Goal: Transaction & Acquisition: Purchase product/service

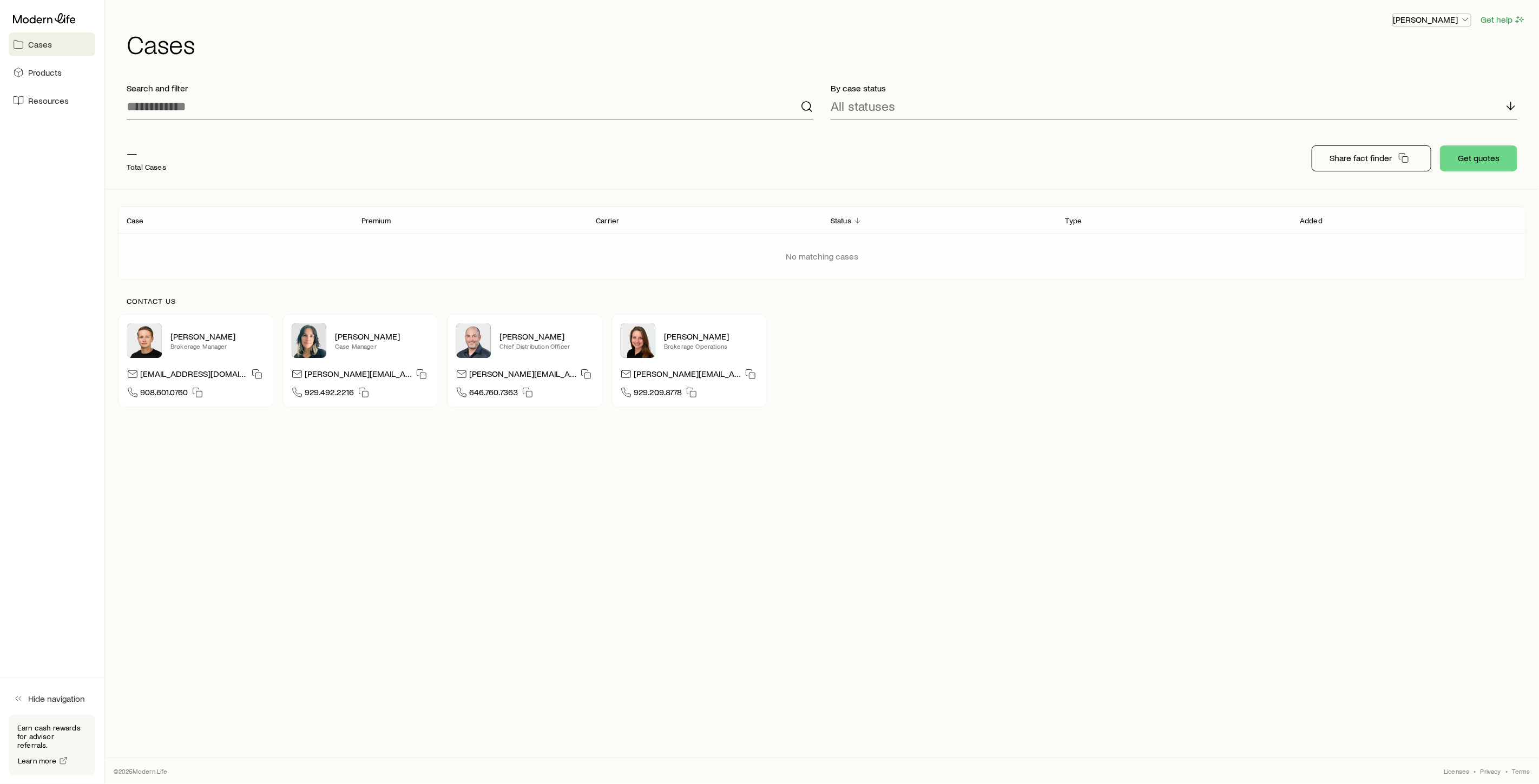
click at [1460, 20] on p "[PERSON_NAME]" at bounding box center [1431, 20] width 78 height 11
click at [1438, 50] on span "Licenses and contracts" at bounding box center [1410, 49] width 89 height 11
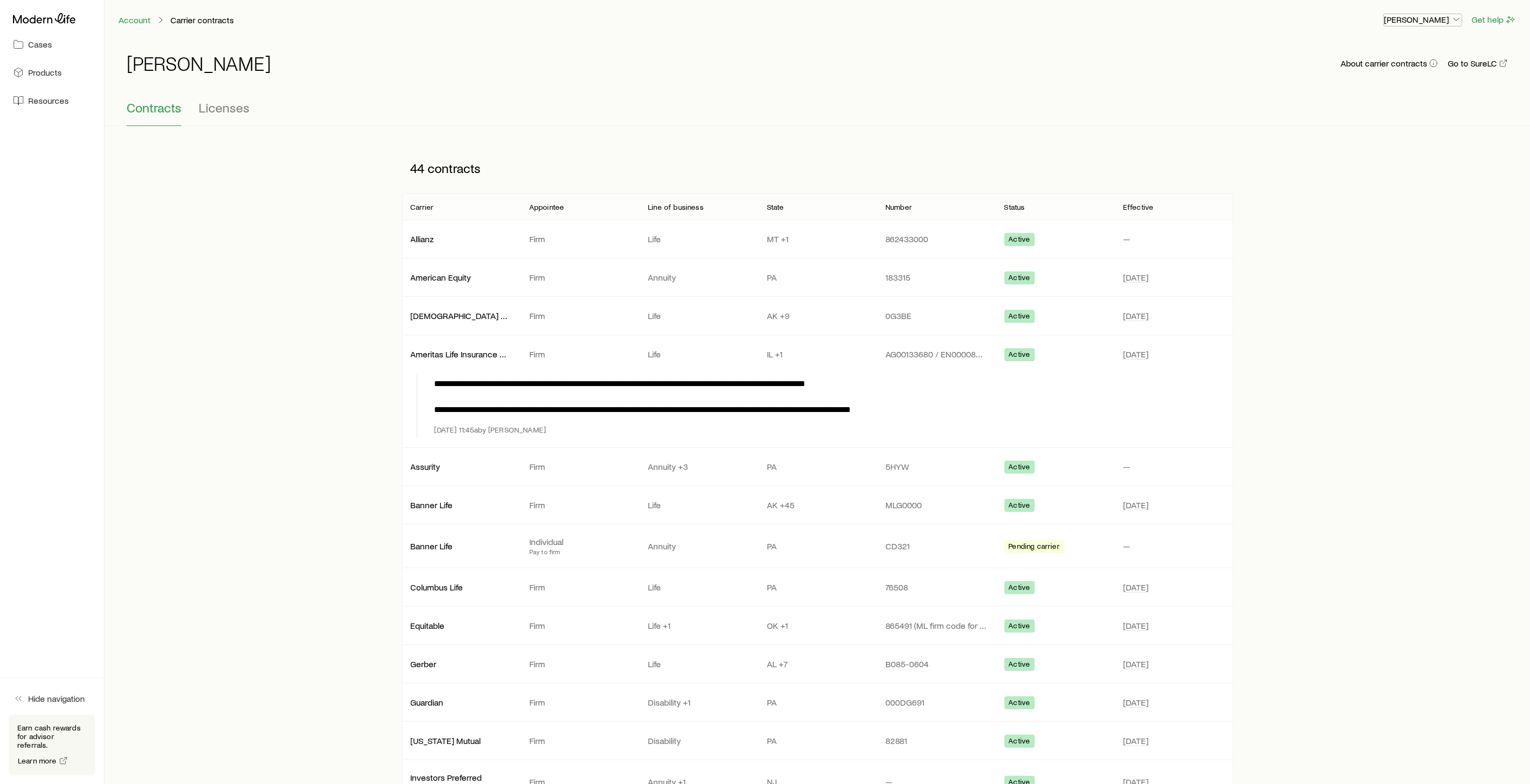
click at [1442, 19] on p "[PERSON_NAME]" at bounding box center [1422, 20] width 78 height 11
click at [1377, 75] on span "Commission schedule" at bounding box center [1398, 73] width 83 height 11
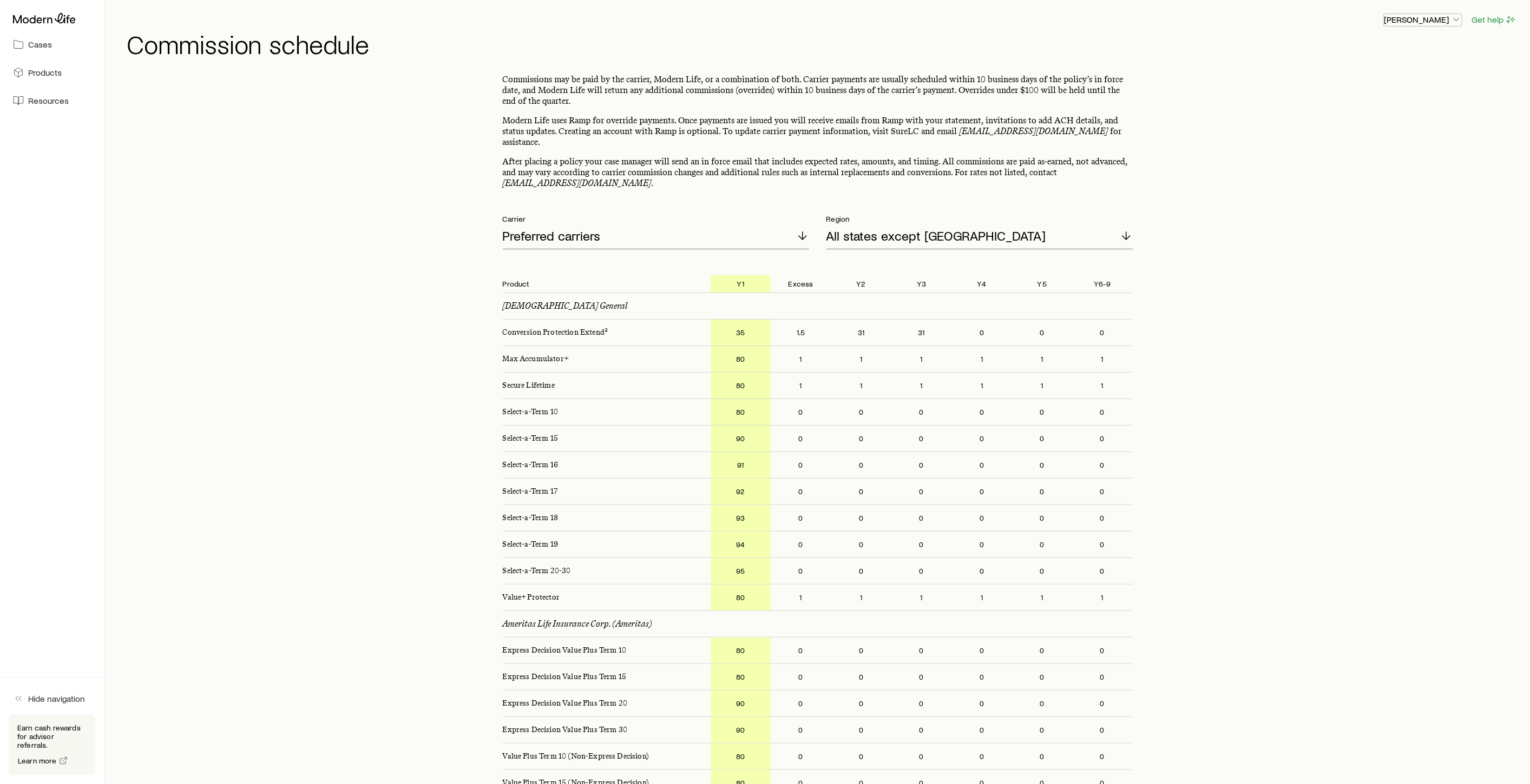
click at [1427, 19] on p "[PERSON_NAME]" at bounding box center [1422, 20] width 78 height 11
click at [1373, 47] on span "Licenses and contracts" at bounding box center [1401, 49] width 89 height 11
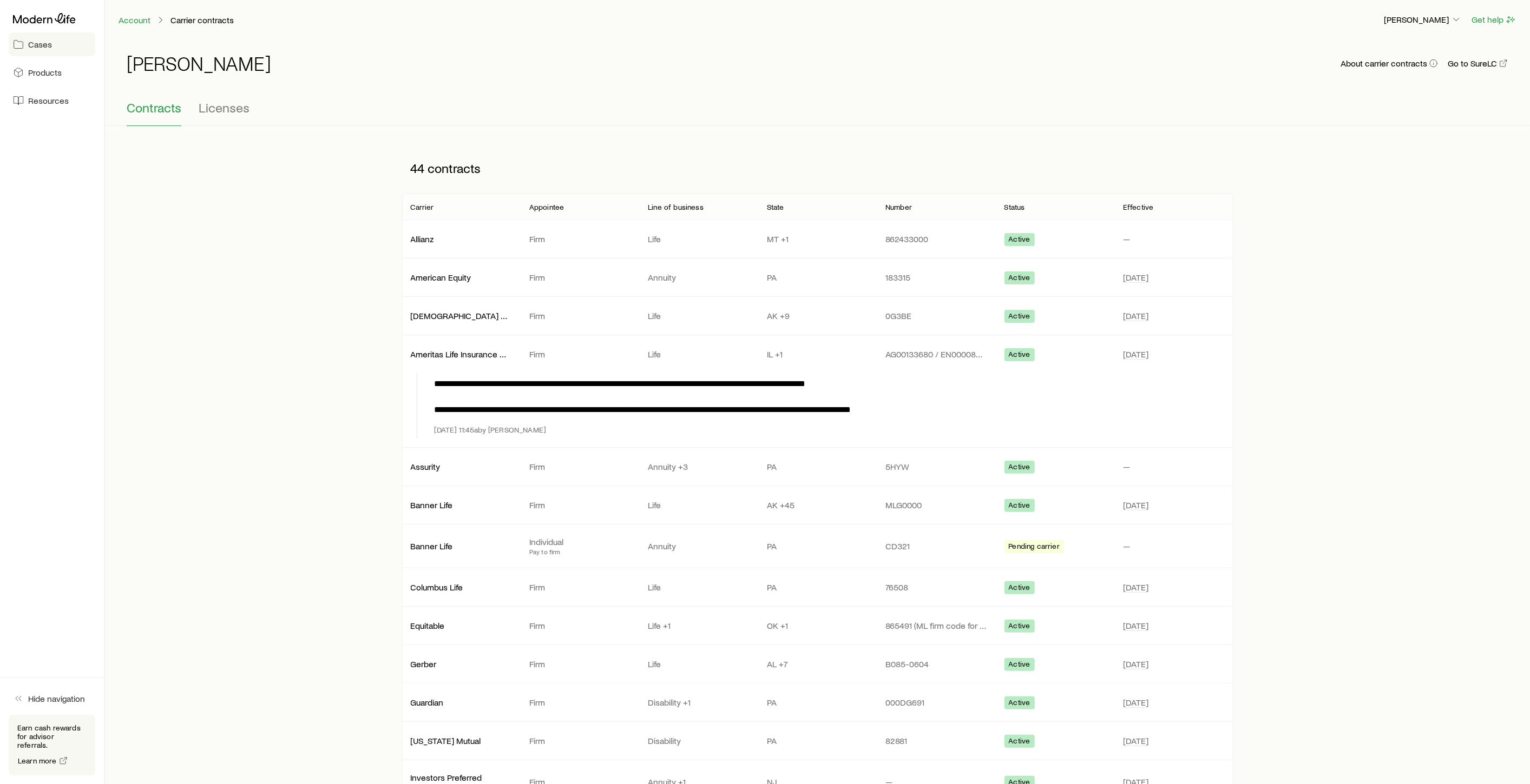
click at [35, 47] on span "Cases" at bounding box center [40, 44] width 24 height 11
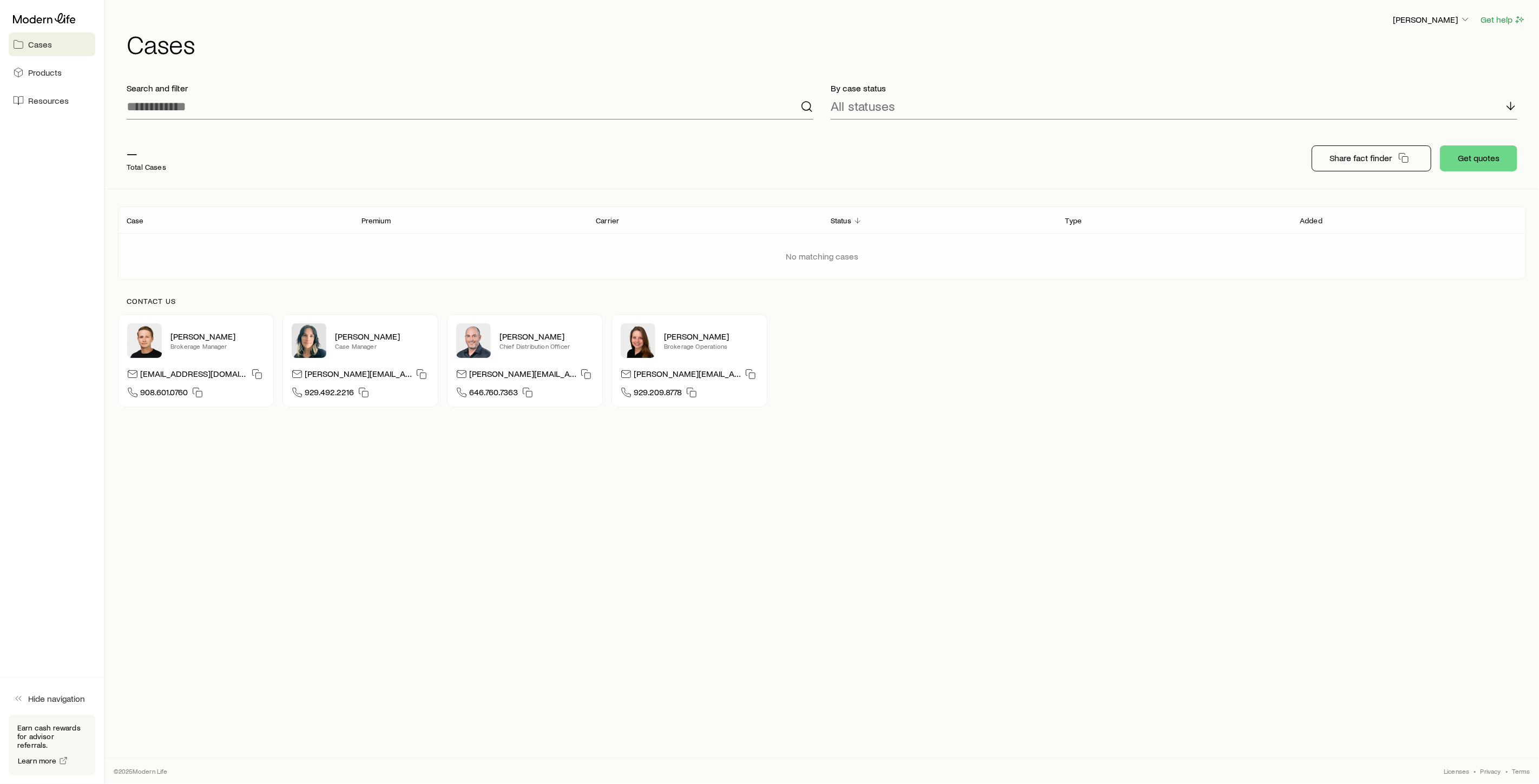
click at [35, 47] on span "Cases" at bounding box center [40, 44] width 24 height 11
click at [56, 75] on span "Products" at bounding box center [45, 72] width 33 height 11
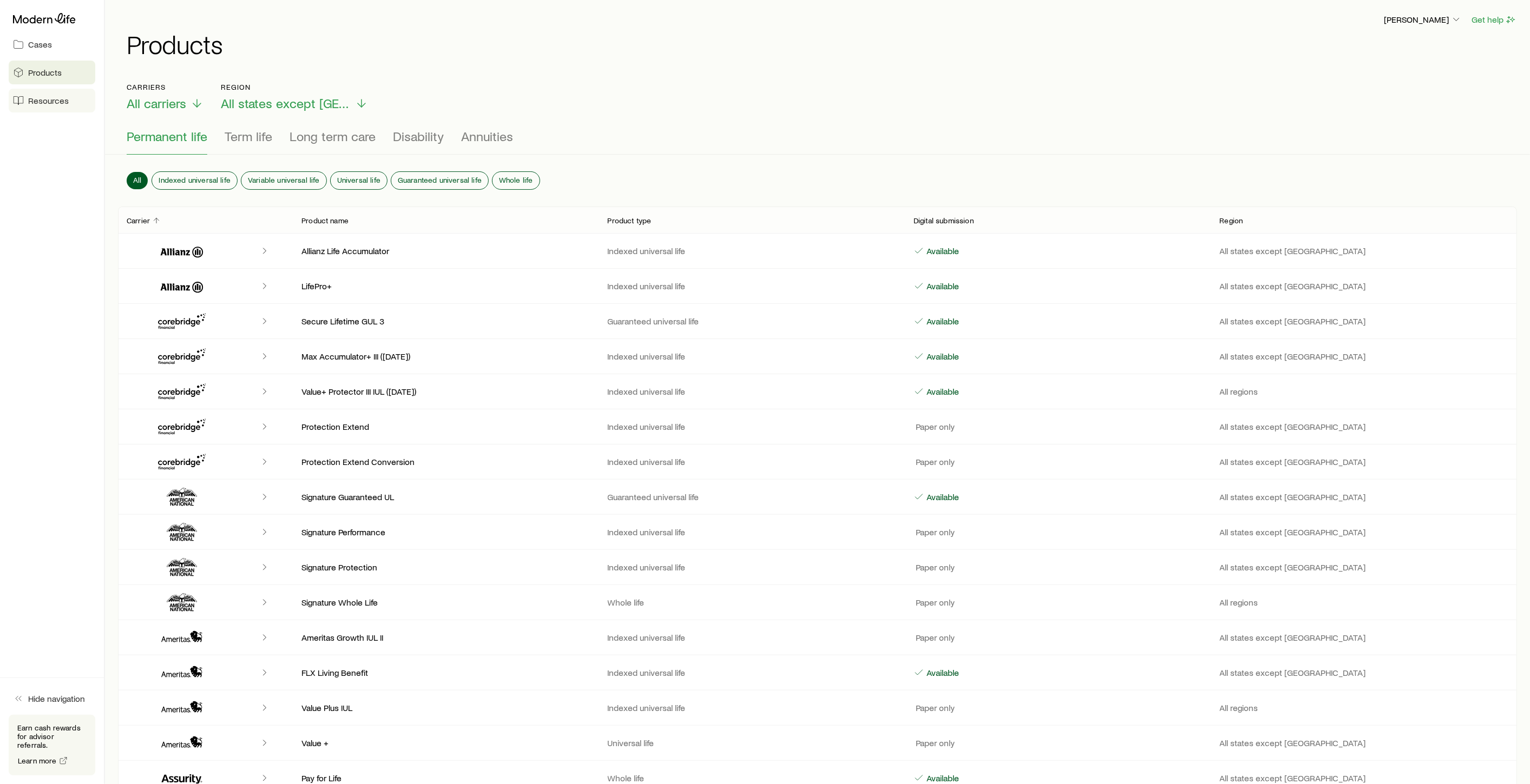
click at [51, 101] on span "Resources" at bounding box center [48, 100] width 41 height 11
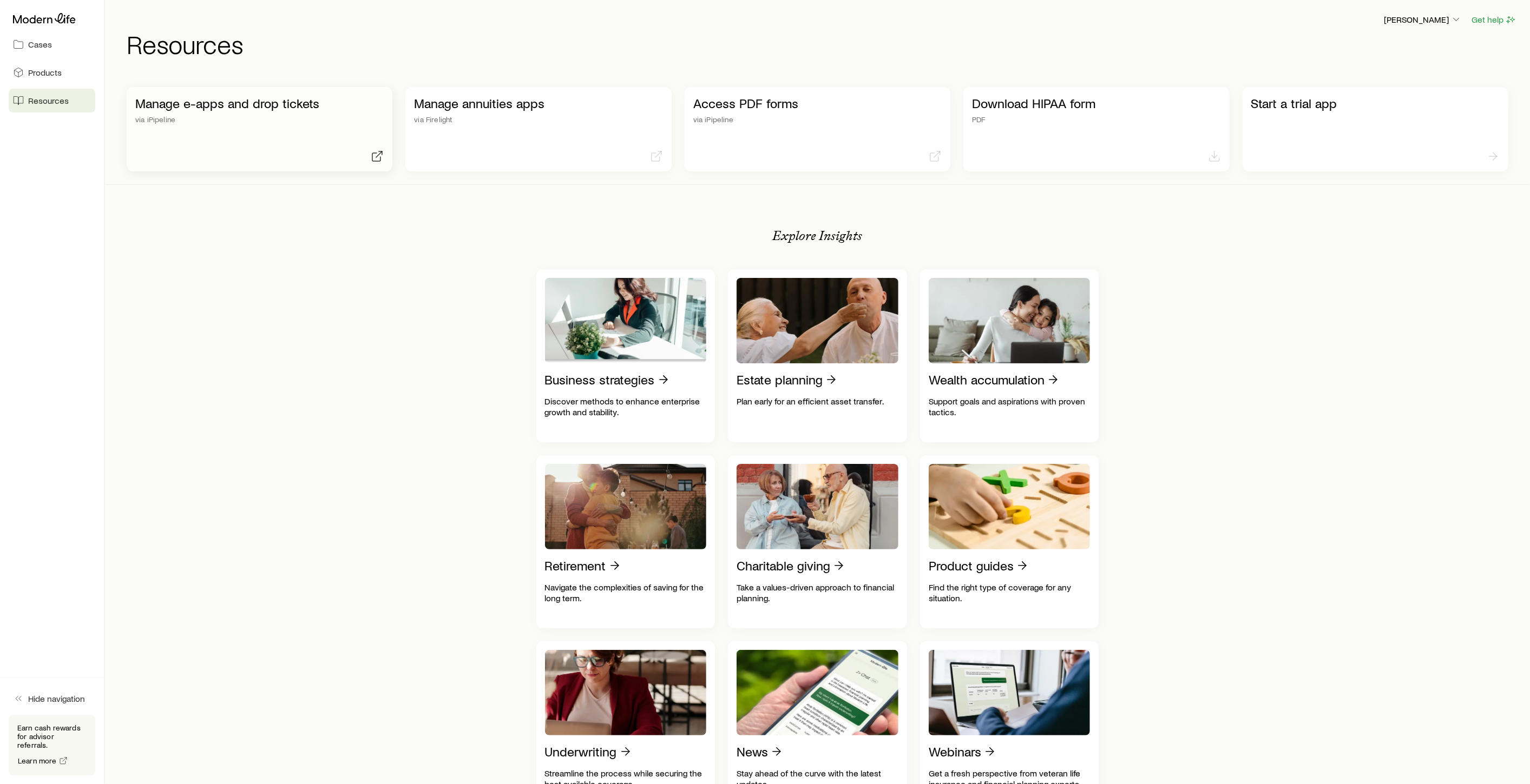
click at [230, 112] on div "Manage e-apps and drop tickets via iPipeline" at bounding box center [259, 109] width 249 height 28
click at [496, 115] on p "via Firelight" at bounding box center [538, 119] width 249 height 8
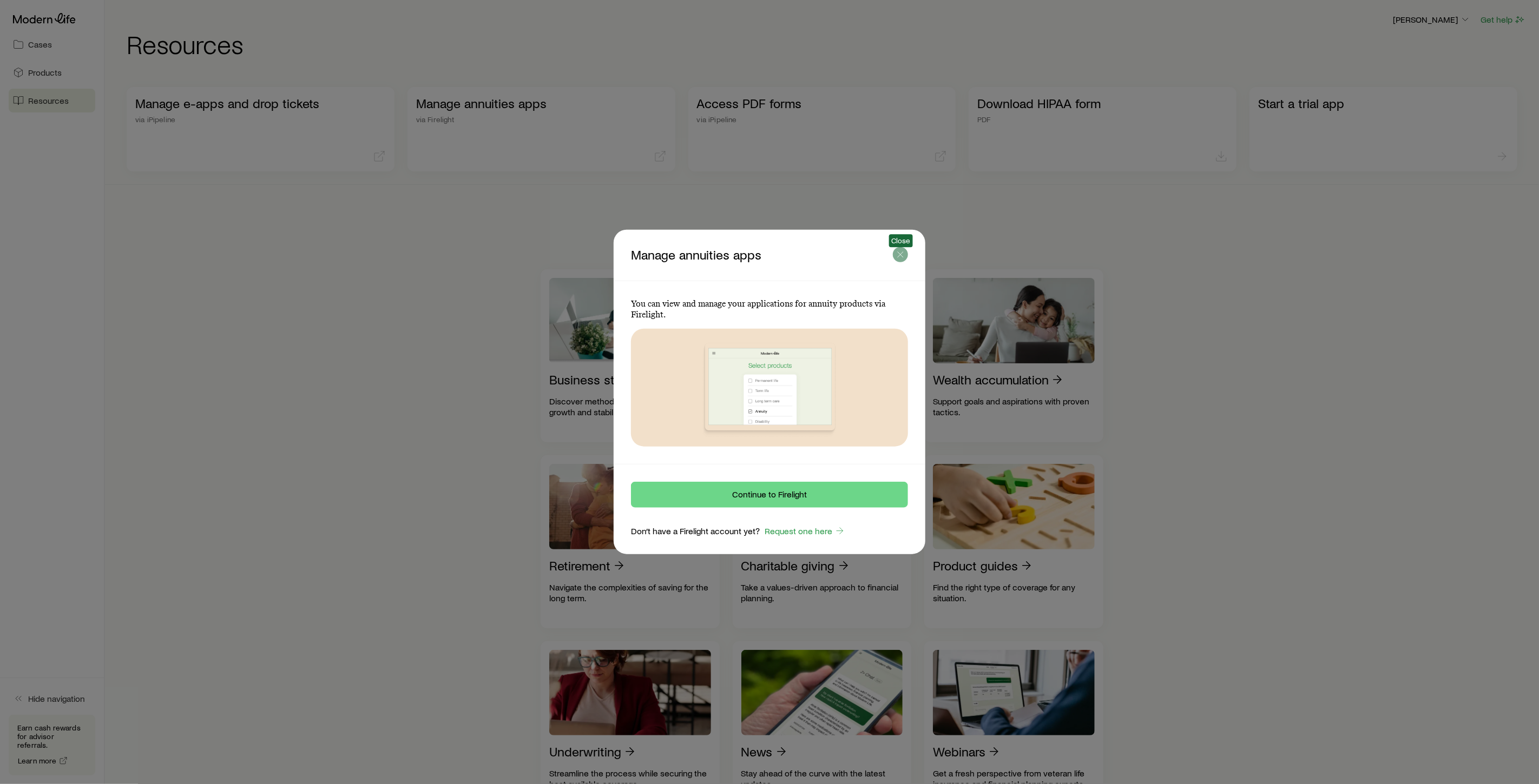
click at [902, 258] on icon "button" at bounding box center [900, 255] width 11 height 11
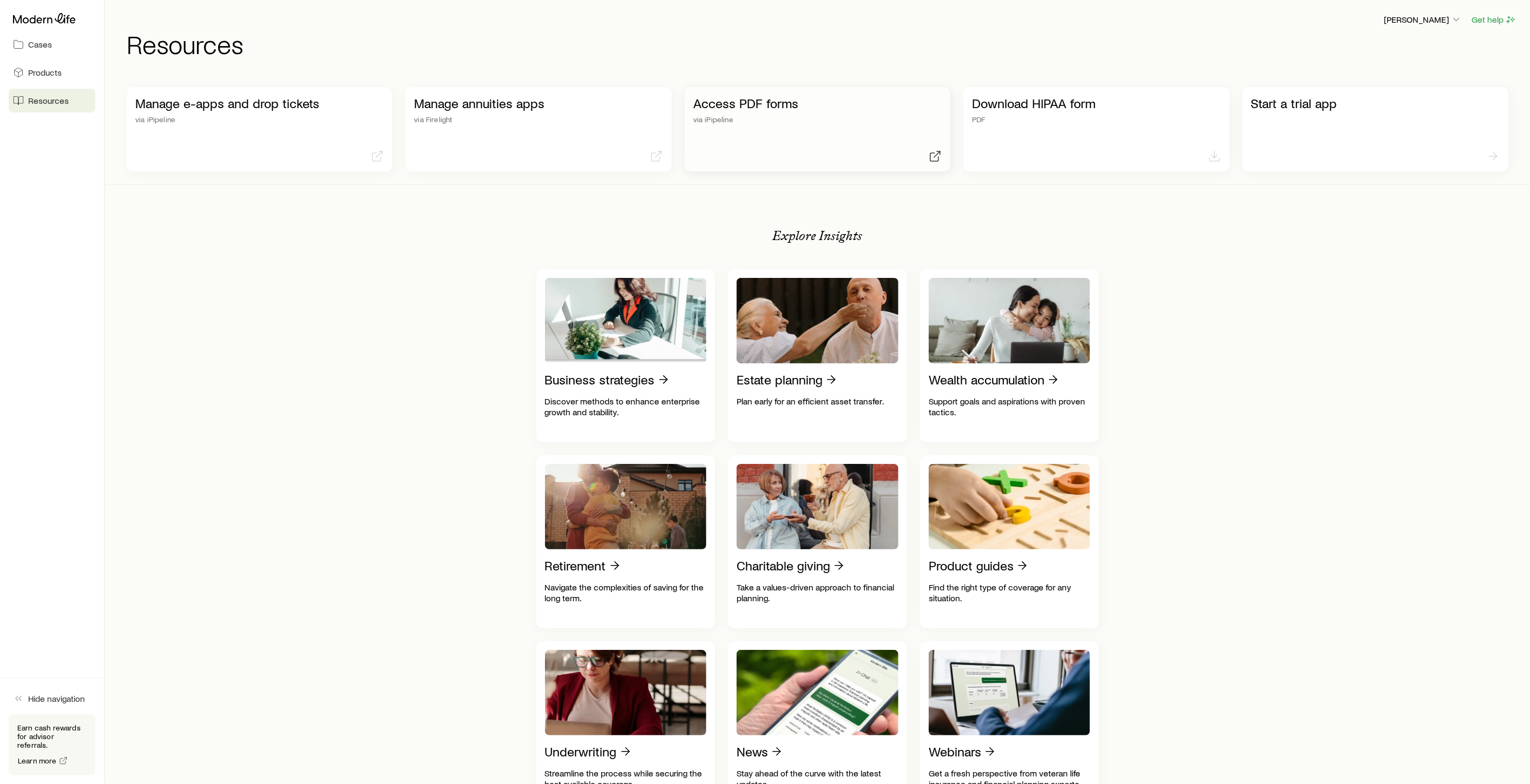
click at [731, 118] on p "via iPipeline" at bounding box center [817, 119] width 249 height 8
click at [1033, 118] on p "PDF" at bounding box center [1096, 119] width 249 height 8
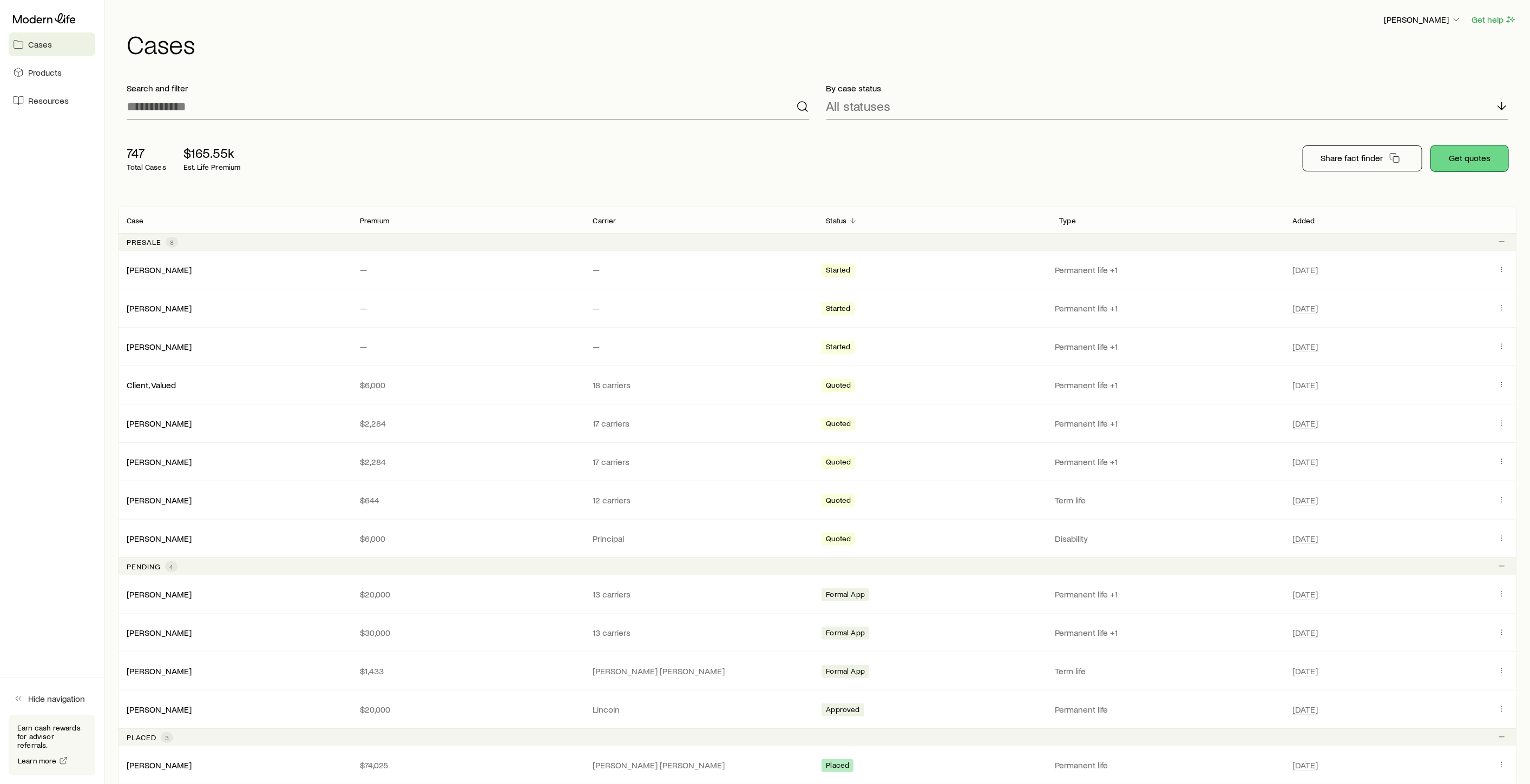
click at [1468, 163] on button "Get quotes" at bounding box center [1470, 158] width 78 height 26
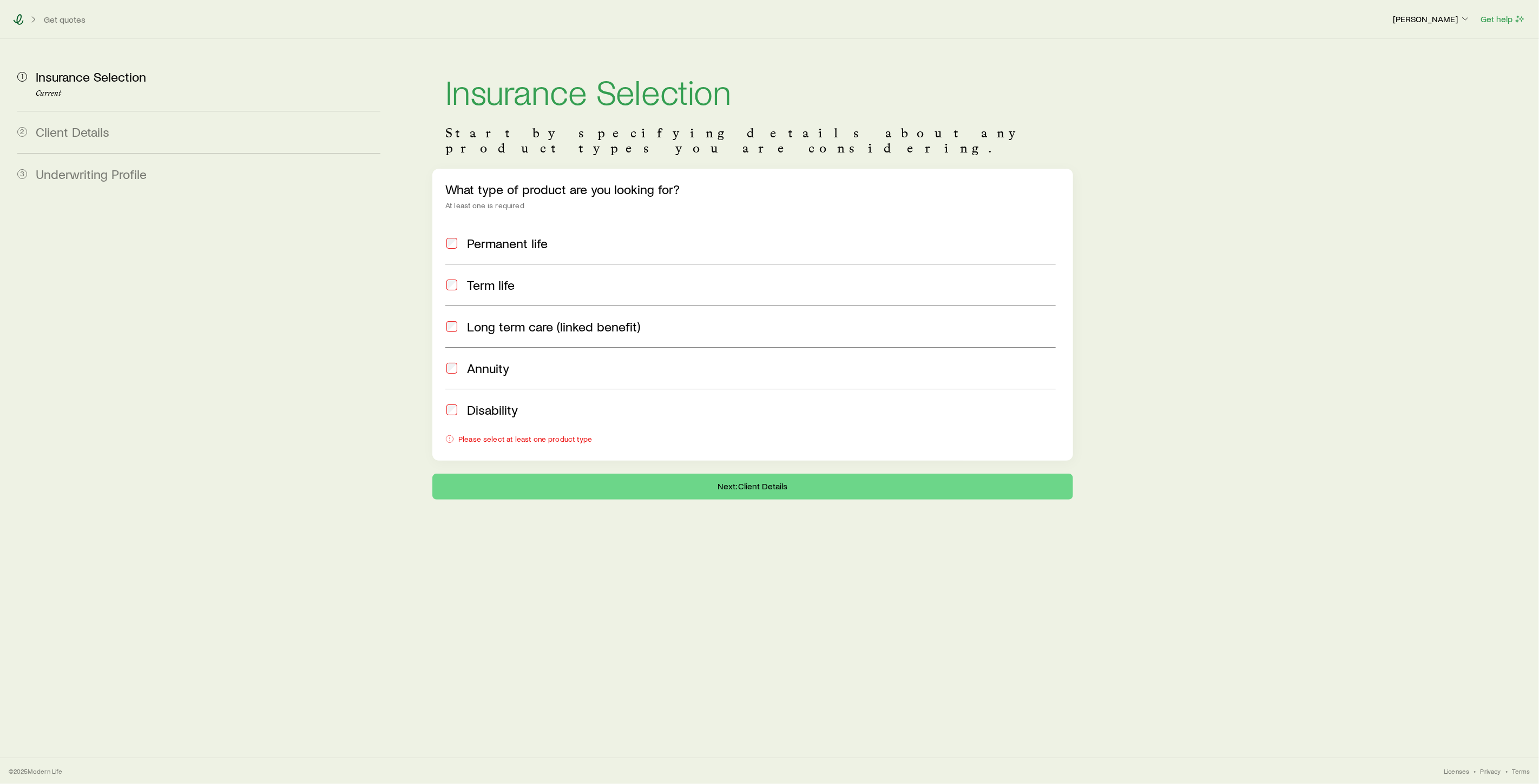
click at [16, 23] on icon at bounding box center [19, 20] width 11 height 11
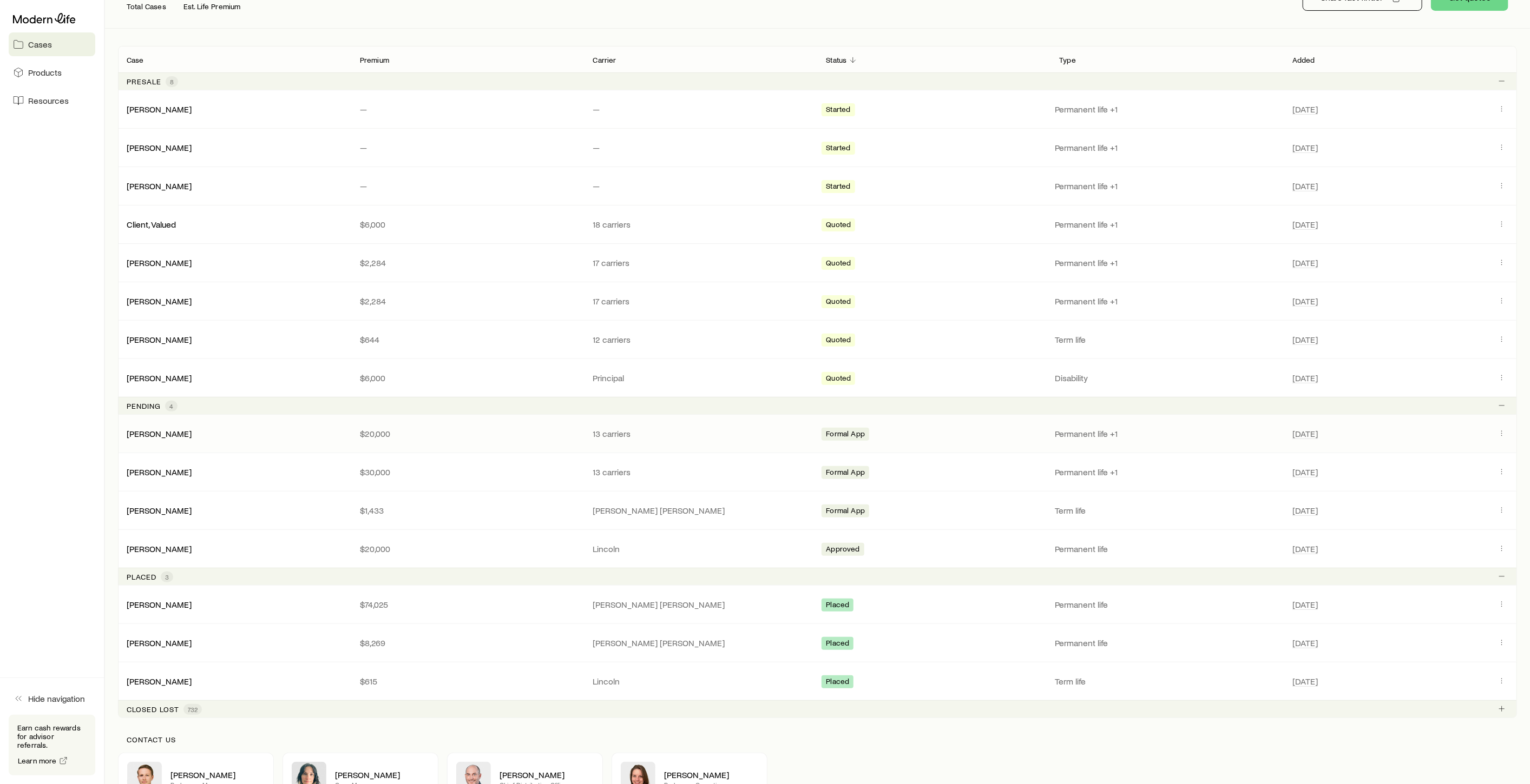
scroll to position [180, 0]
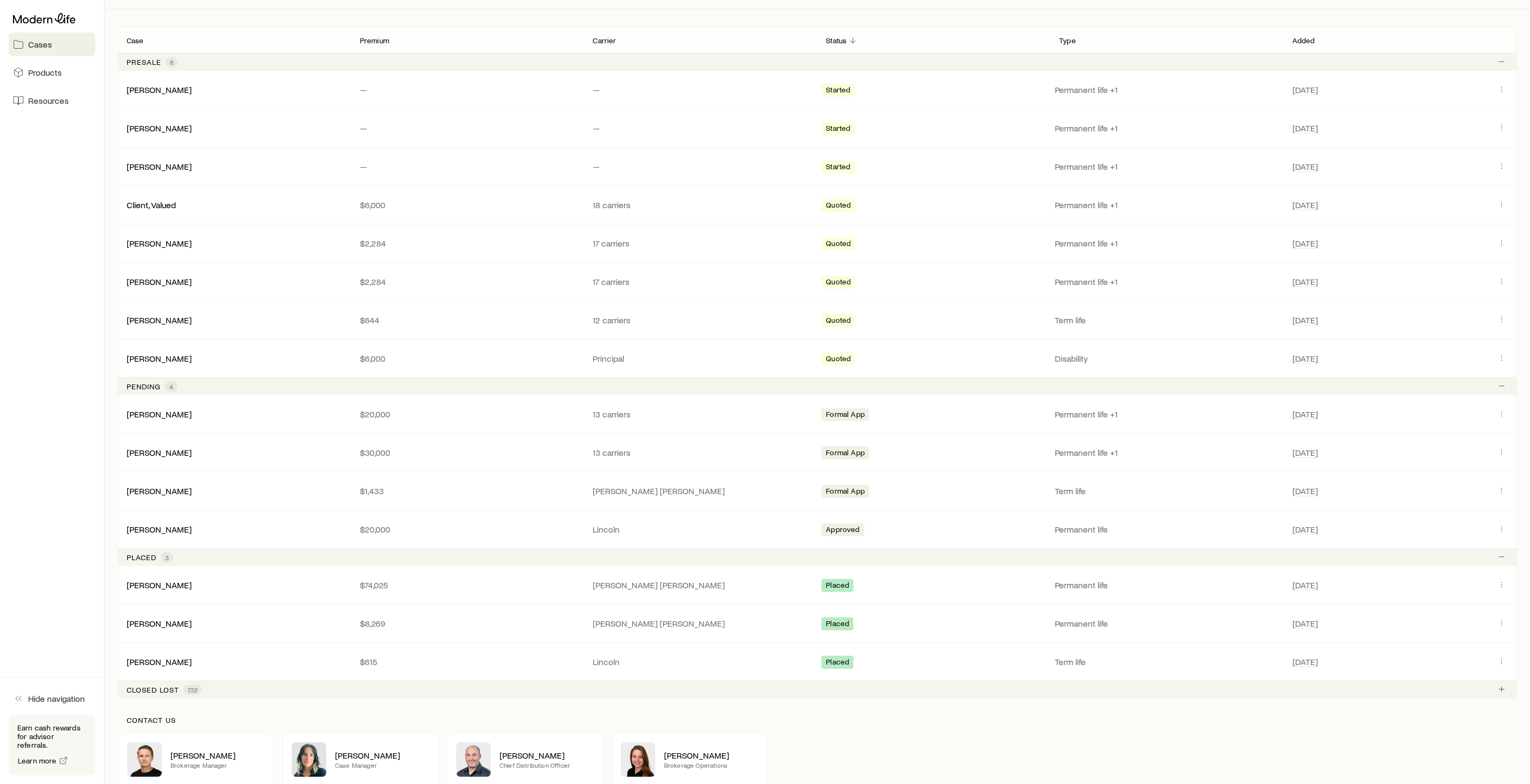
click at [152, 691] on p "Closed lost" at bounding box center [153, 690] width 53 height 8
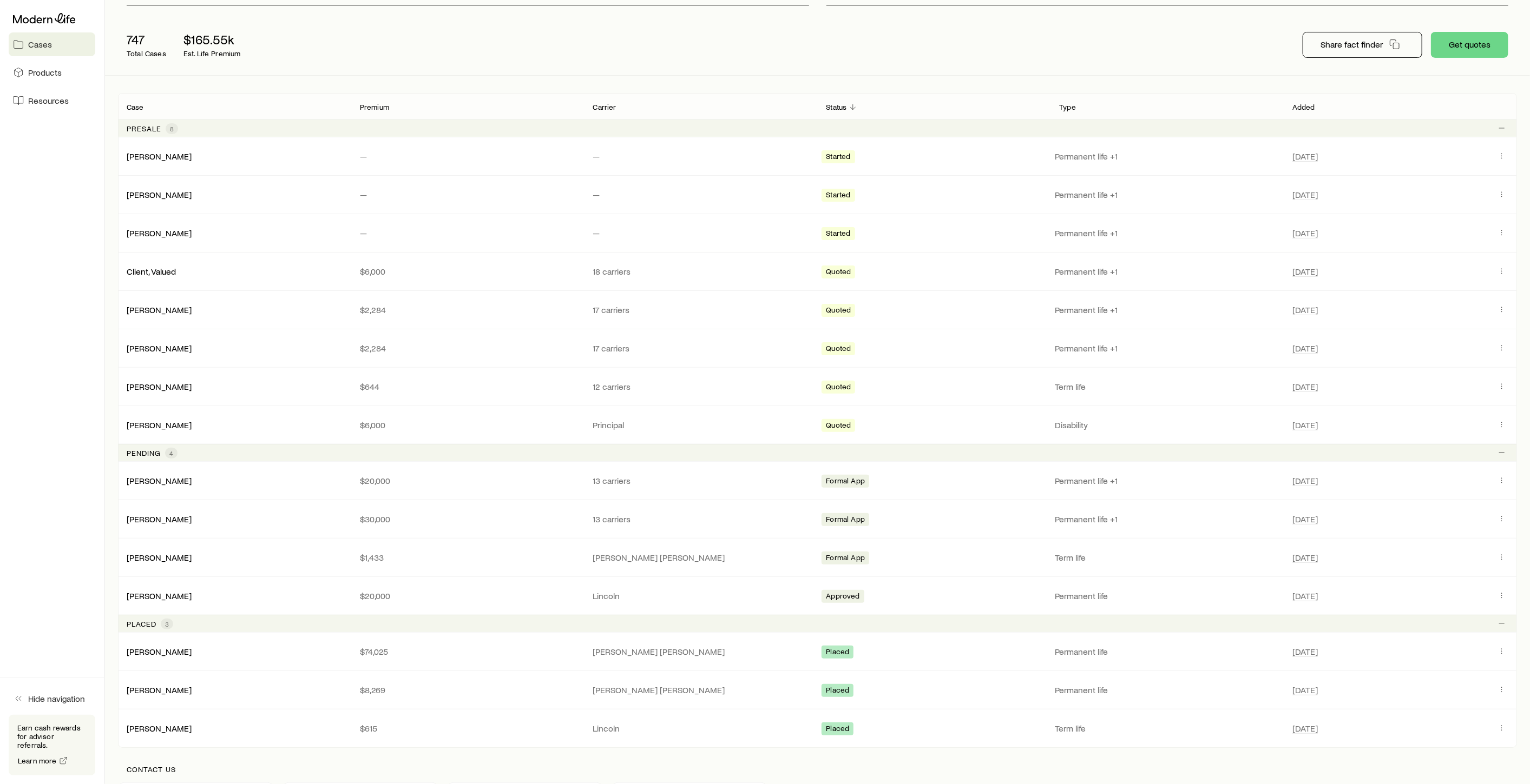
scroll to position [299, 0]
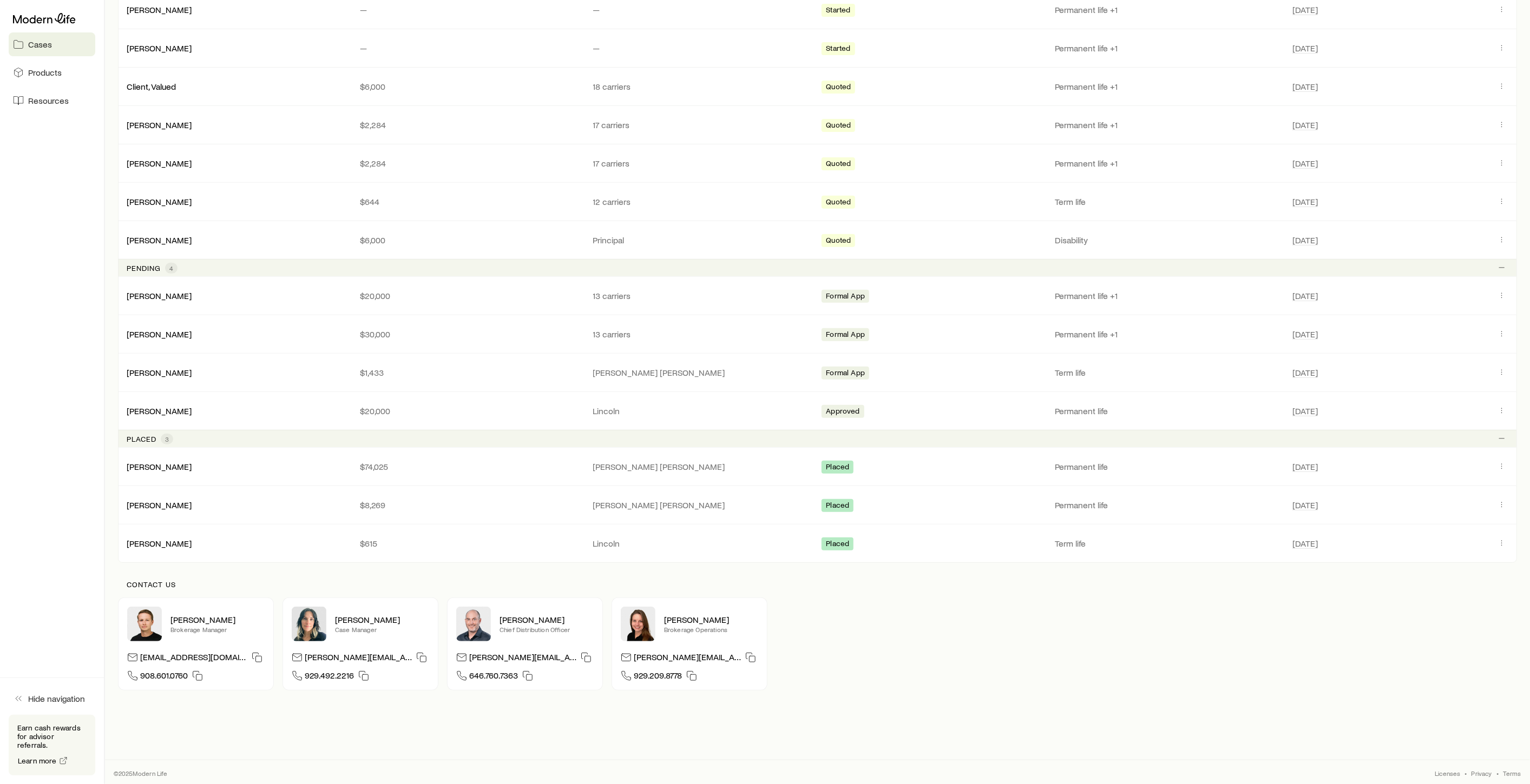
click at [158, 439] on div "Placed 3" at bounding box center [150, 439] width 47 height 11
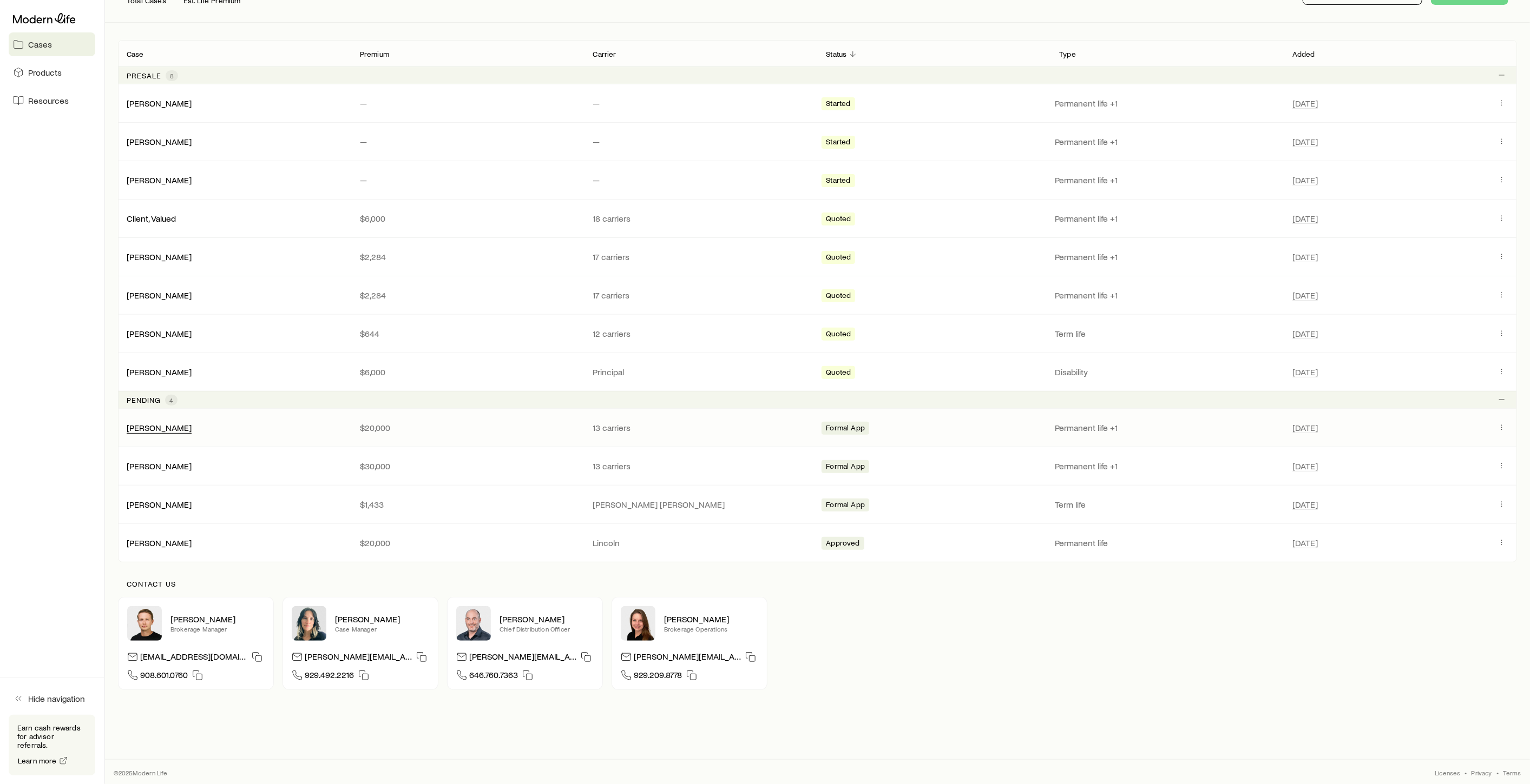
scroll to position [184, 0]
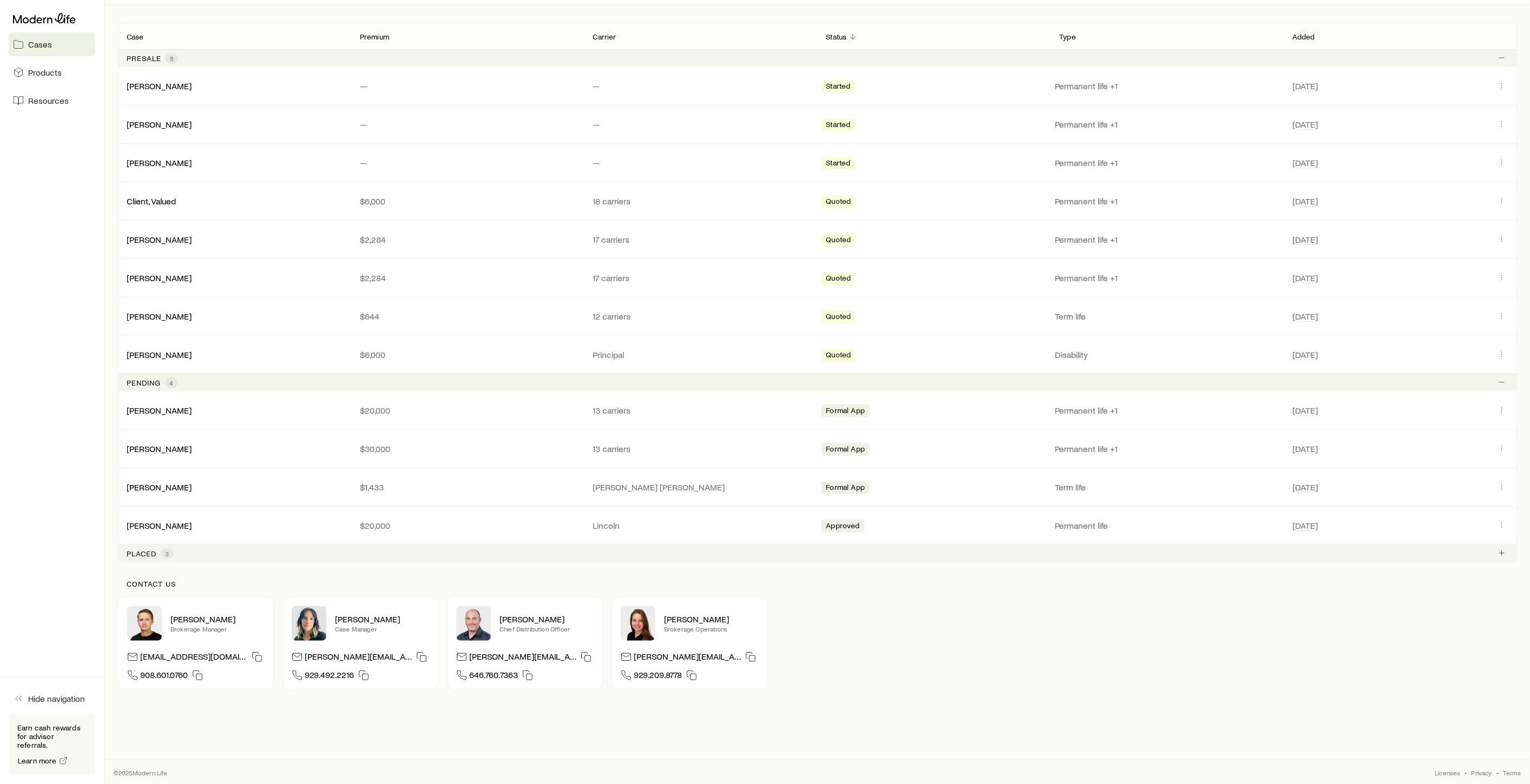
click at [152, 379] on p "Pending" at bounding box center [143, 383] width 34 height 8
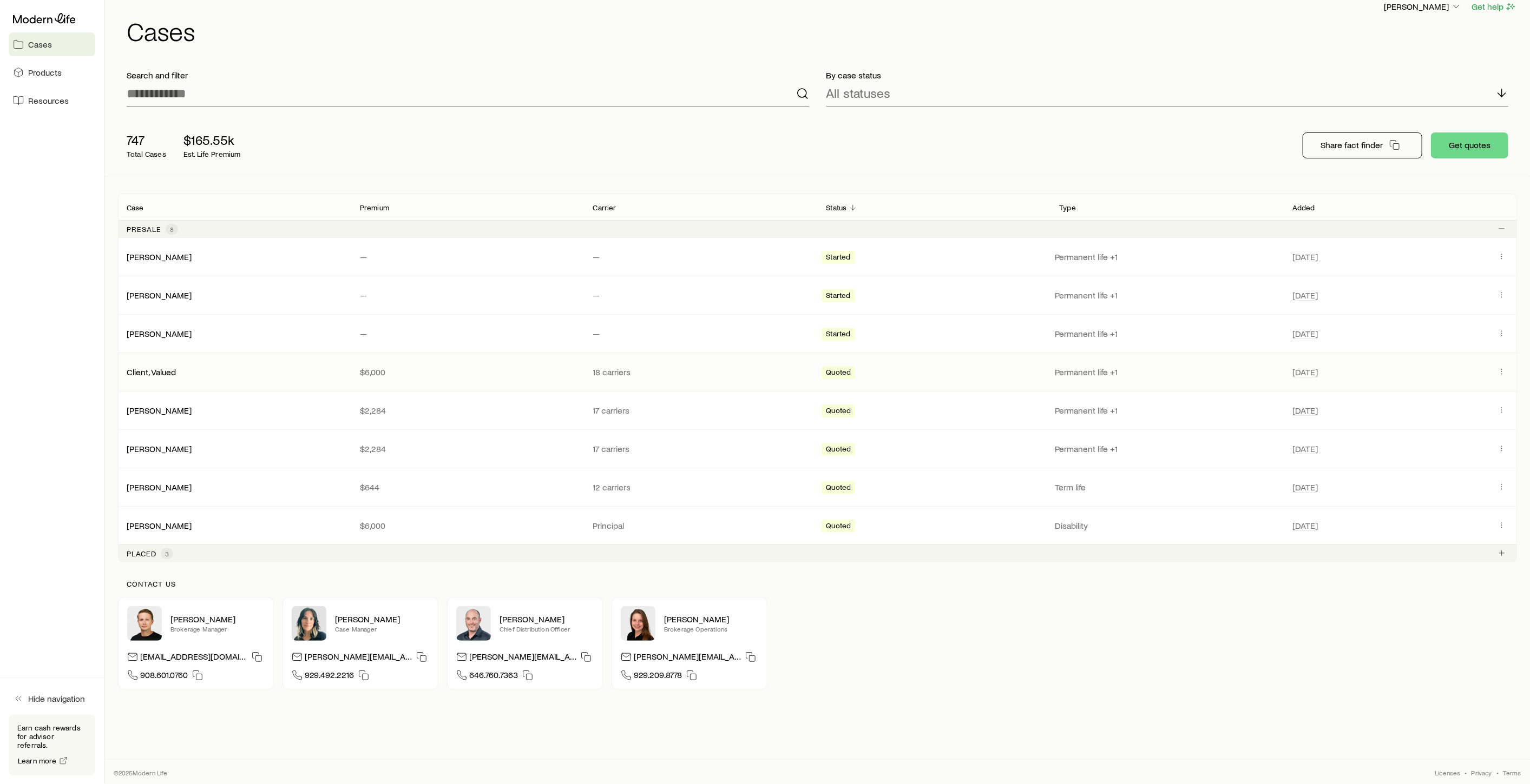
scroll to position [30, 0]
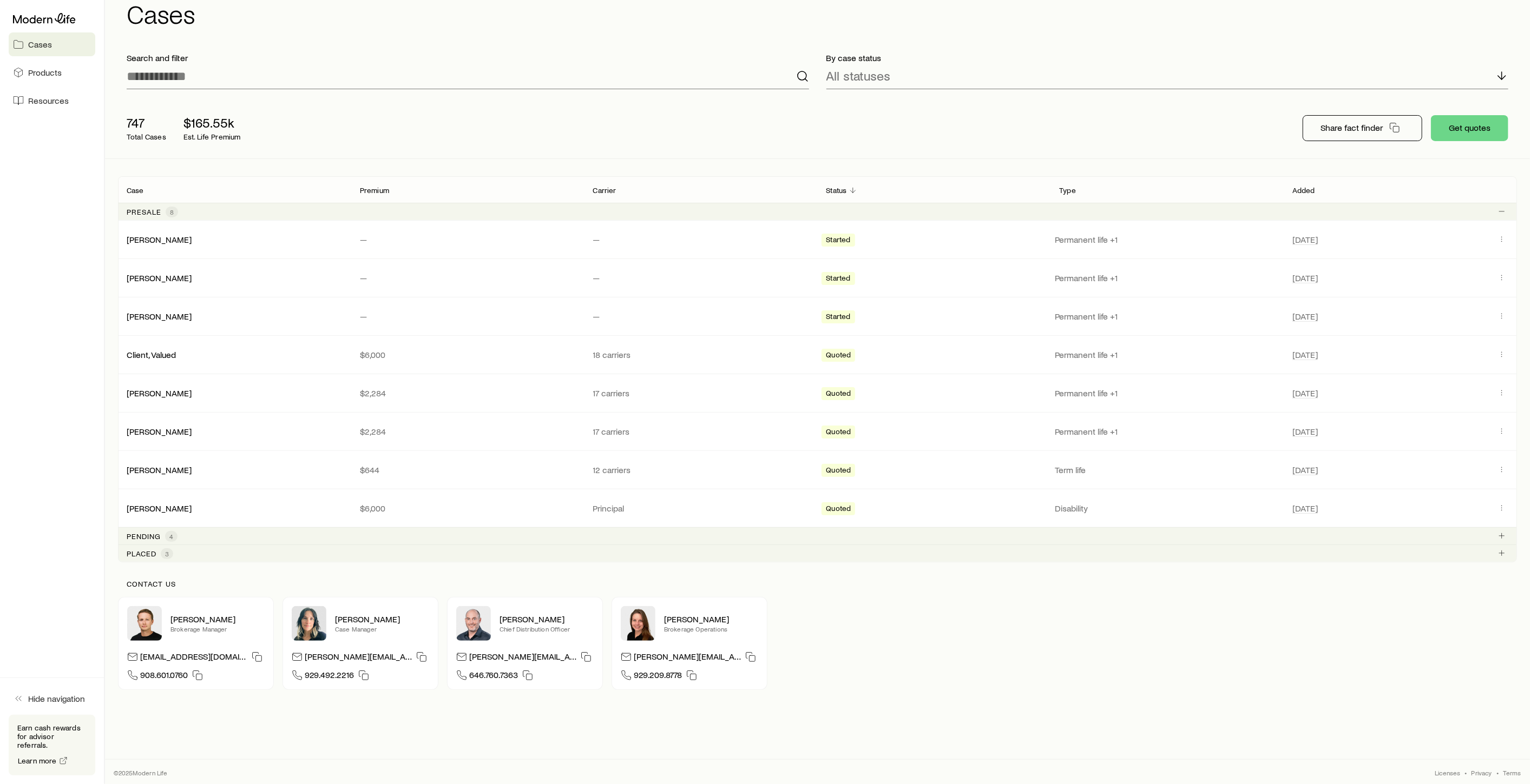
click at [146, 532] on p "Pending" at bounding box center [143, 536] width 34 height 8
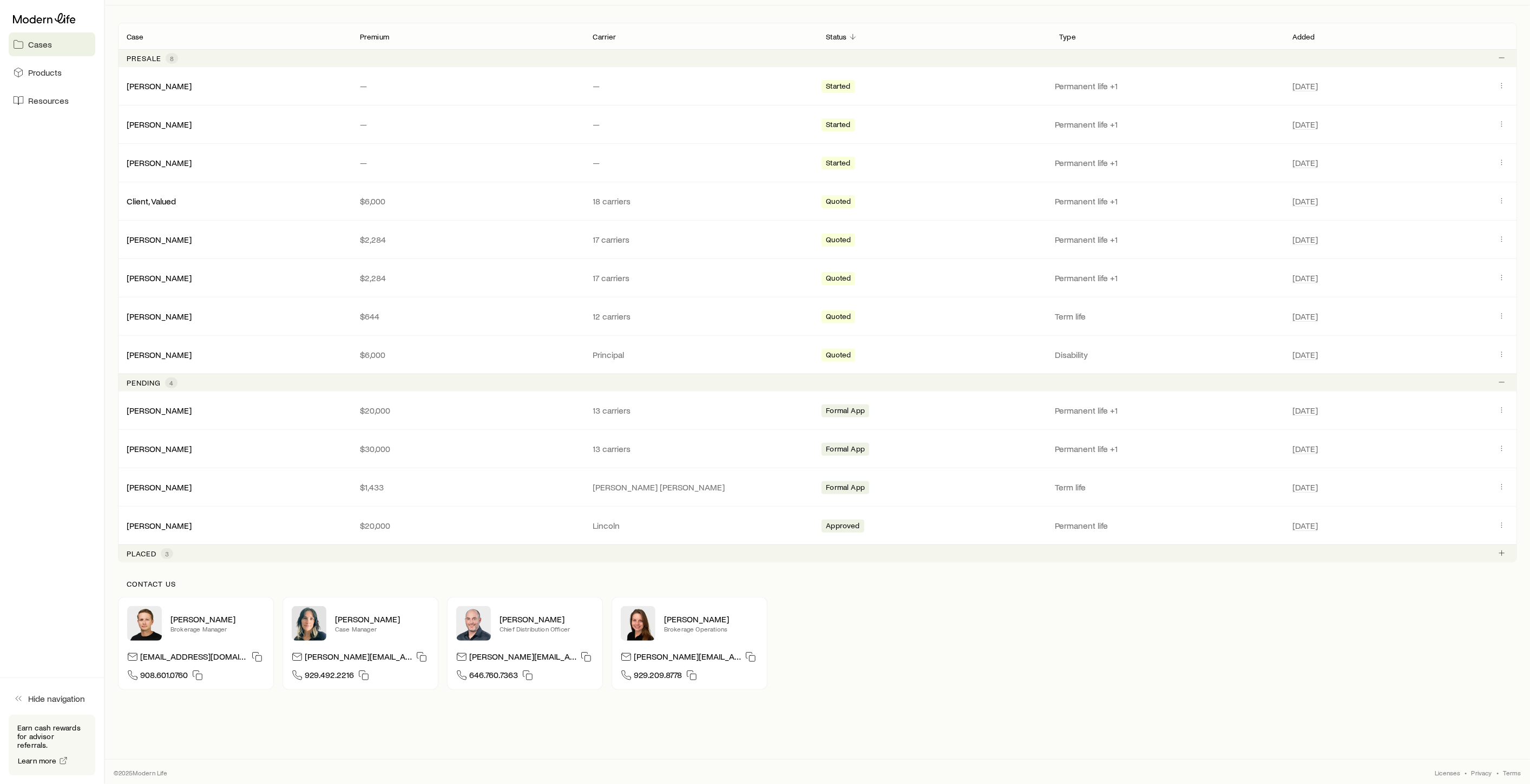
click at [153, 552] on p "Placed" at bounding box center [142, 554] width 30 height 8
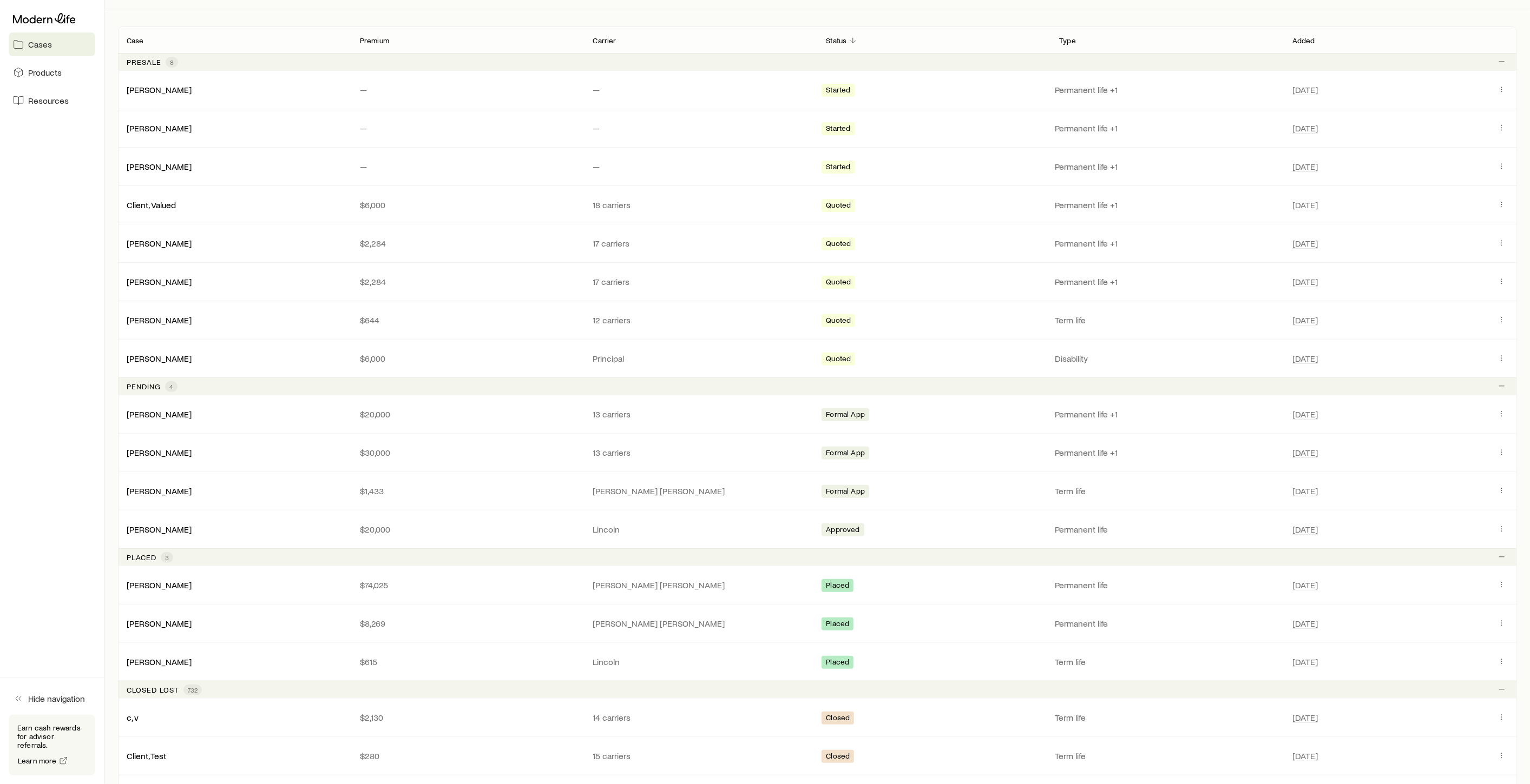
scroll to position [240, 0]
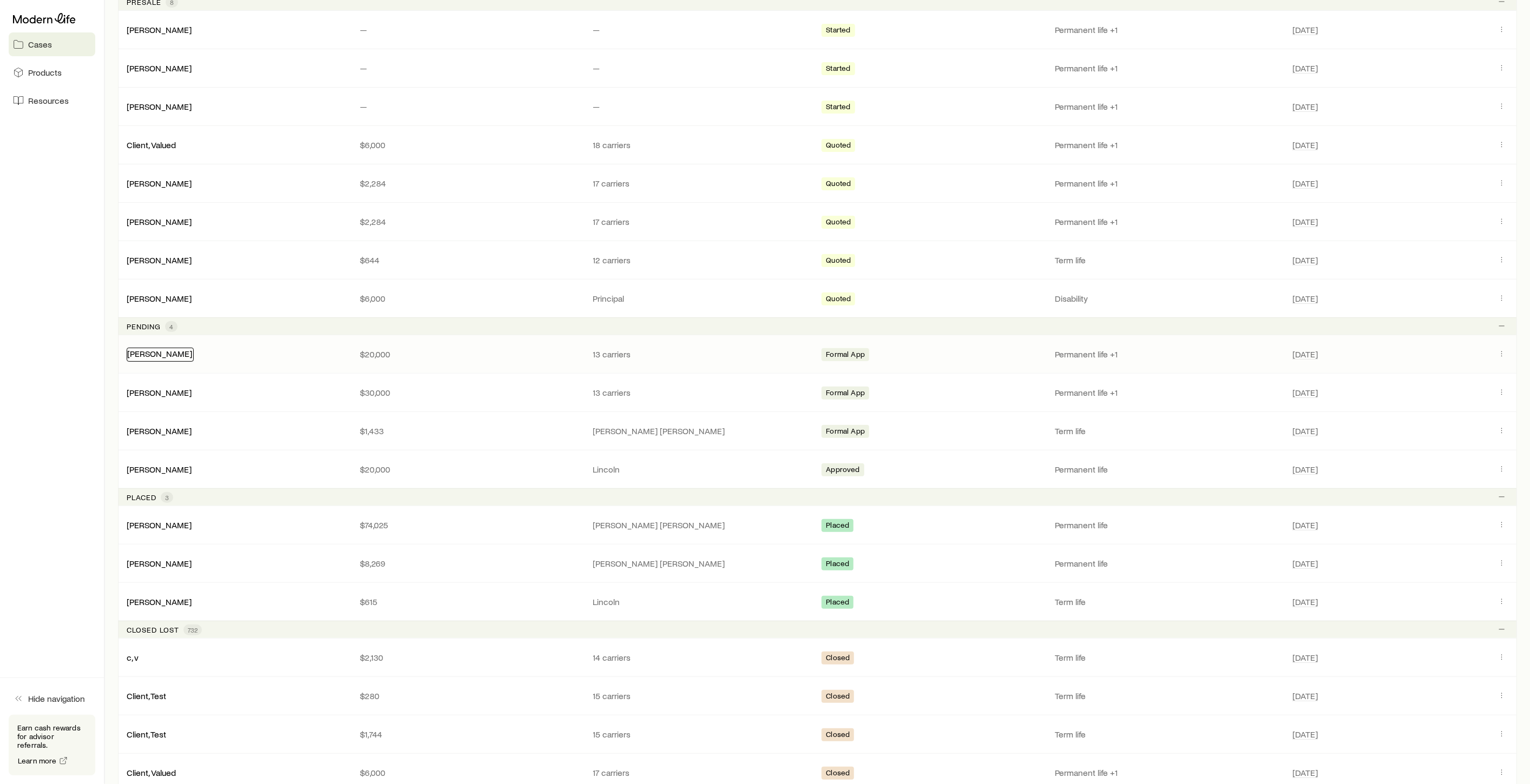
click at [156, 358] on div "Wagner, Dan" at bounding box center [160, 355] width 67 height 14
click at [152, 392] on link "Bradman, Don" at bounding box center [160, 392] width 65 height 10
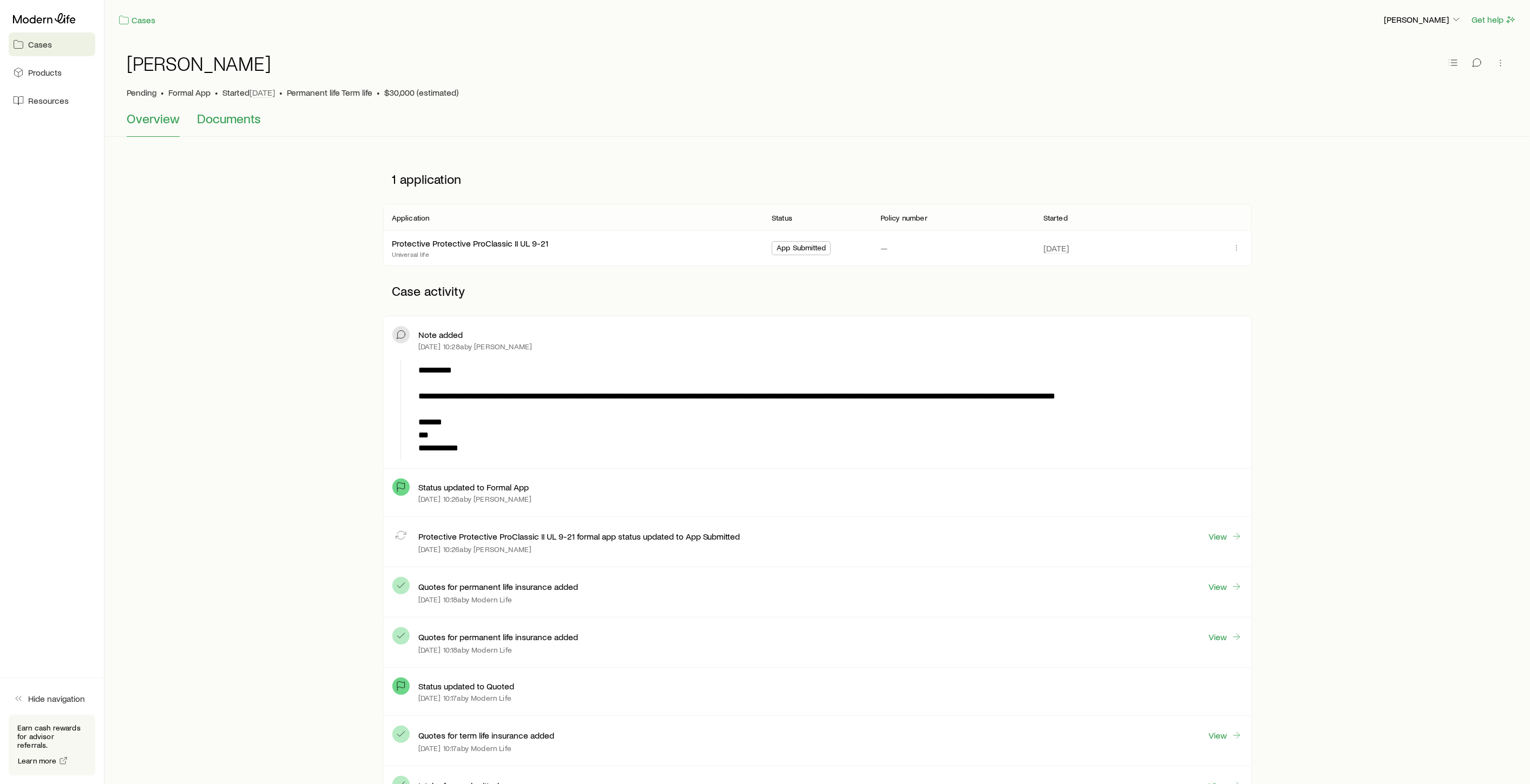
click at [223, 124] on span "Documents" at bounding box center [229, 118] width 64 height 15
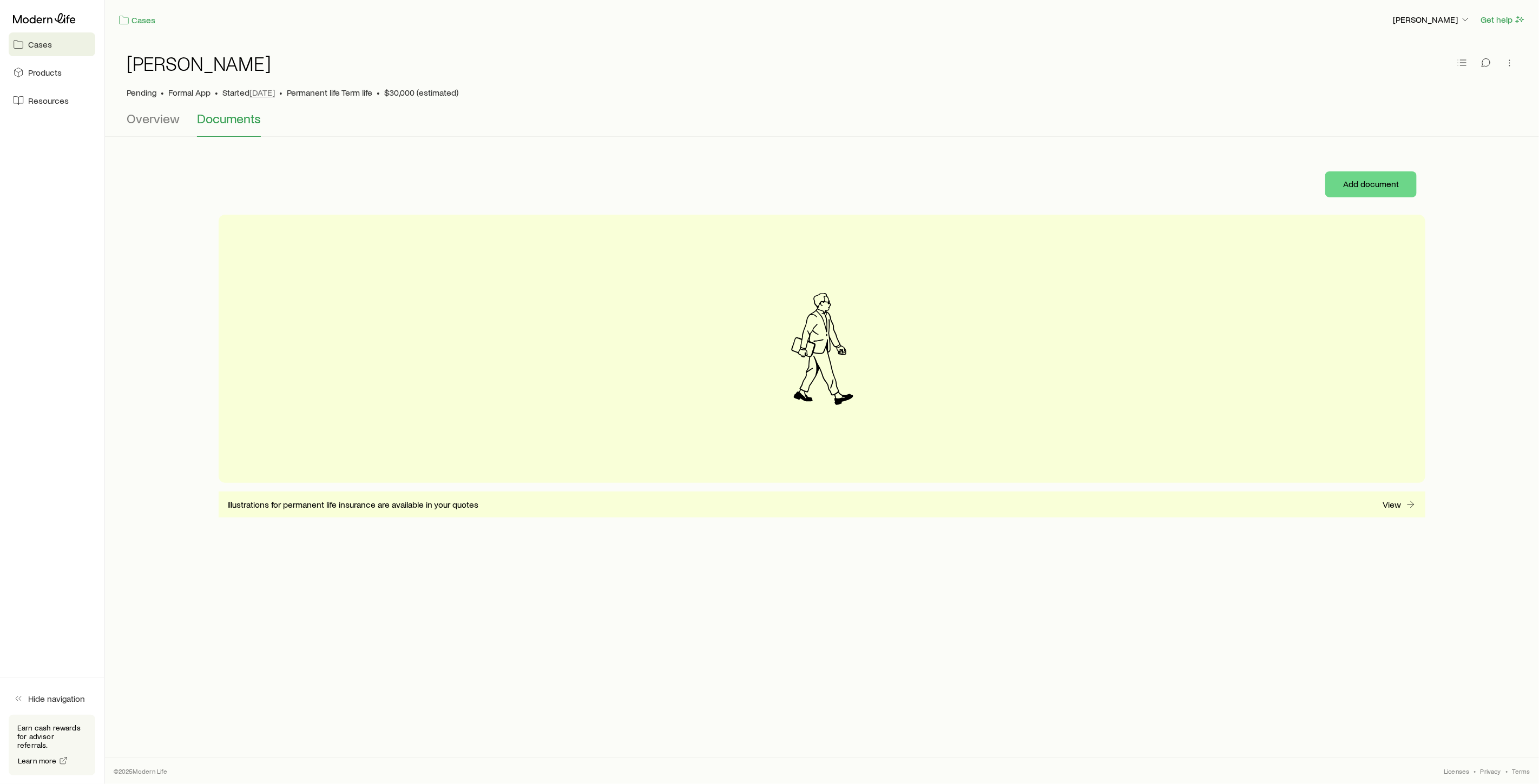
click at [41, 42] on span "Cases" at bounding box center [40, 44] width 24 height 11
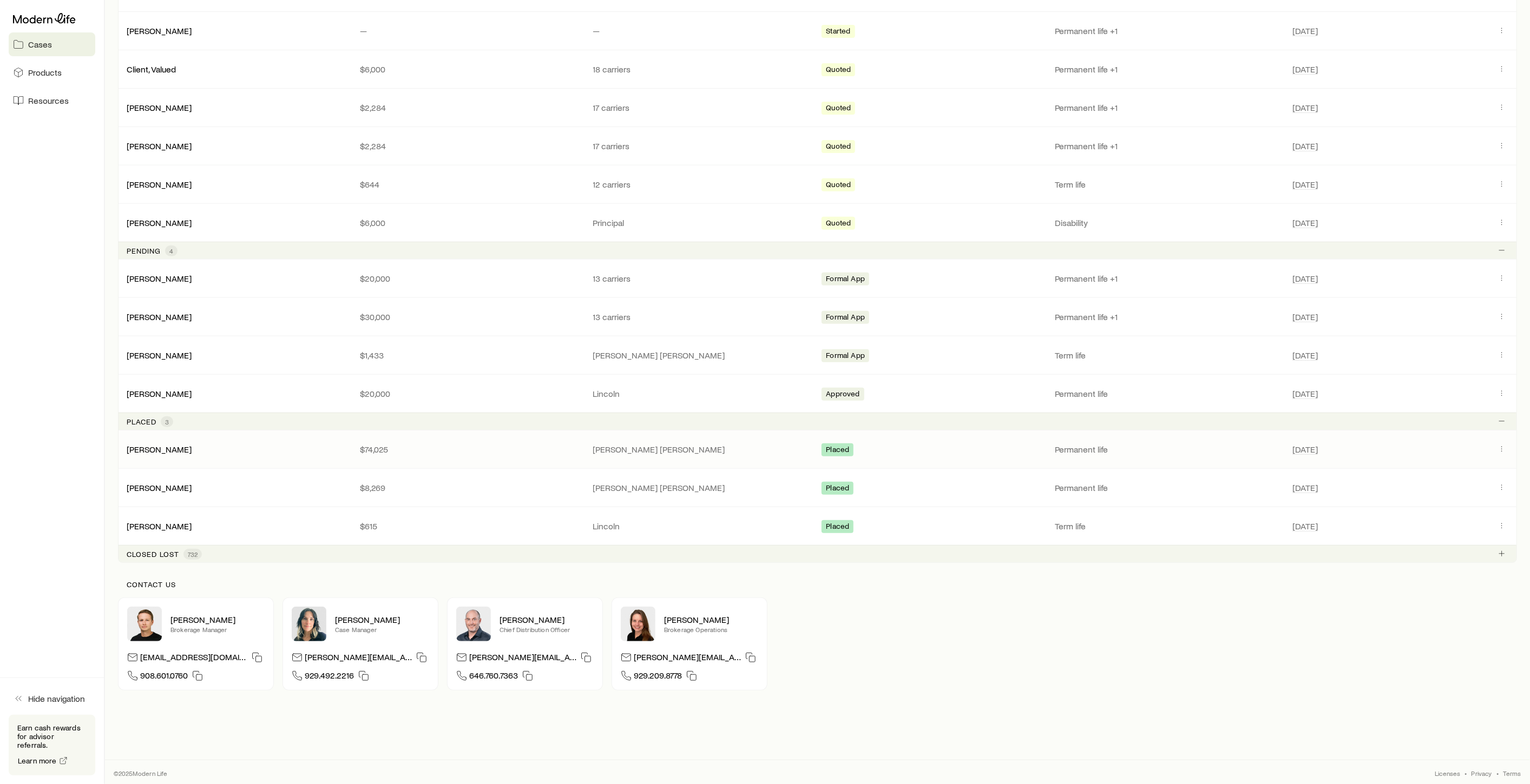
scroll to position [316, 0]
click at [182, 448] on link "Hazelwood, Scott" at bounding box center [160, 448] width 65 height 10
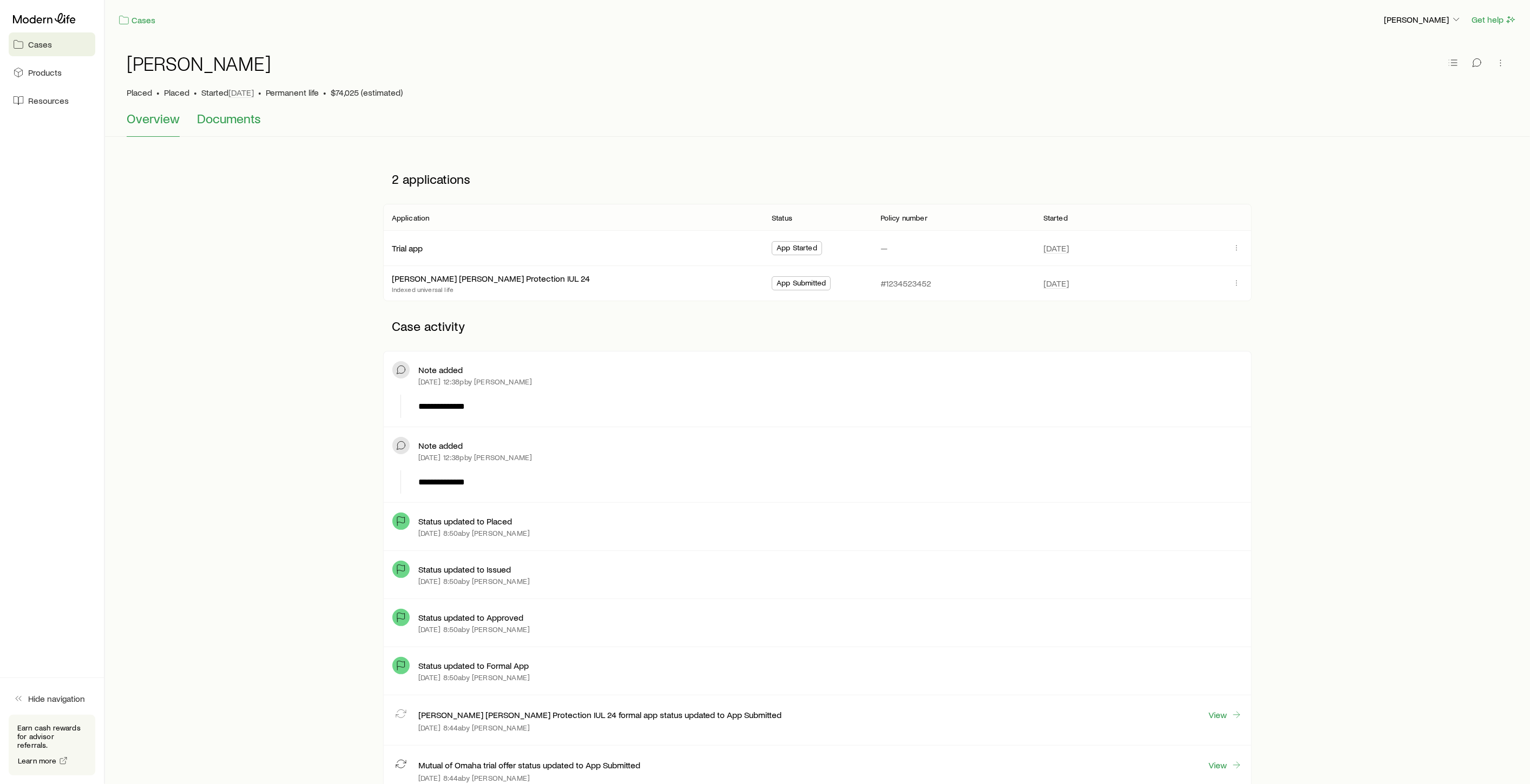
click at [229, 119] on span "Documents" at bounding box center [229, 118] width 64 height 15
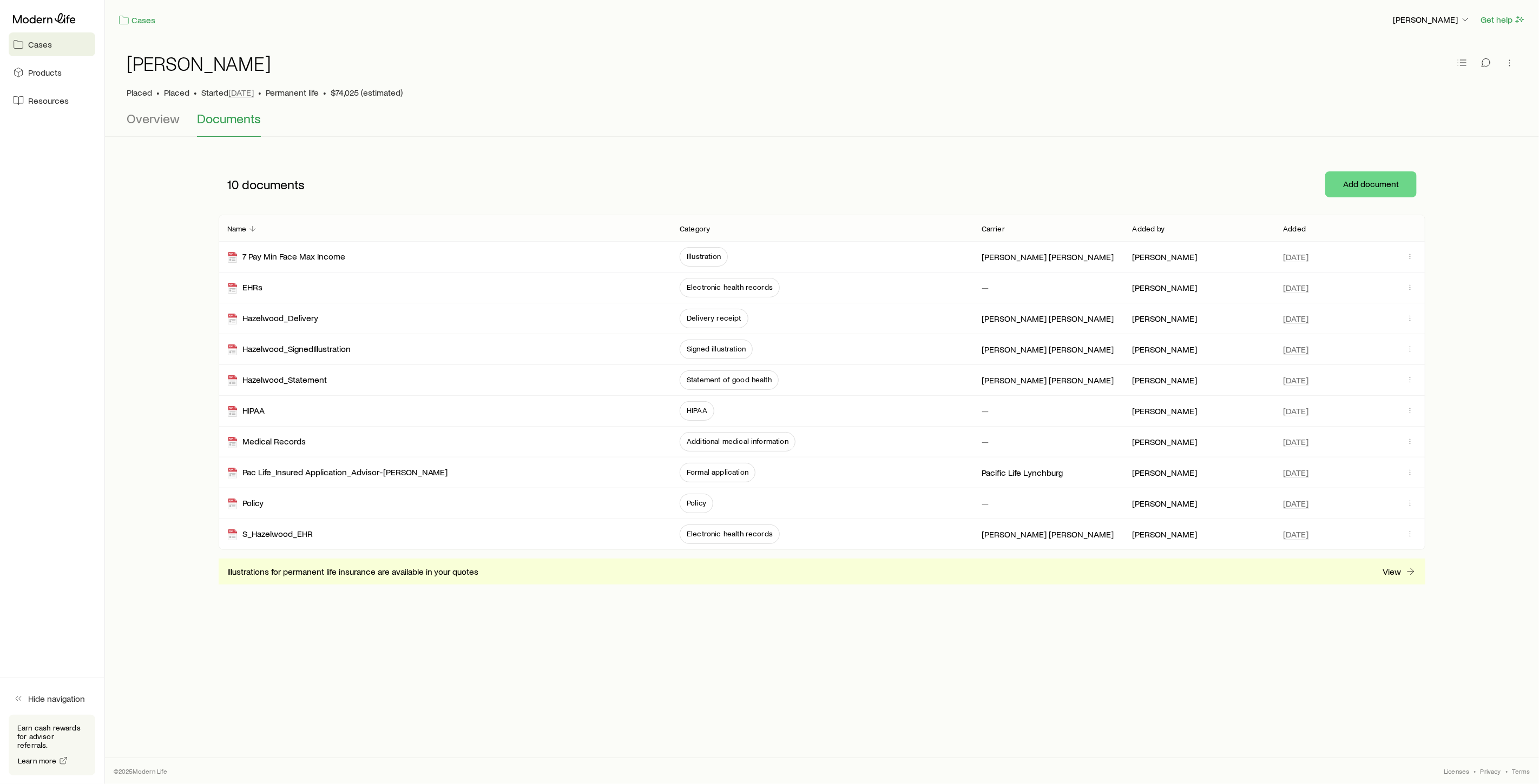
click at [38, 45] on span "Cases" at bounding box center [40, 44] width 24 height 11
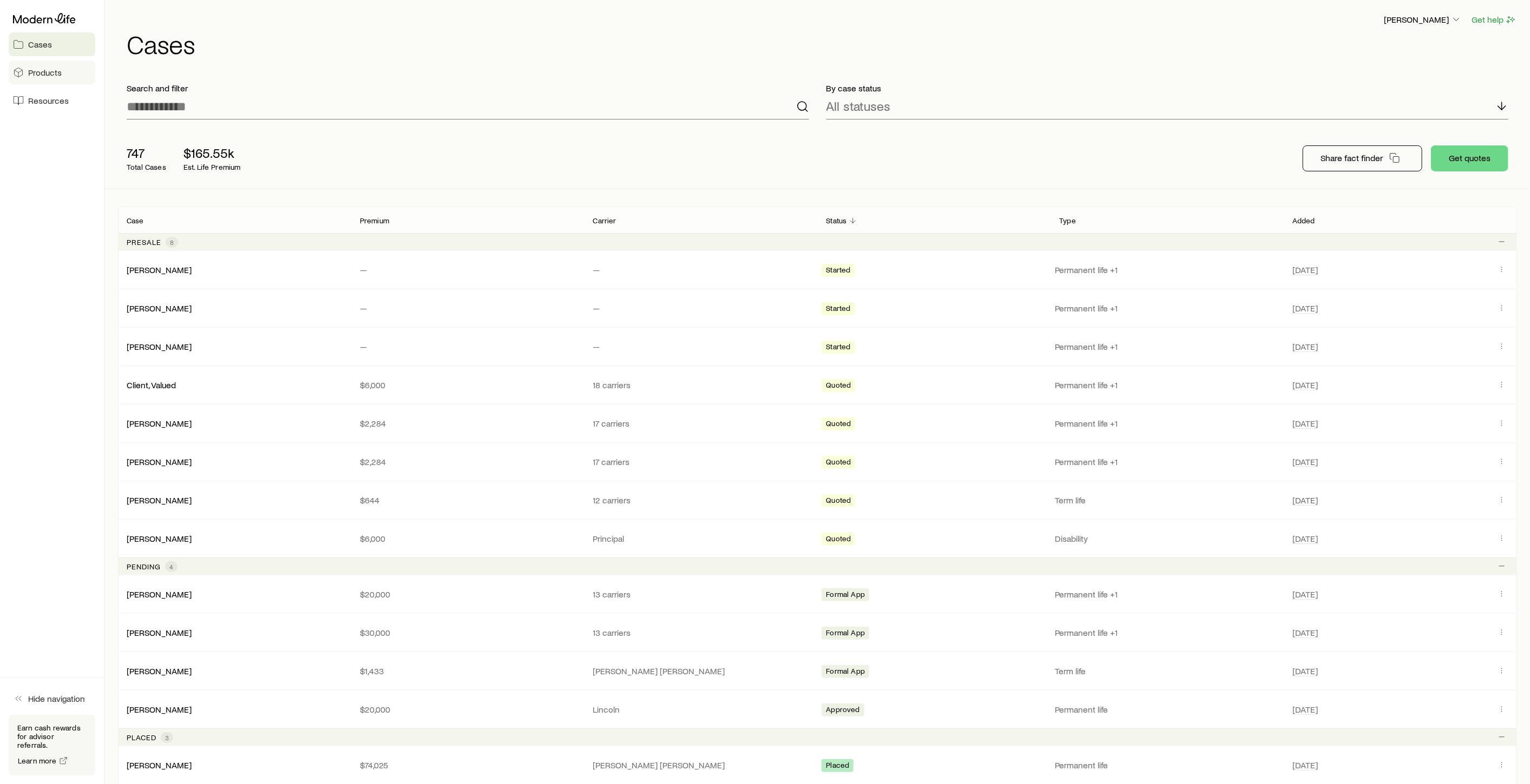
click at [50, 74] on span "Products" at bounding box center [45, 72] width 33 height 11
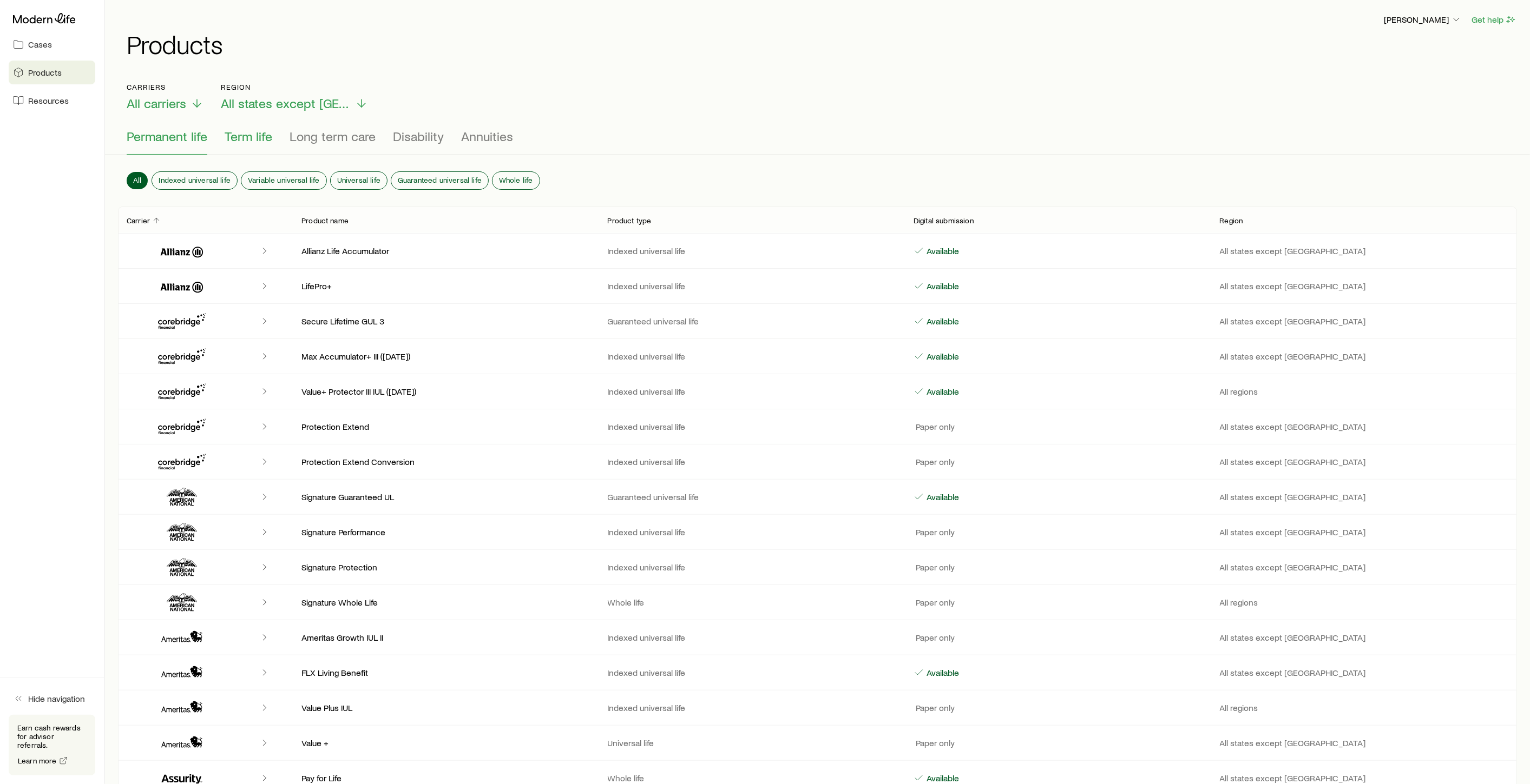
click at [246, 135] on span "Term life" at bounding box center [249, 136] width 48 height 15
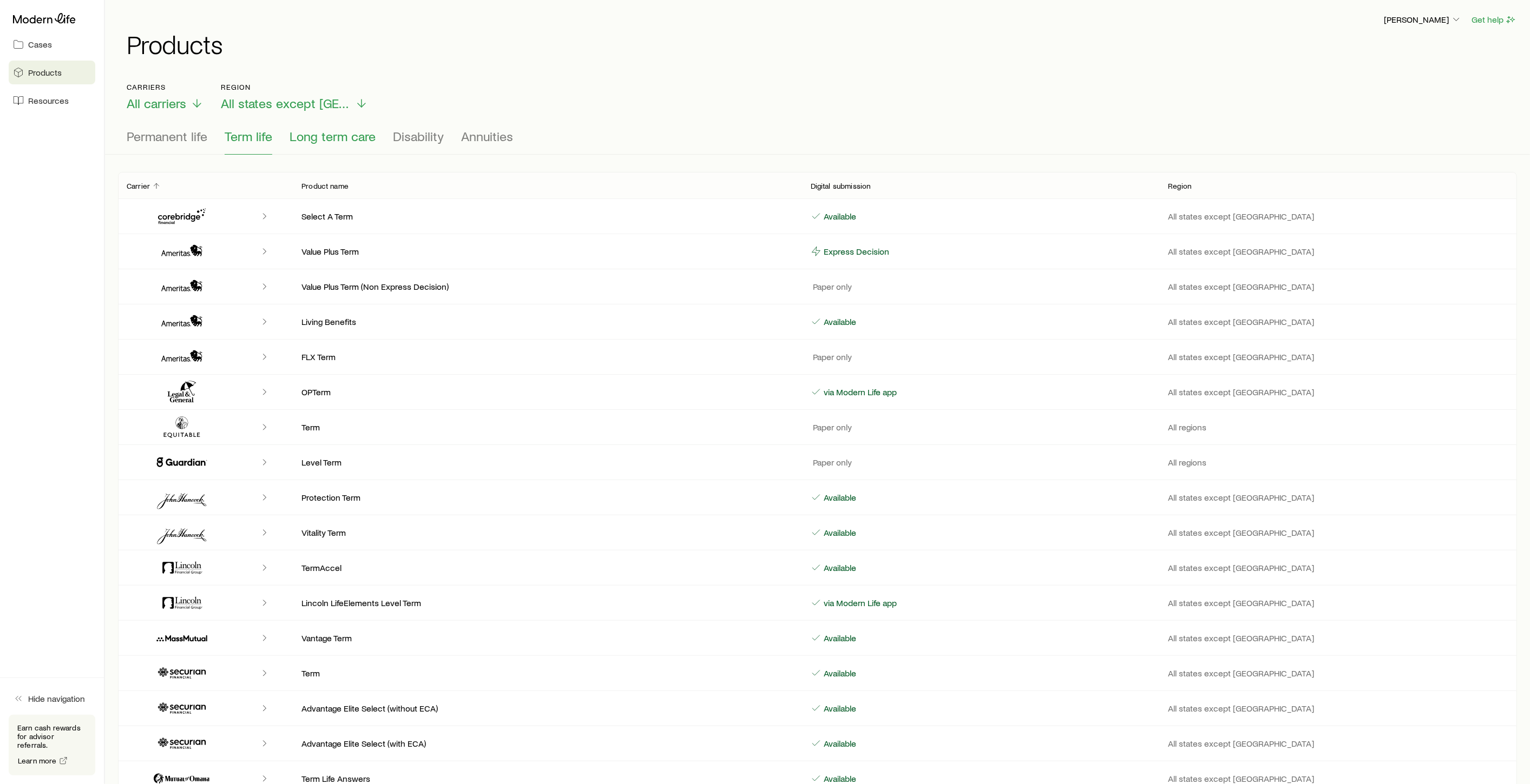
click at [335, 142] on span "Long term care" at bounding box center [333, 136] width 86 height 15
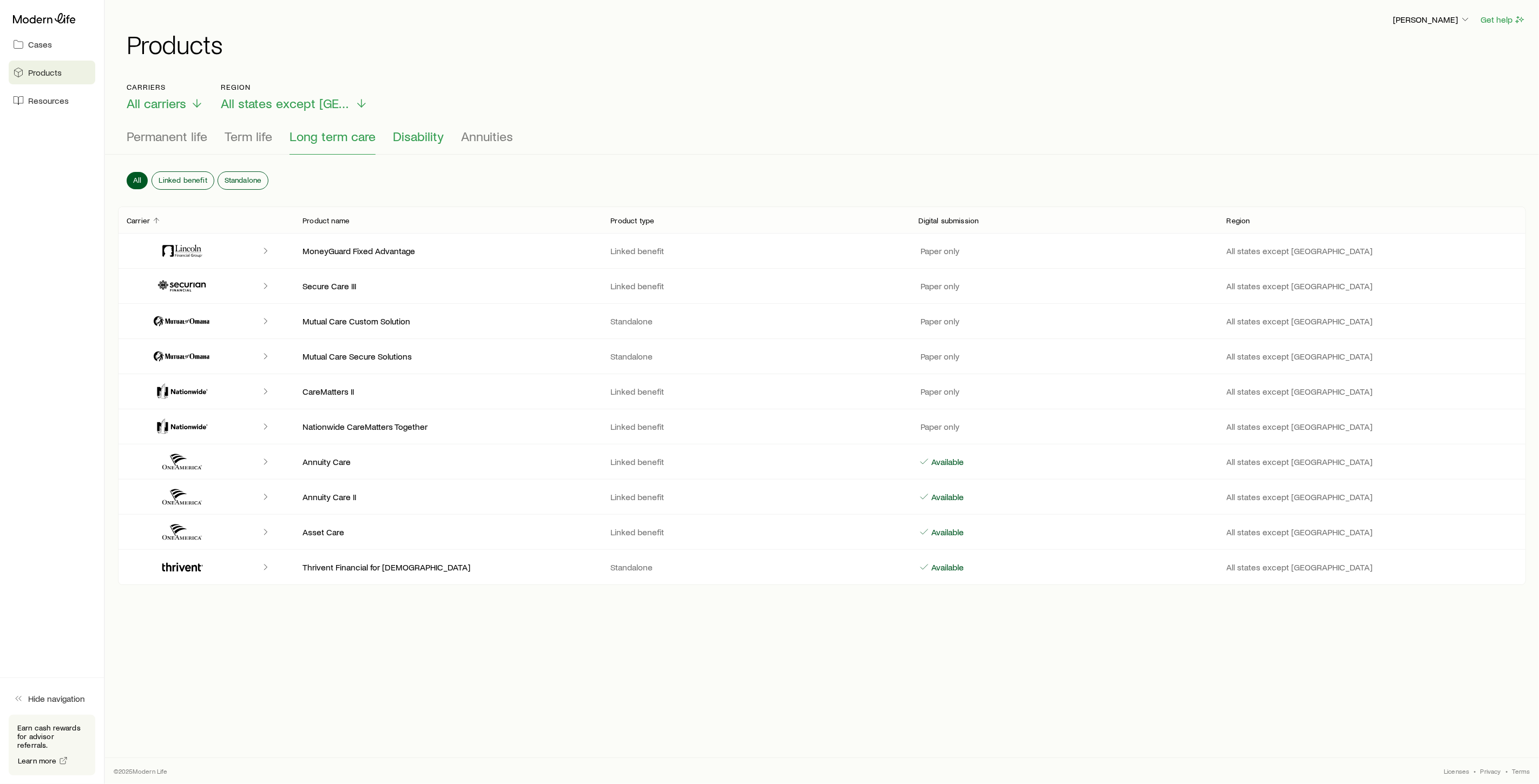
click at [411, 140] on span "Disability" at bounding box center [418, 136] width 51 height 15
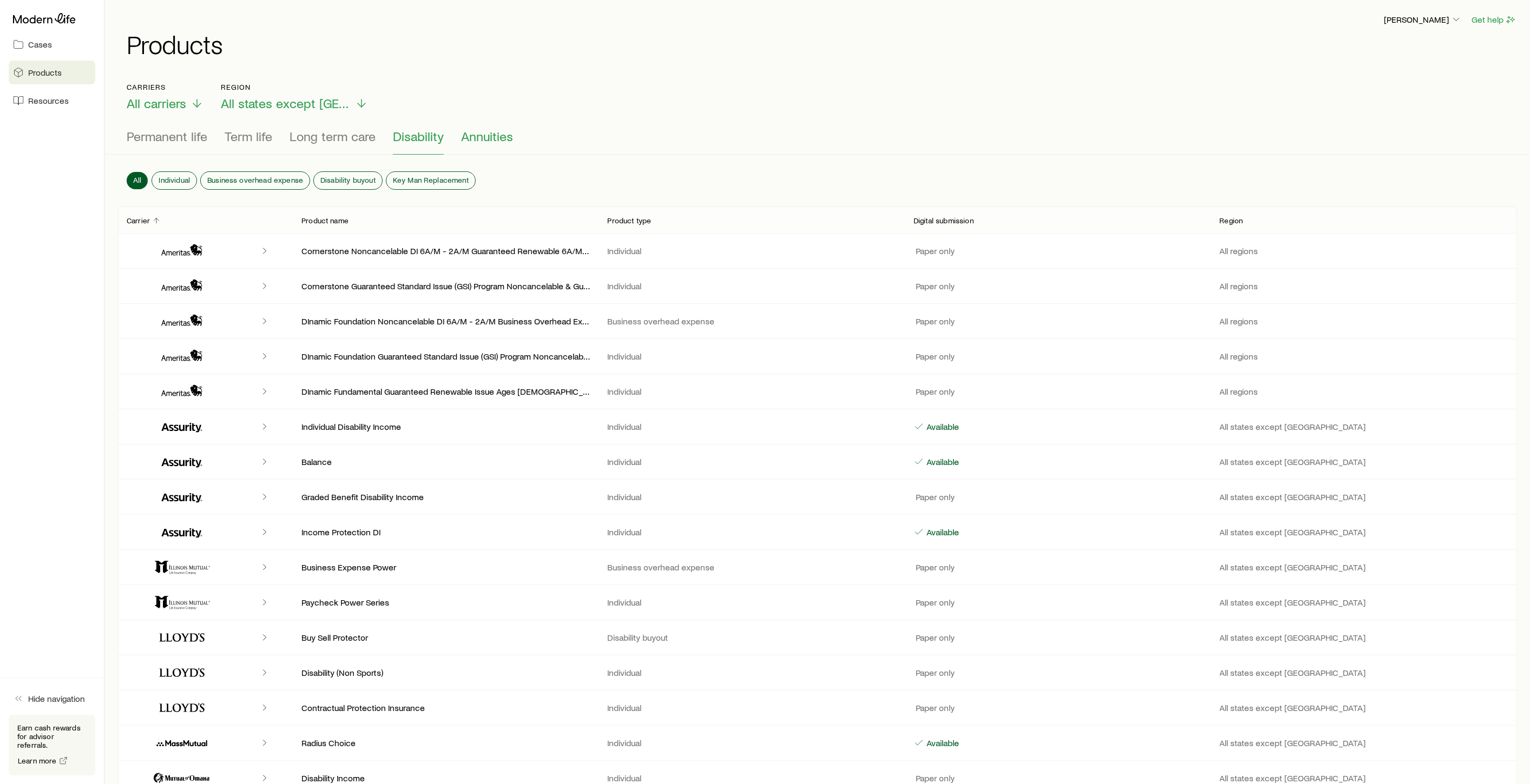
click at [476, 142] on span "Annuities" at bounding box center [487, 136] width 52 height 15
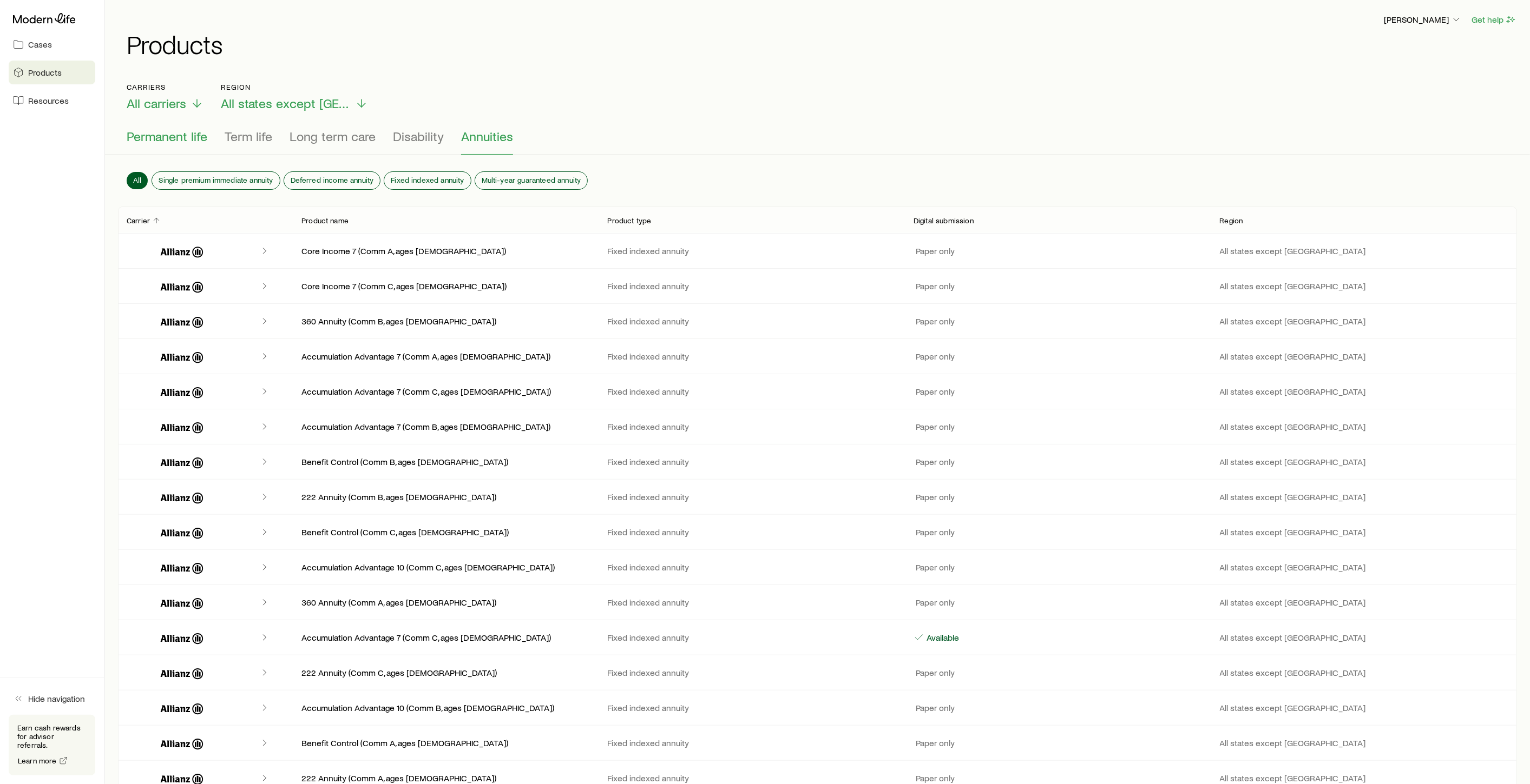
click at [192, 138] on span "Permanent life" at bounding box center [167, 136] width 81 height 15
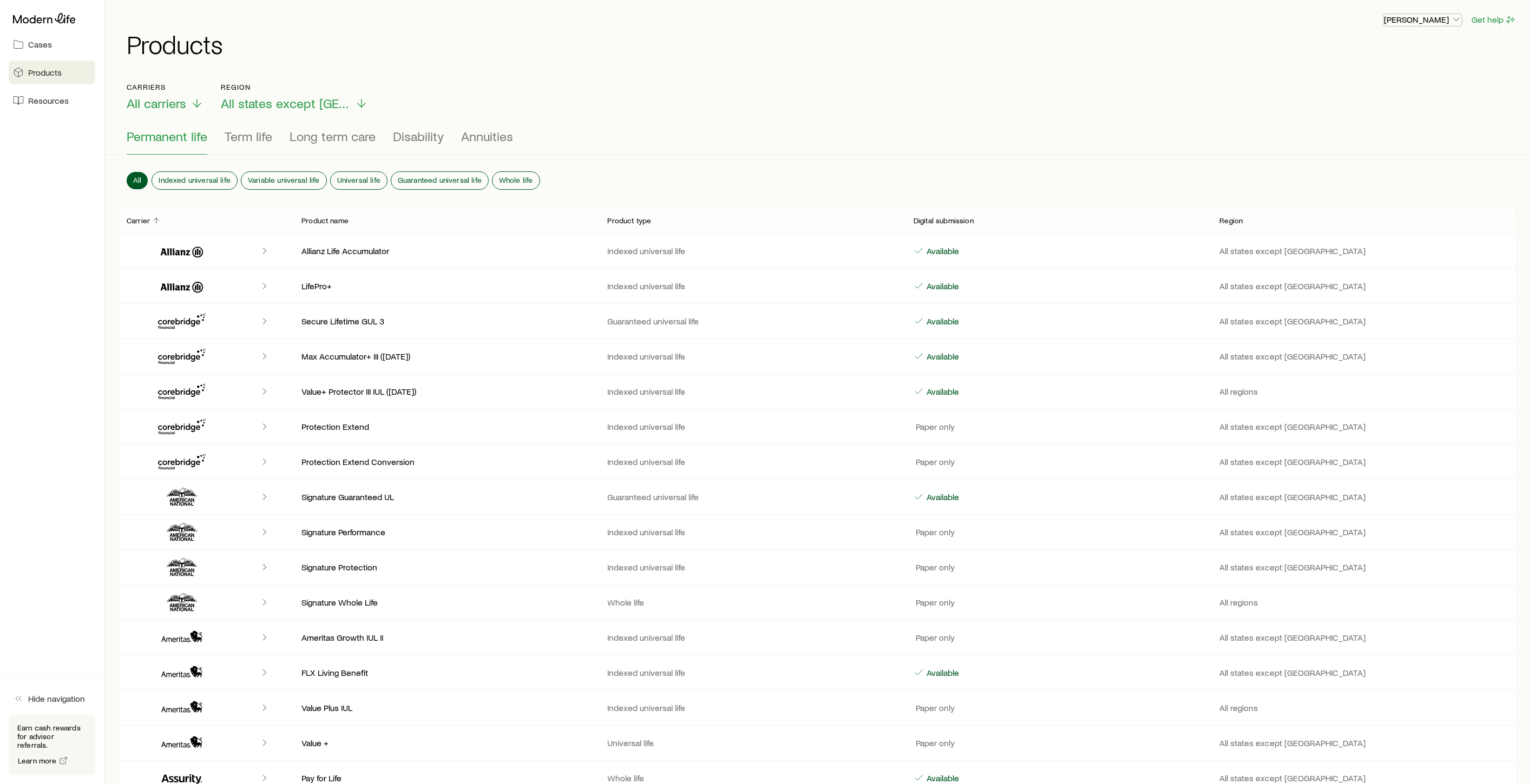
click at [1409, 23] on p "[PERSON_NAME]" at bounding box center [1422, 20] width 78 height 11
click at [1404, 53] on span "Licenses and contracts" at bounding box center [1401, 49] width 89 height 11
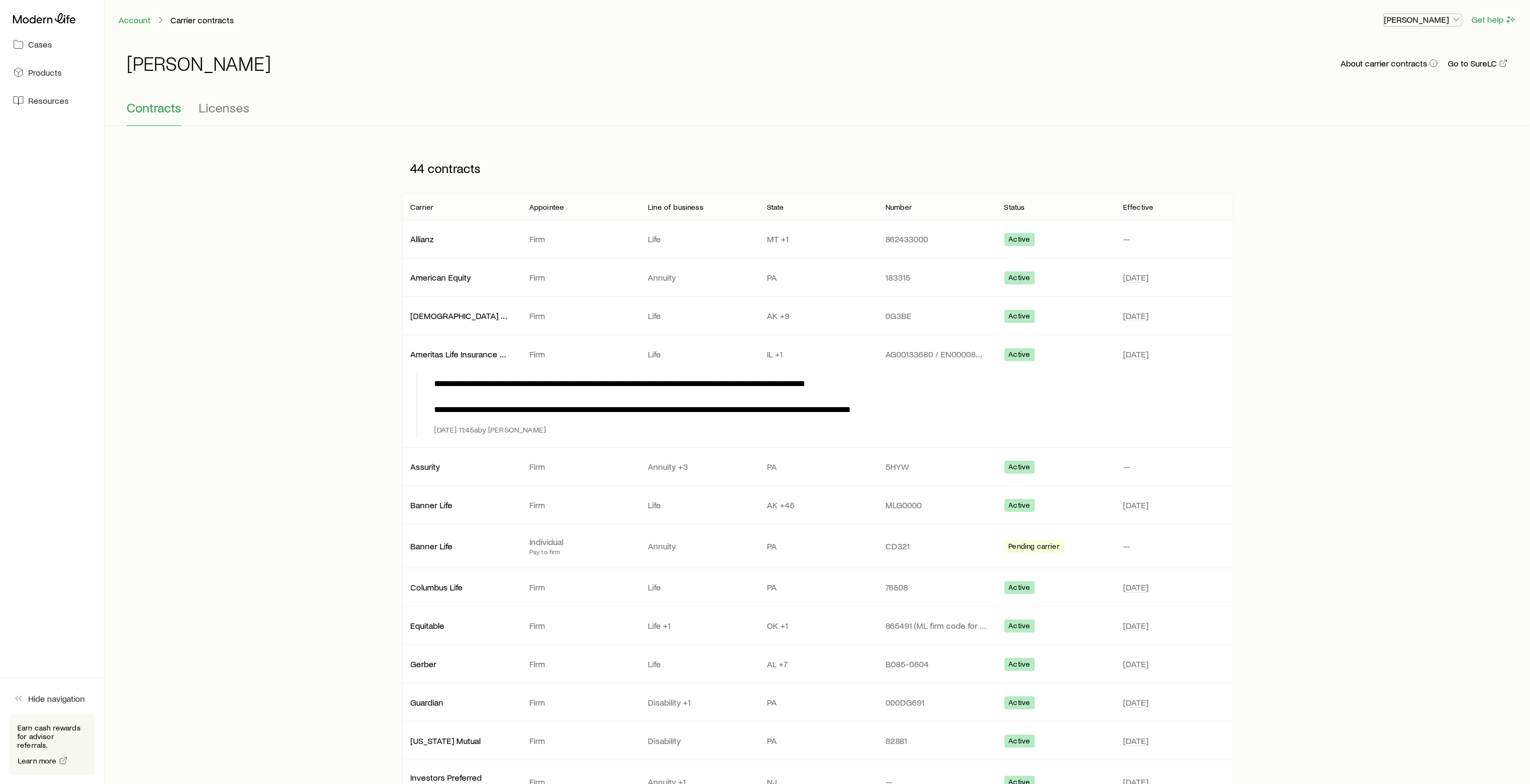
click at [1440, 22] on p "[PERSON_NAME]" at bounding box center [1422, 20] width 78 height 11
click at [1392, 69] on span "Commission schedule" at bounding box center [1398, 73] width 83 height 11
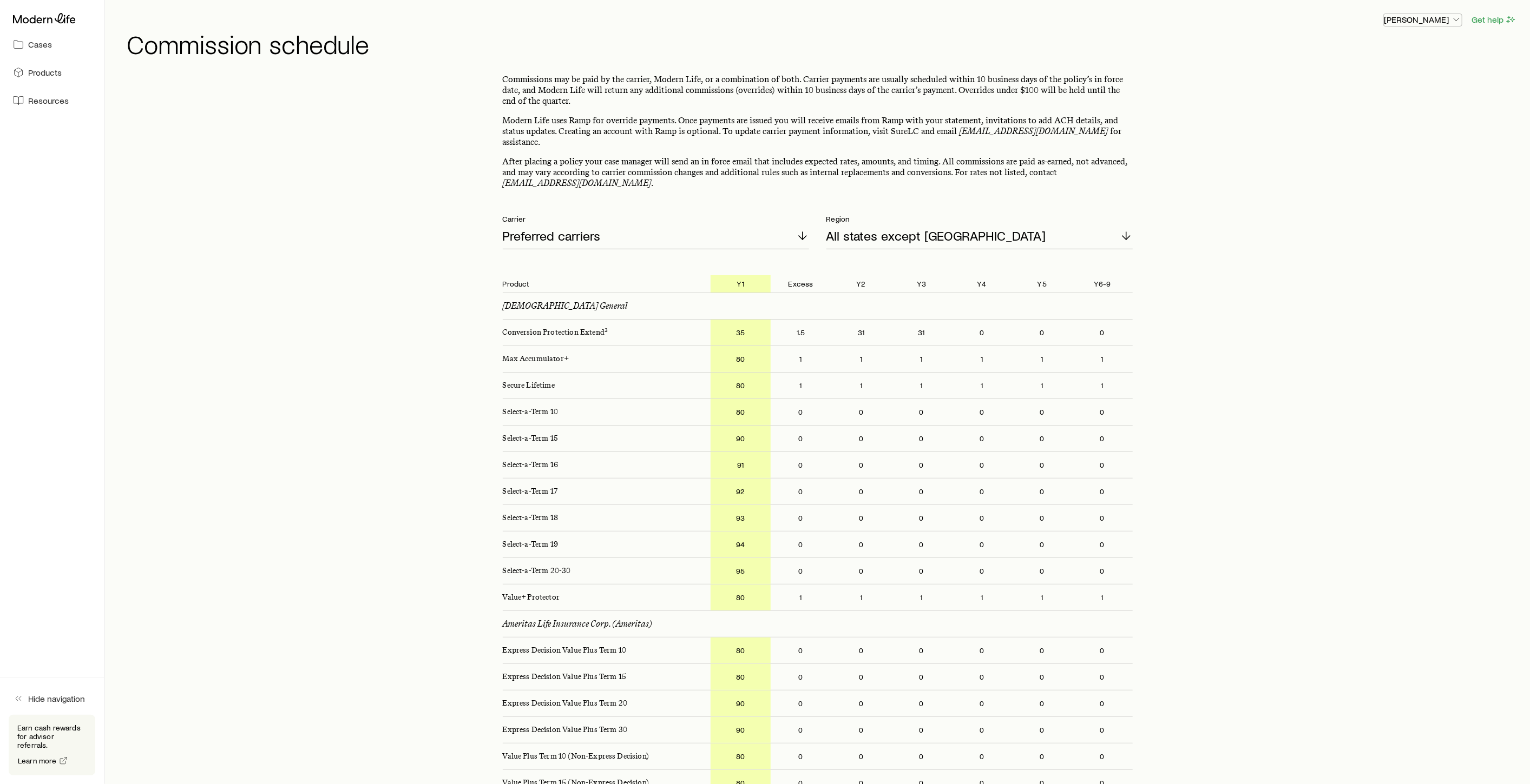
click at [1442, 19] on p "[PERSON_NAME]" at bounding box center [1422, 20] width 78 height 11
click at [1489, 49] on h1 "Commission schedule" at bounding box center [821, 44] width 1390 height 26
click at [1489, 22] on button "Get help" at bounding box center [1494, 20] width 46 height 13
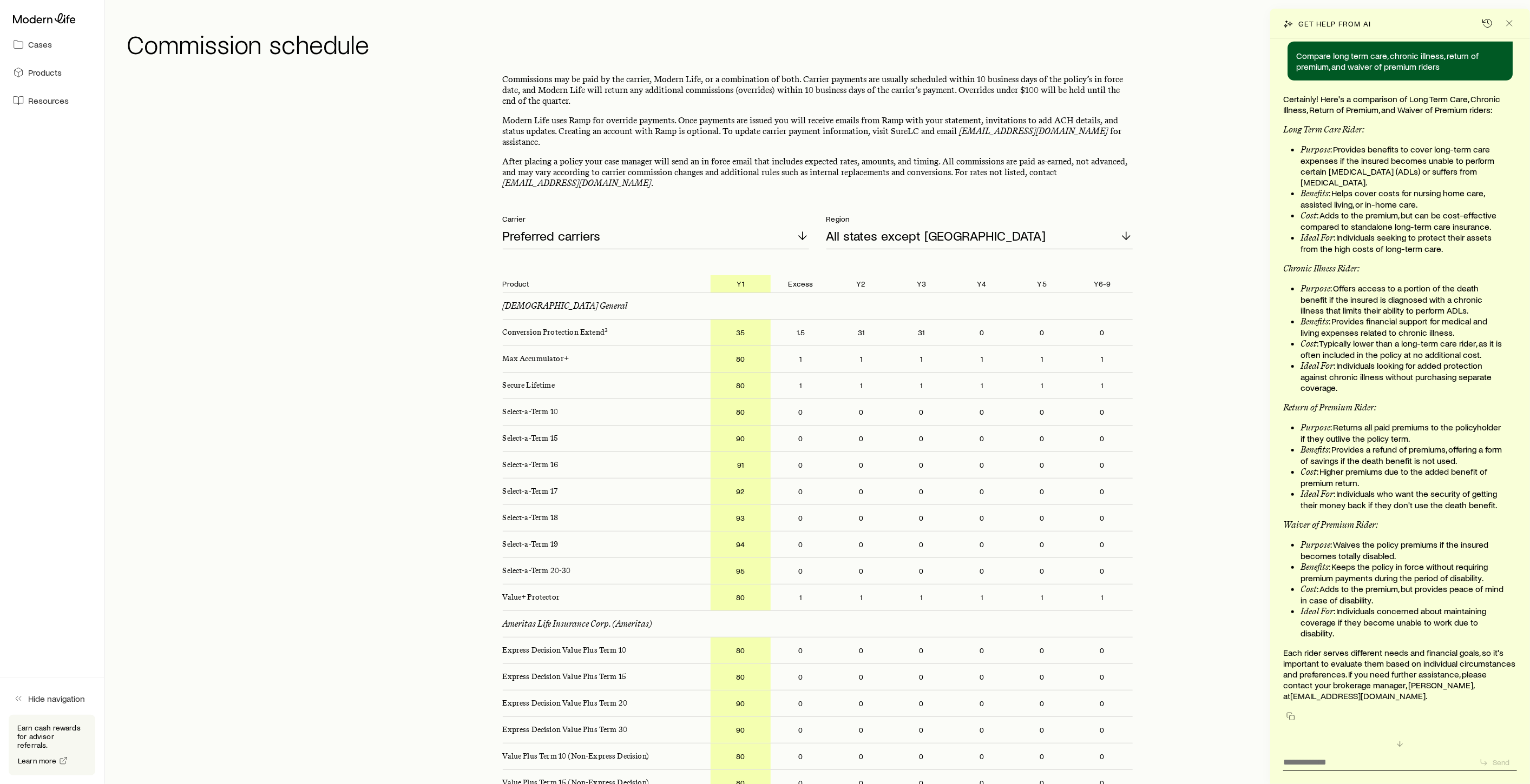
scroll to position [91523, 0]
click at [1513, 24] on icon "Close" at bounding box center [1509, 23] width 11 height 11
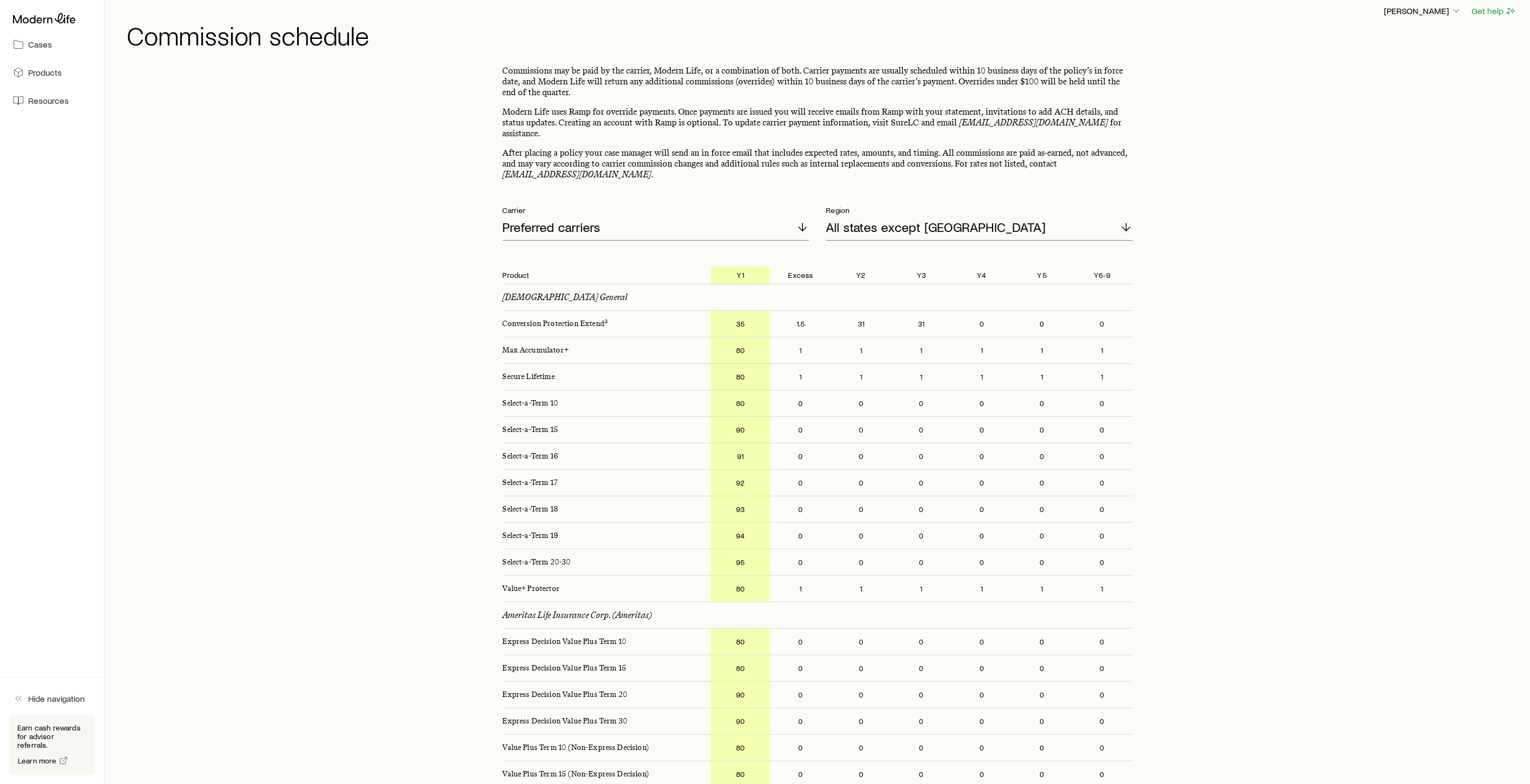
scroll to position [0, 0]
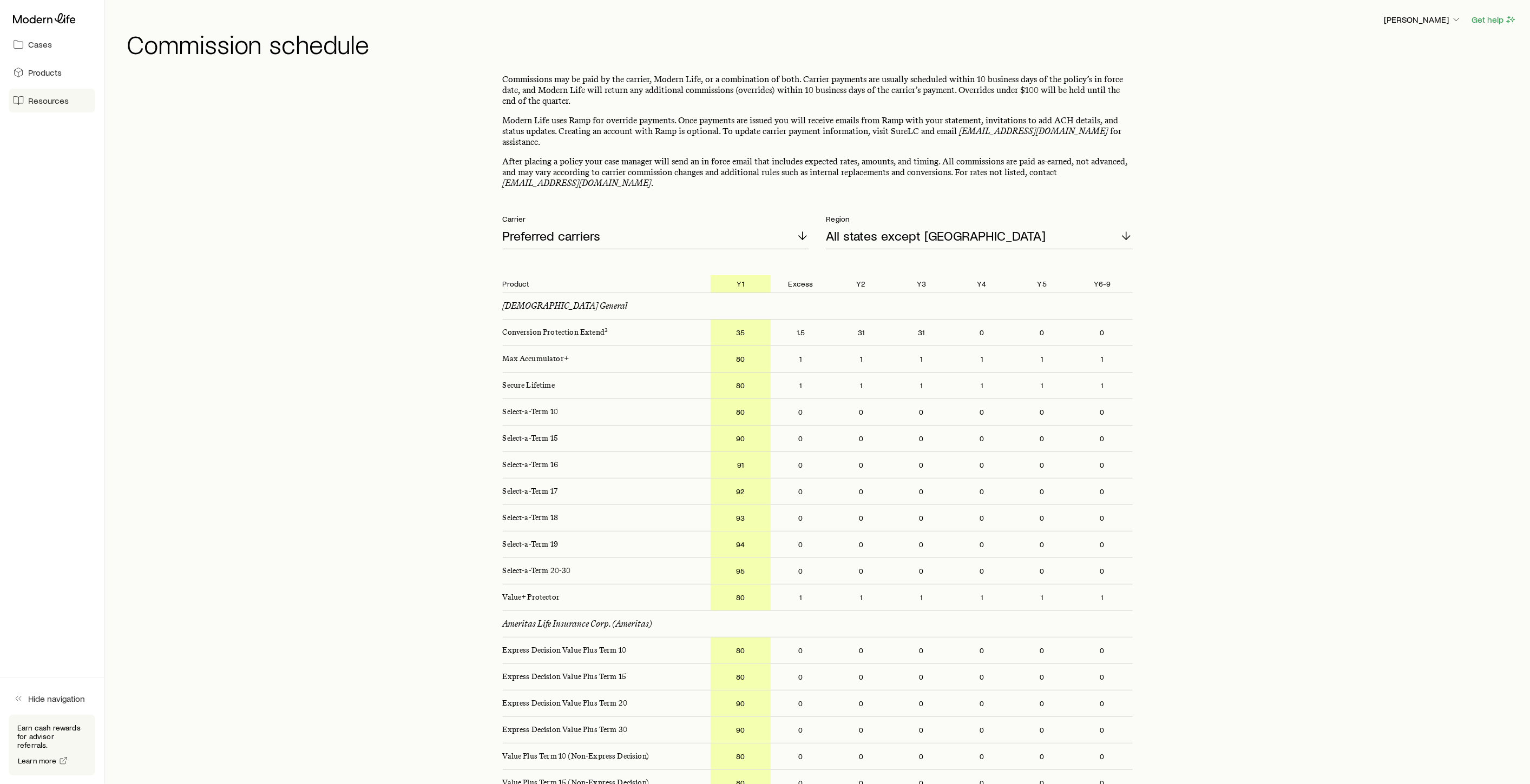
click at [54, 101] on span "Resources" at bounding box center [48, 100] width 41 height 11
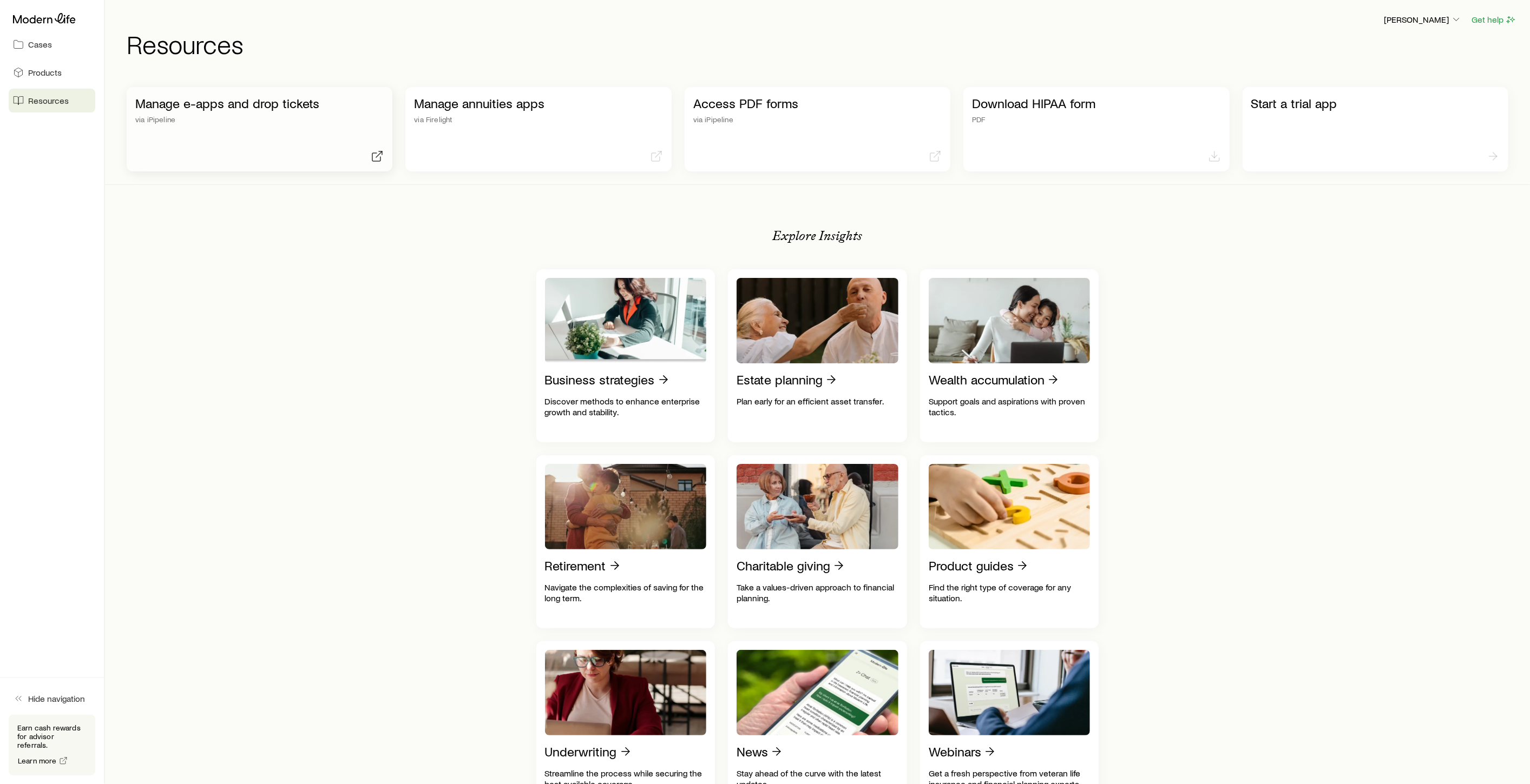
click at [229, 109] on p "Manage e-apps and drop tickets" at bounding box center [259, 103] width 249 height 15
click at [498, 112] on div "Manage annuities apps via Firelight" at bounding box center [538, 109] width 249 height 28
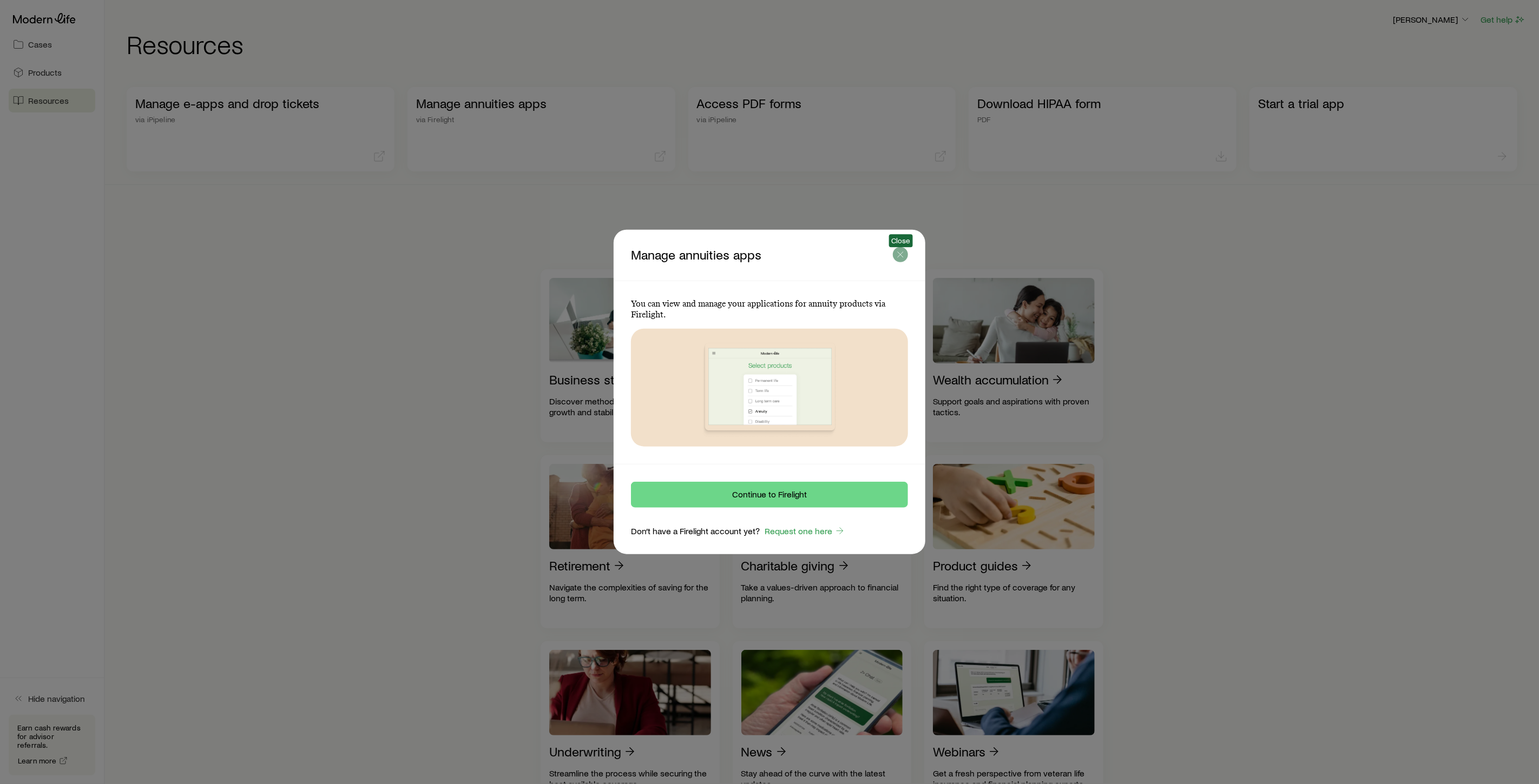
click at [903, 256] on icon "button" at bounding box center [900, 255] width 11 height 11
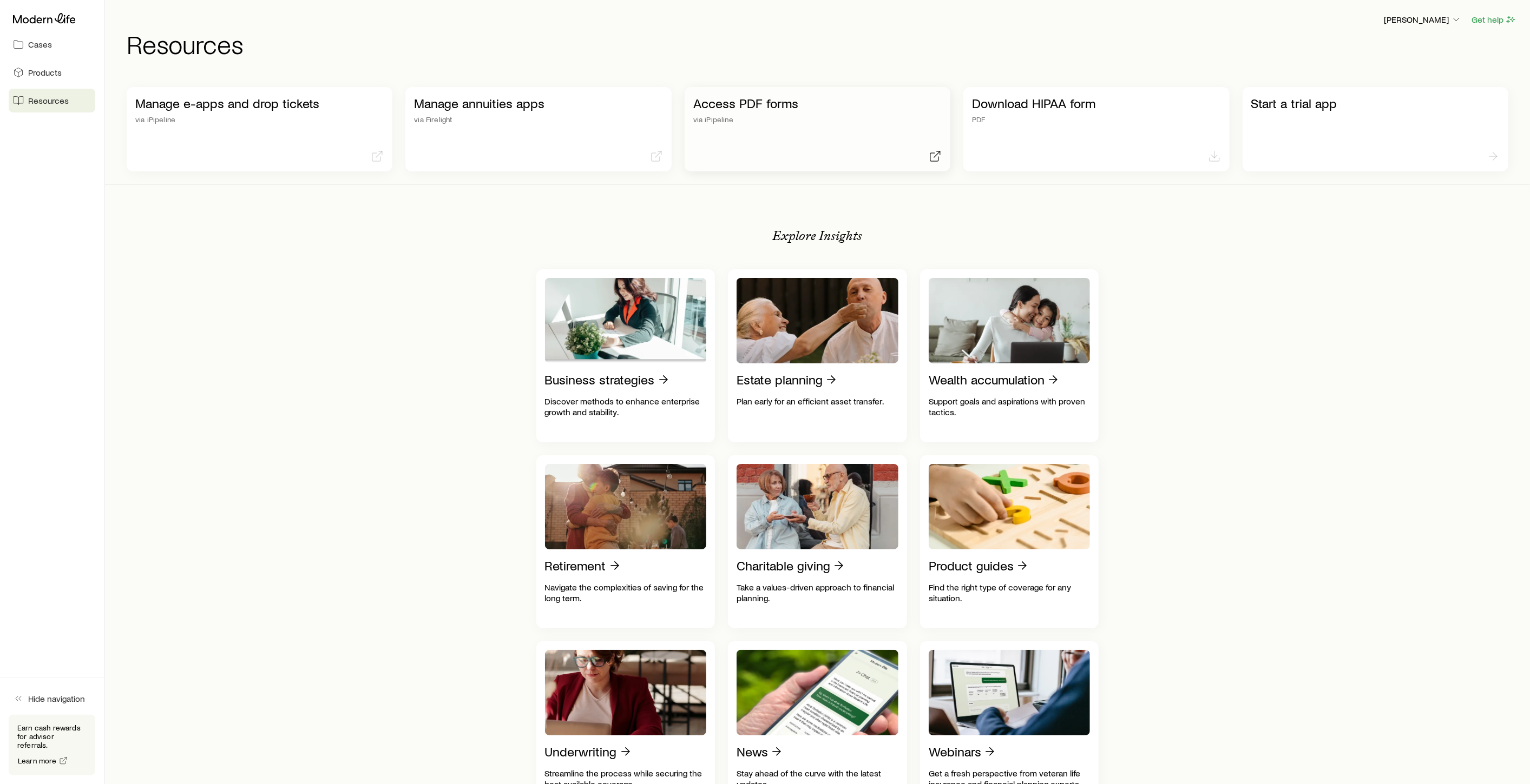
click at [754, 113] on div "Access PDF forms via iPipeline" at bounding box center [817, 109] width 249 height 28
click at [1031, 104] on p "Download HIPAA form" at bounding box center [1096, 103] width 249 height 15
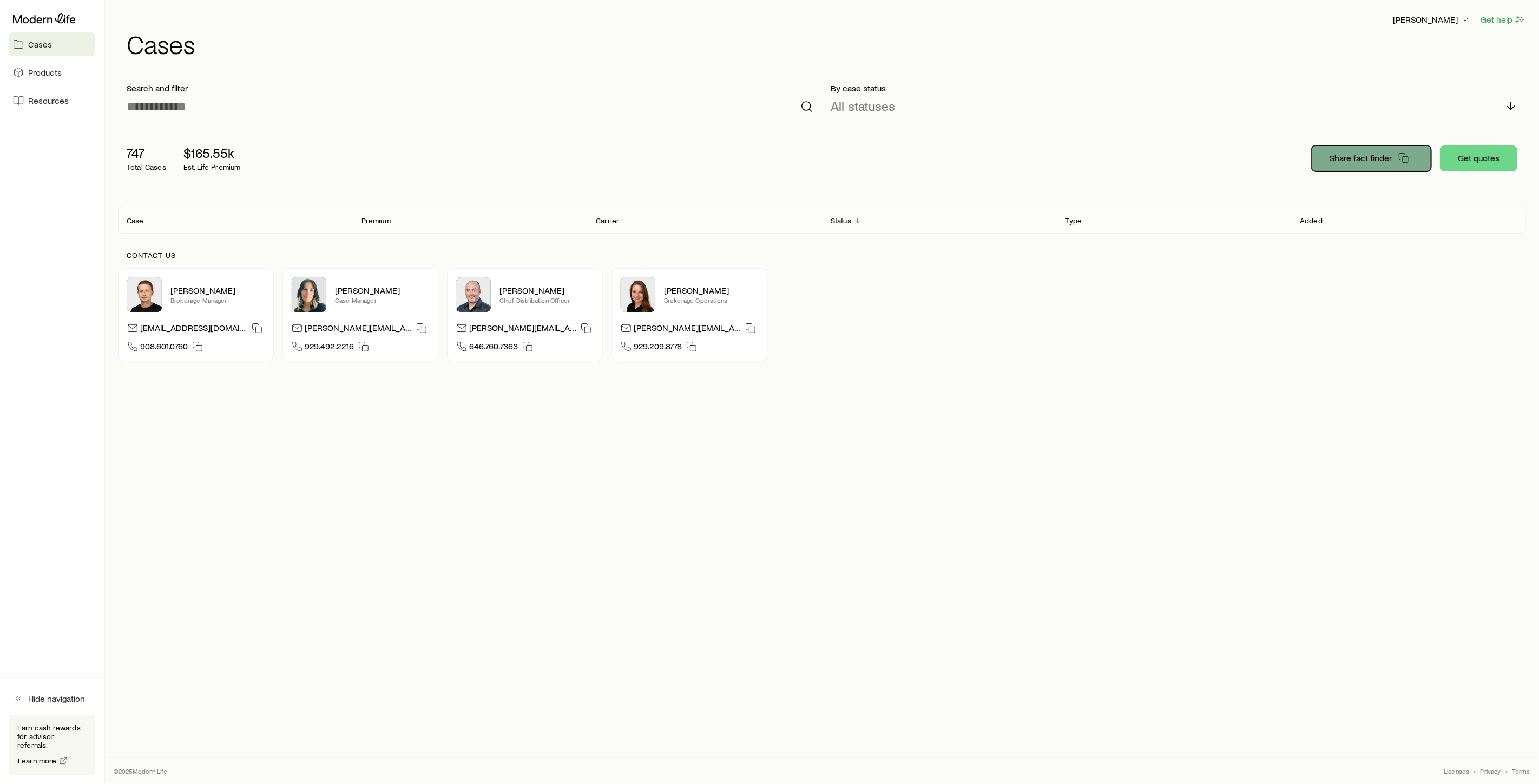
click at [1354, 162] on p "Share fact finder" at bounding box center [1360, 158] width 62 height 11
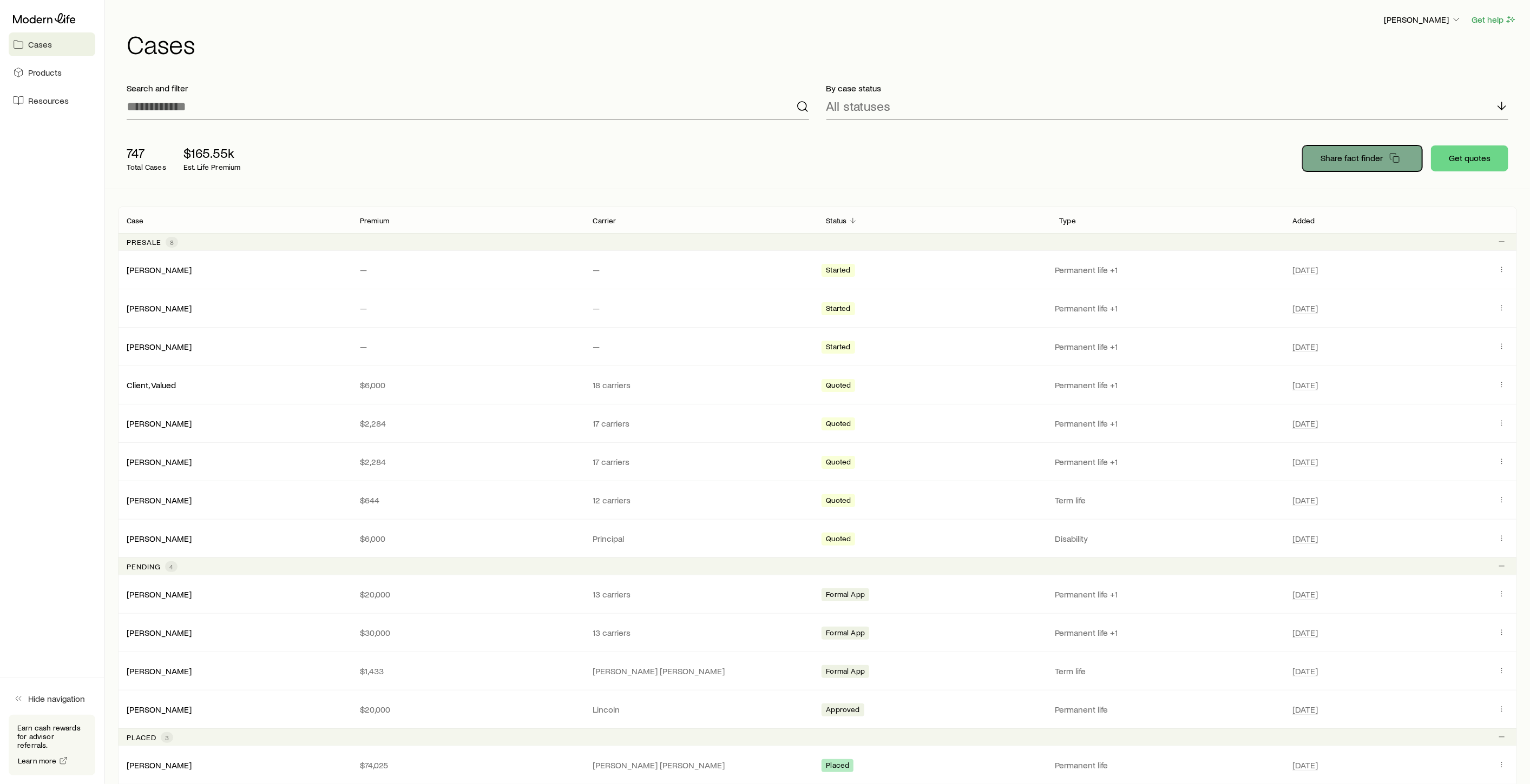
click at [1397, 159] on icon "button" at bounding box center [1394, 158] width 11 height 11
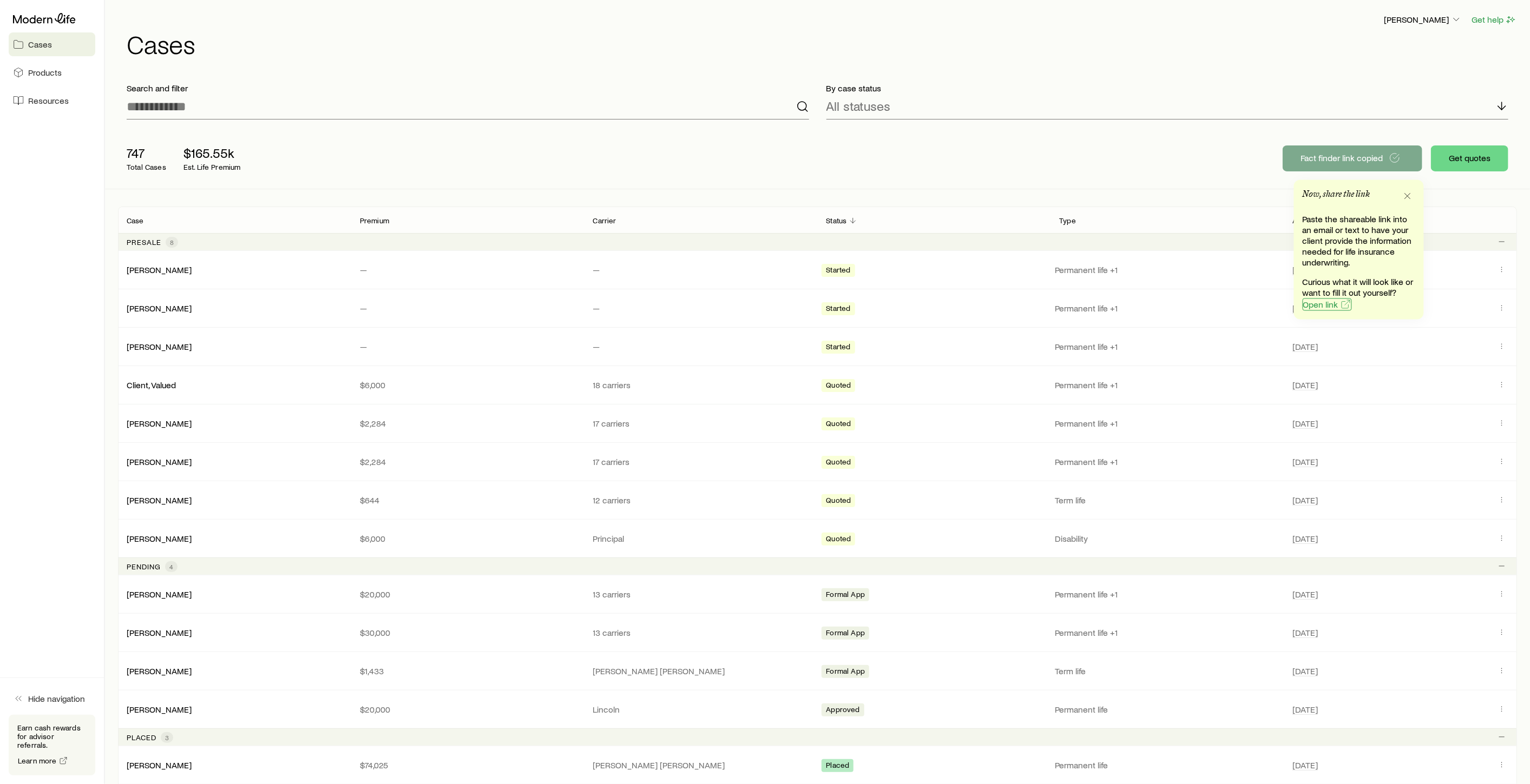
click at [1322, 306] on span "Open link" at bounding box center [1320, 305] width 35 height 8
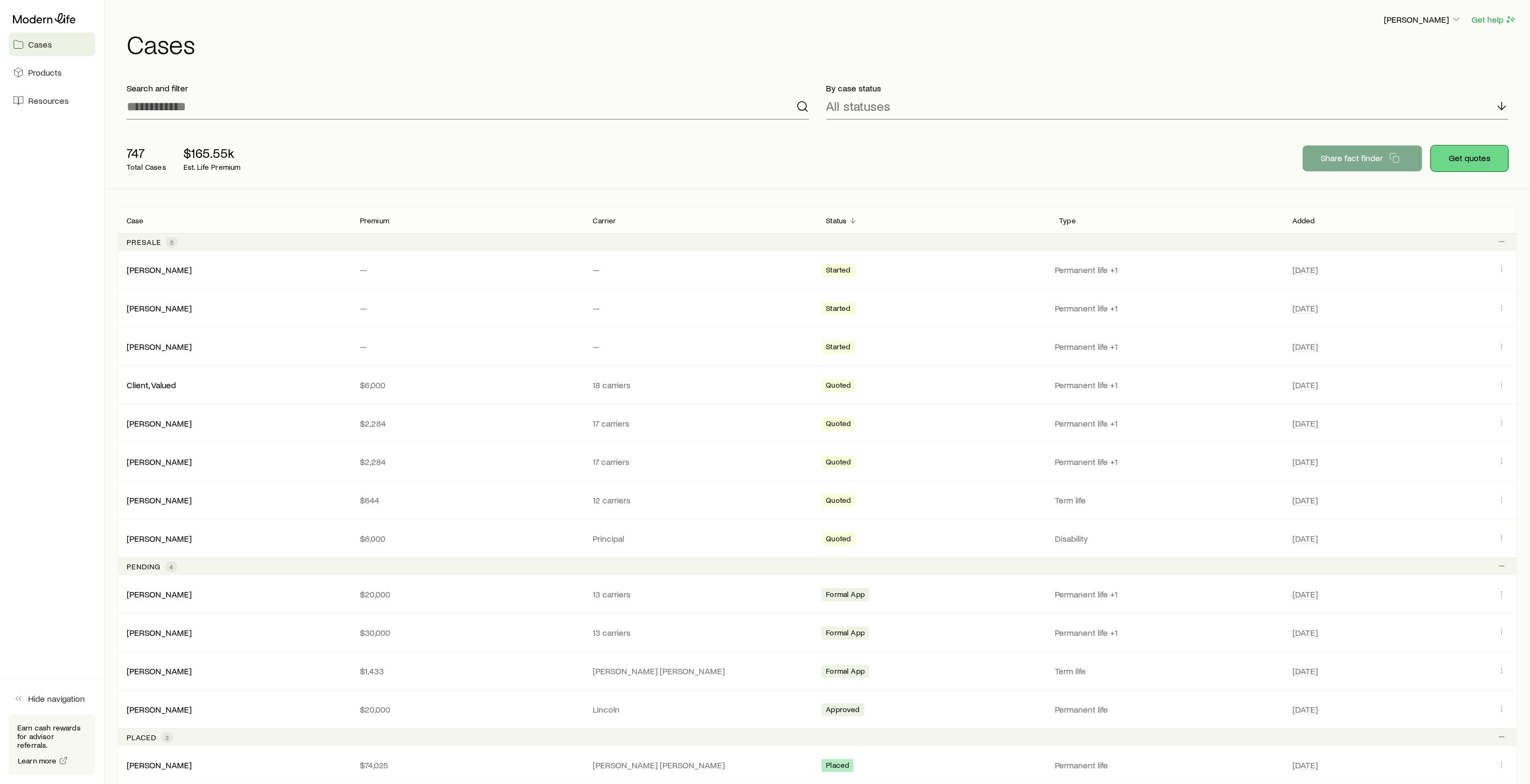
click at [1468, 166] on button "Get quotes" at bounding box center [1470, 158] width 78 height 26
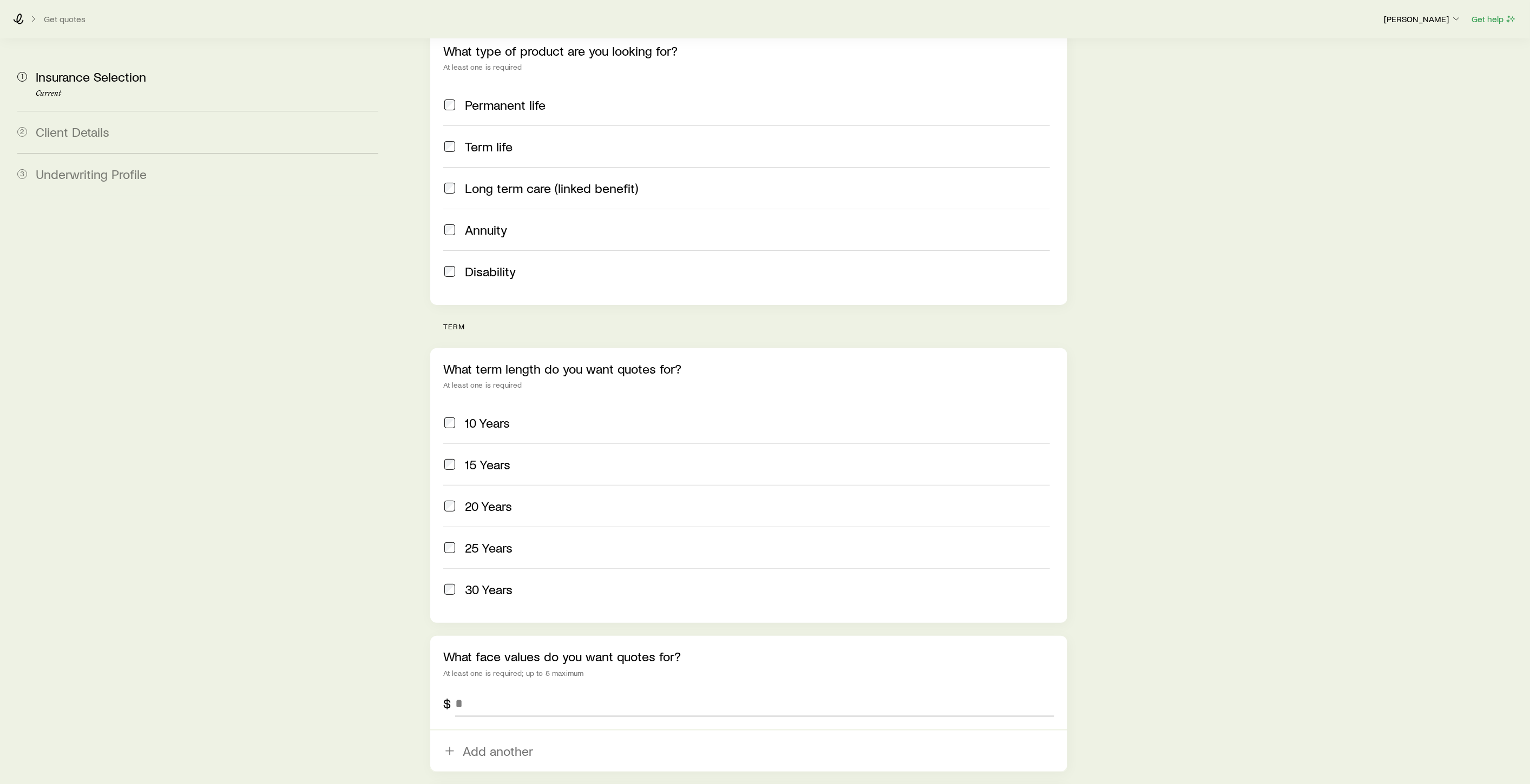
scroll to position [180, 0]
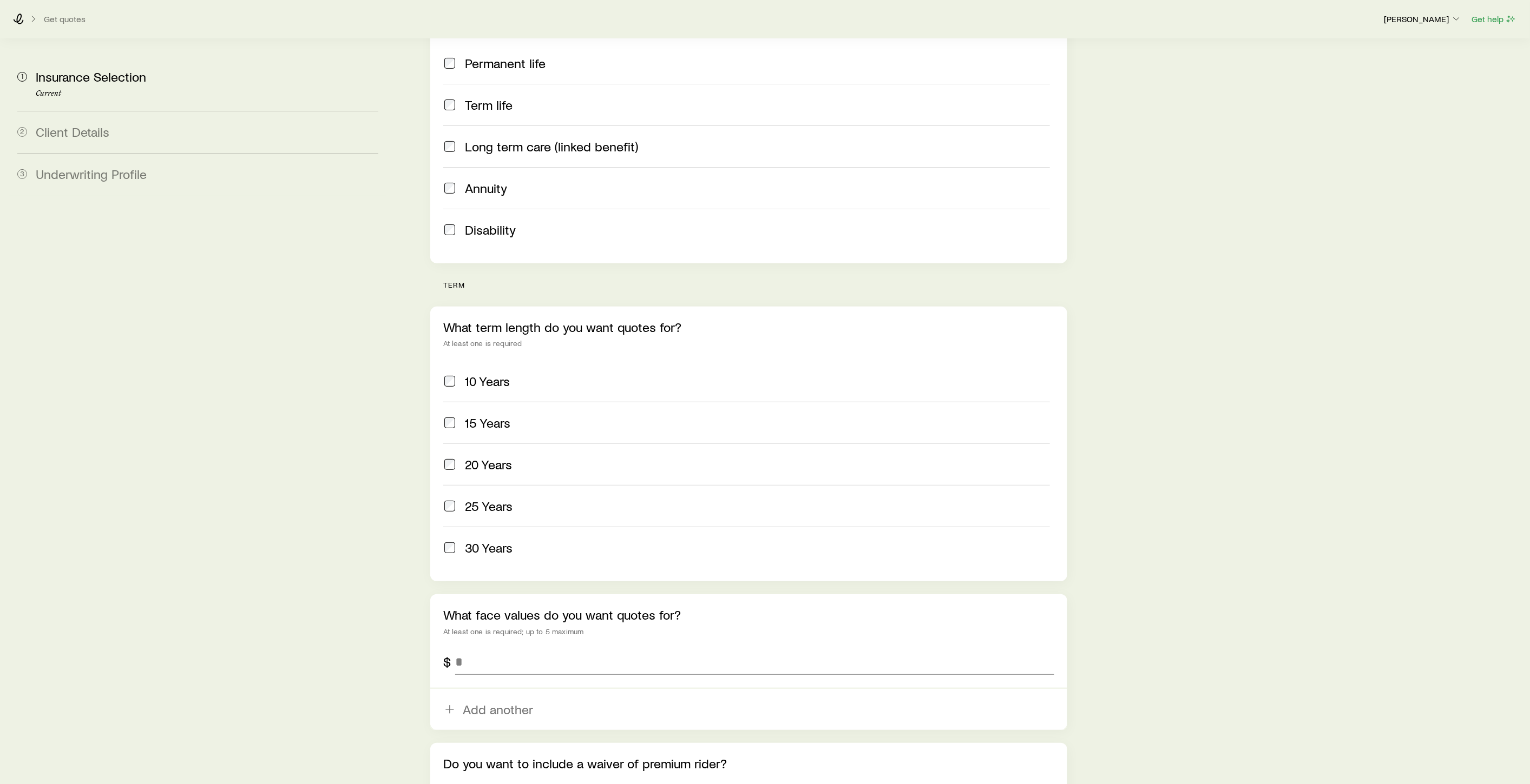
click at [455, 540] on span at bounding box center [450, 548] width 13 height 15
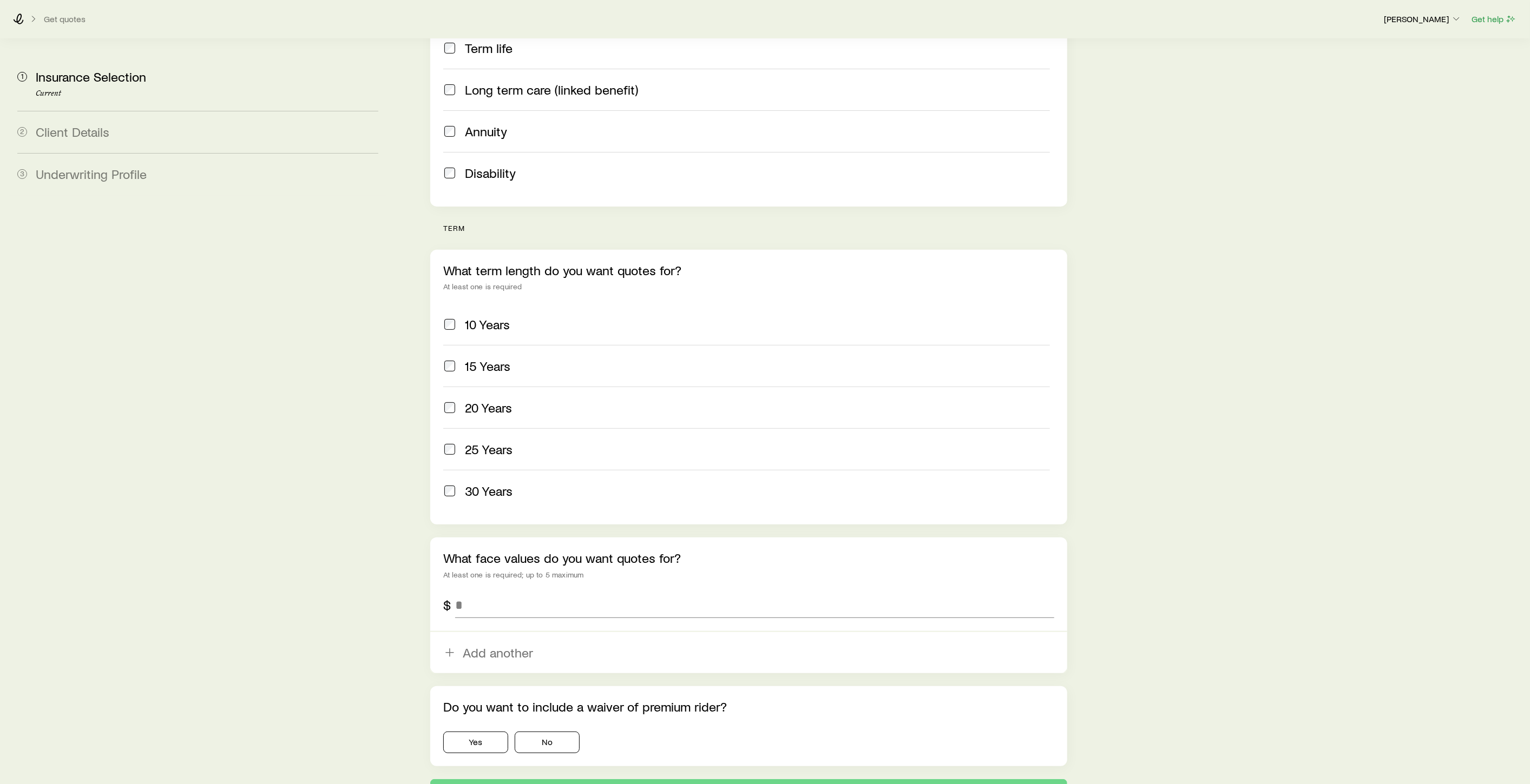
scroll to position [302, 0]
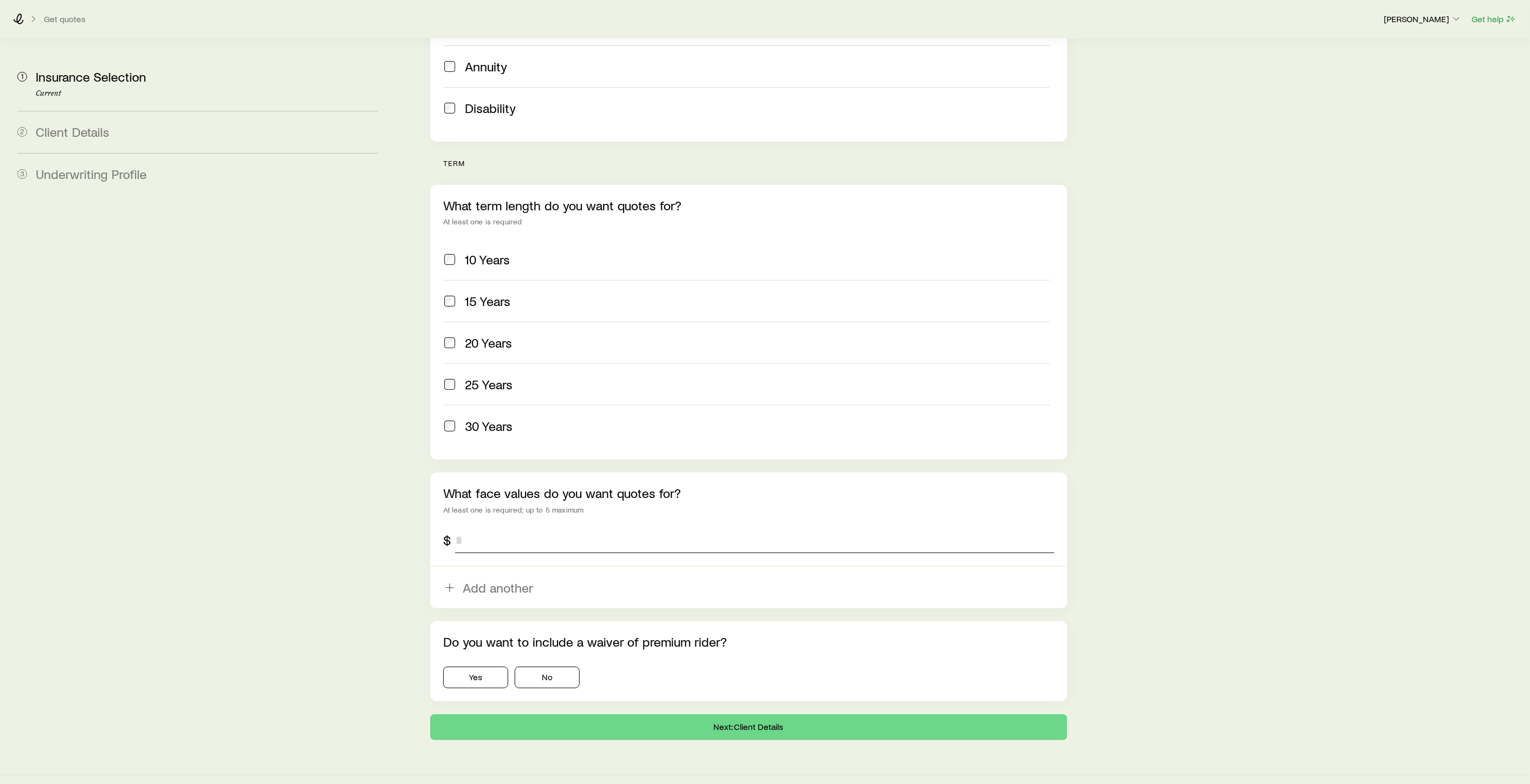
click at [479, 527] on input "tel" at bounding box center [755, 540] width 599 height 26
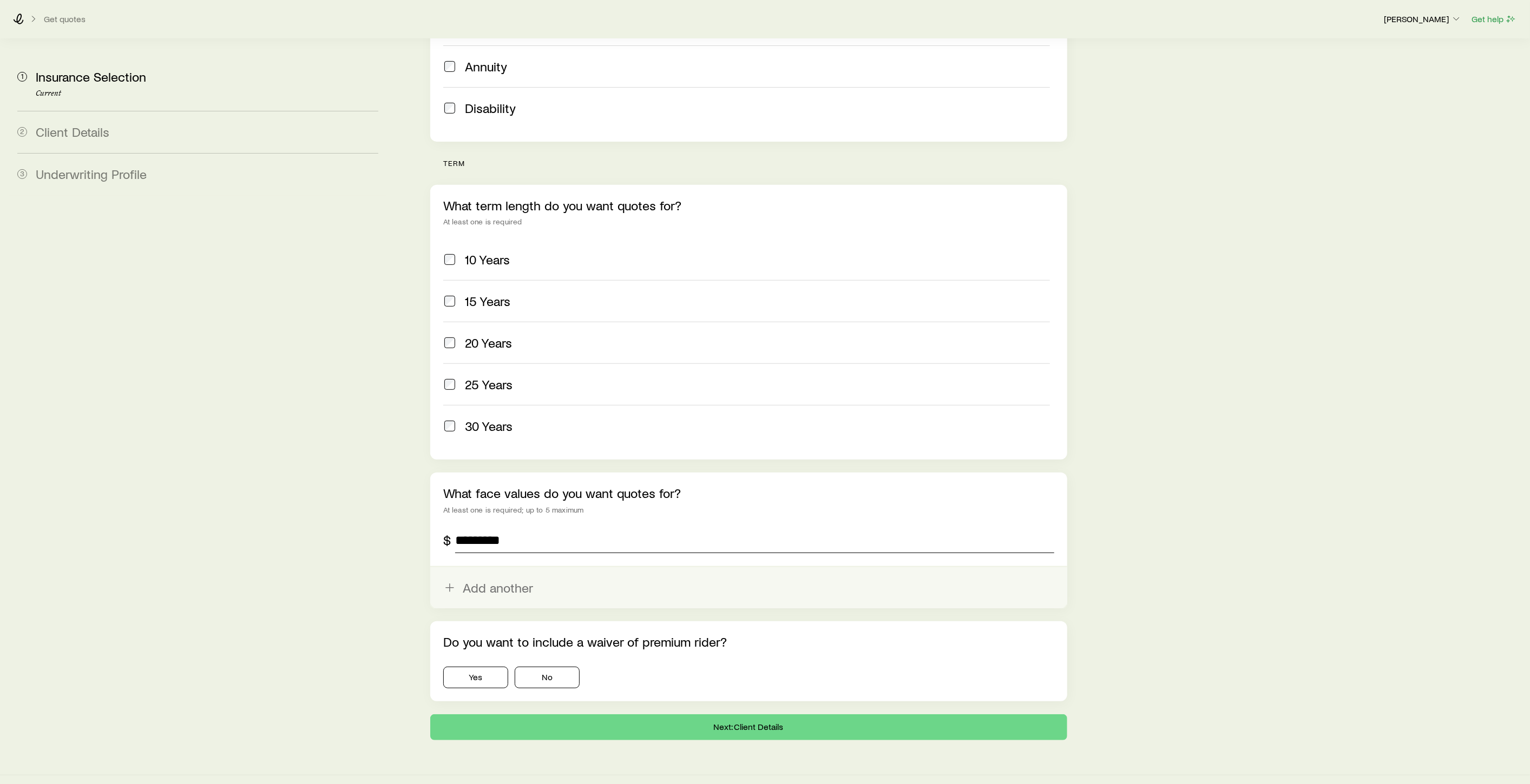
type input "*********"
click at [495, 569] on button "Add another" at bounding box center [749, 588] width 637 height 41
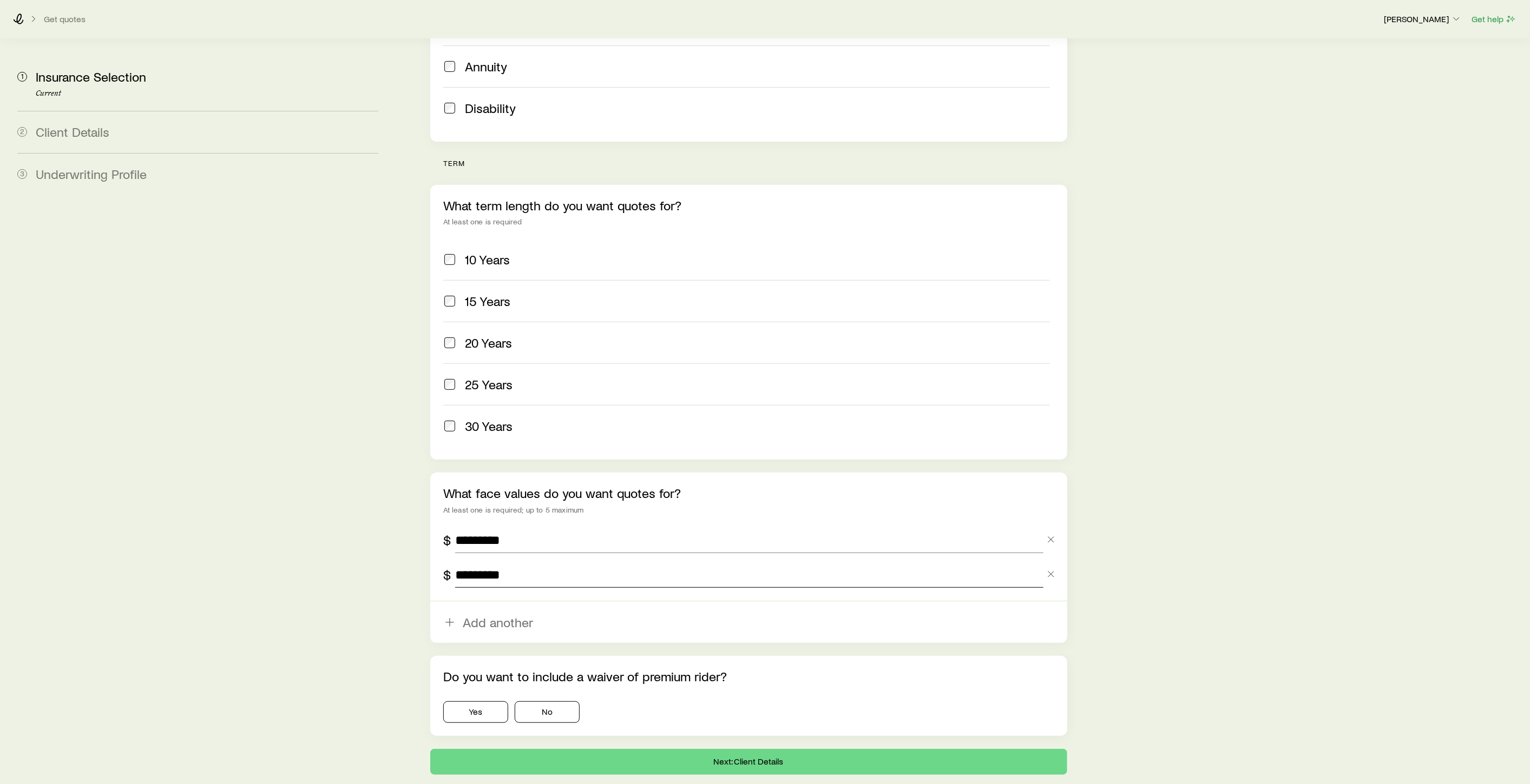
scroll to position [336, 0]
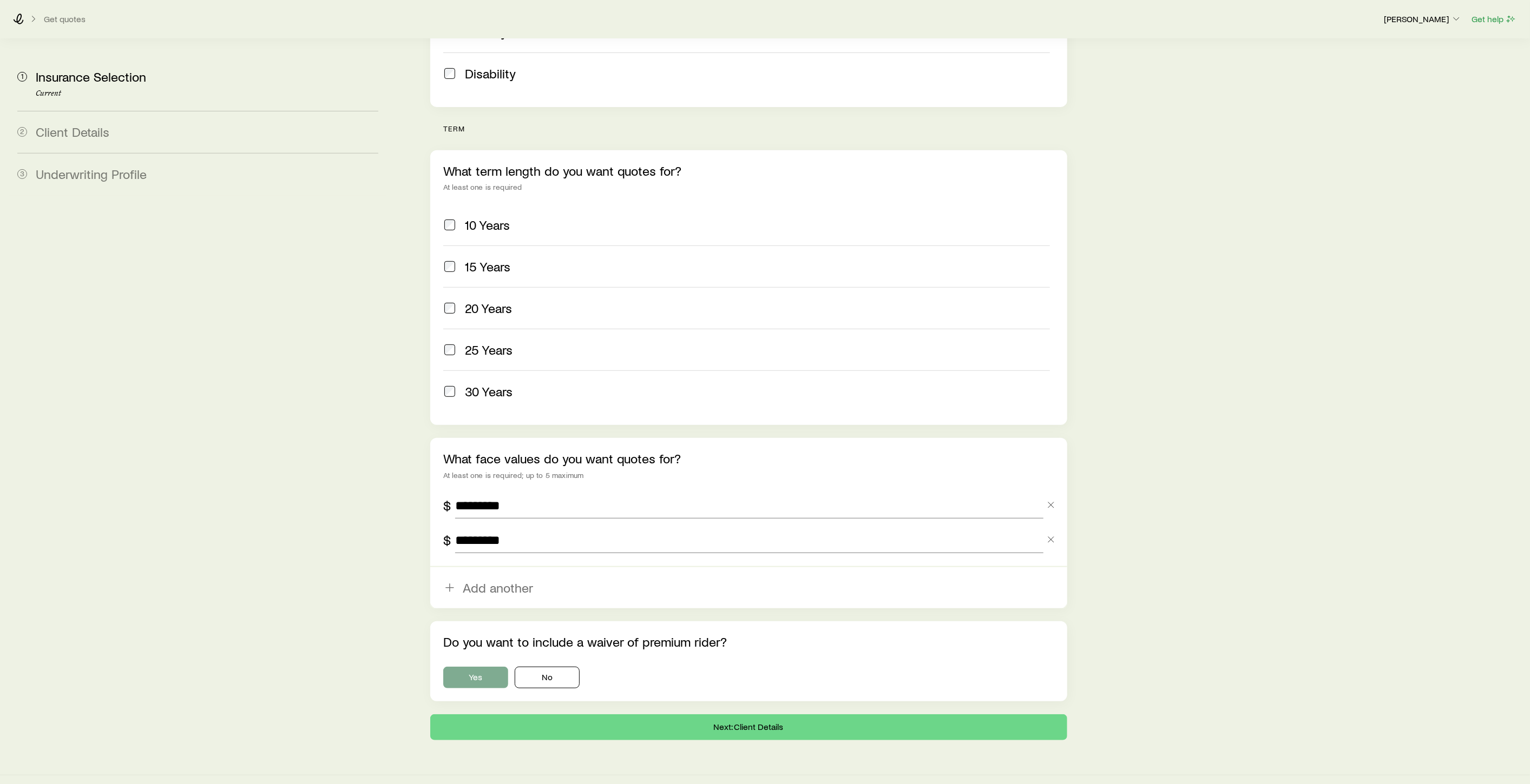
type input "*********"
click at [496, 667] on button "Yes" at bounding box center [476, 678] width 65 height 21
click at [762, 715] on button "Next: Client Details" at bounding box center [749, 727] width 637 height 26
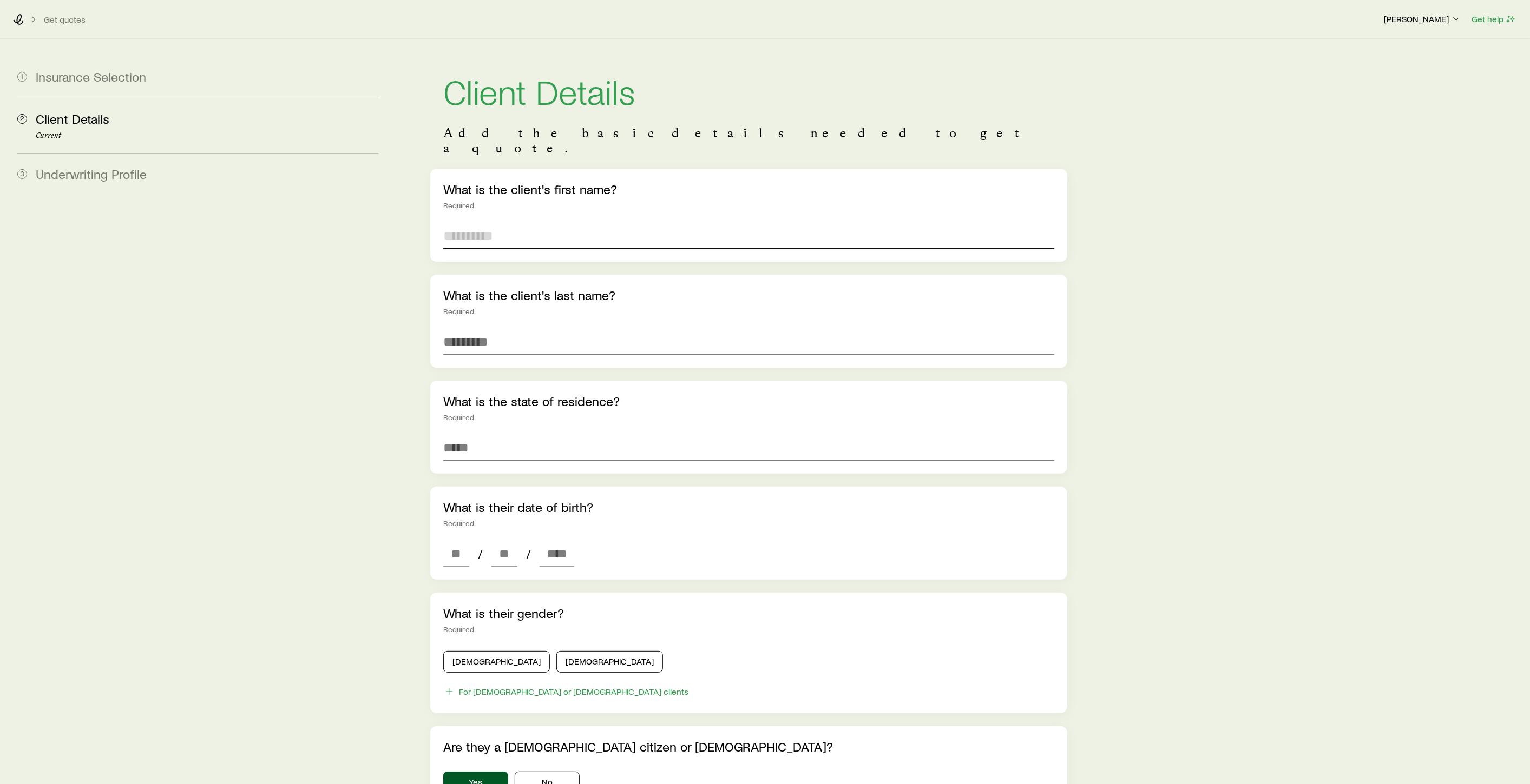
click at [498, 223] on input "text" at bounding box center [749, 235] width 611 height 26
type input "****"
click at [499, 338] on input "text" at bounding box center [749, 342] width 611 height 26
type input "******"
click at [525, 435] on input at bounding box center [749, 447] width 611 height 26
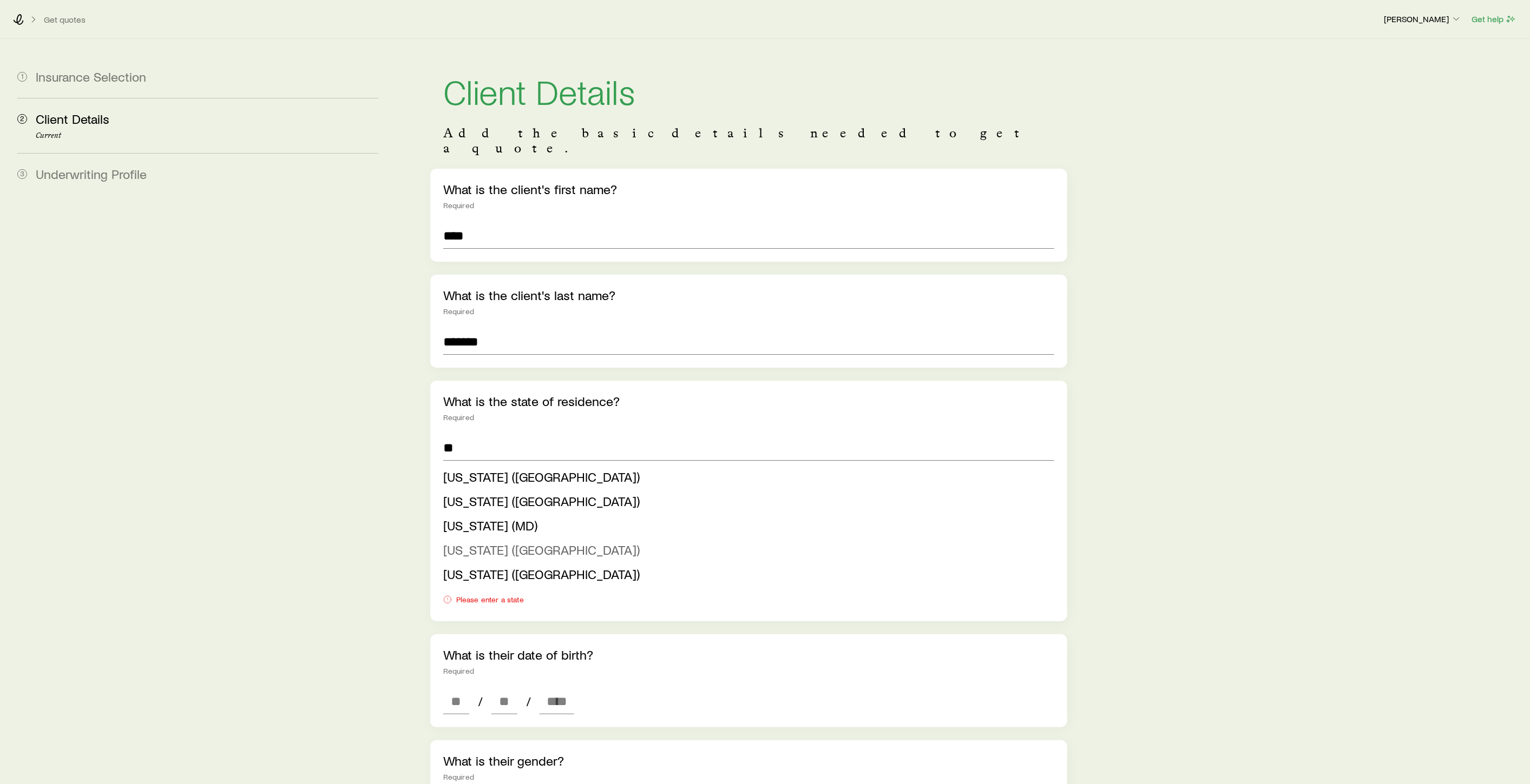
click at [511, 542] on span "Massachusetts (MA)" at bounding box center [541, 550] width 197 height 16
type input "**********"
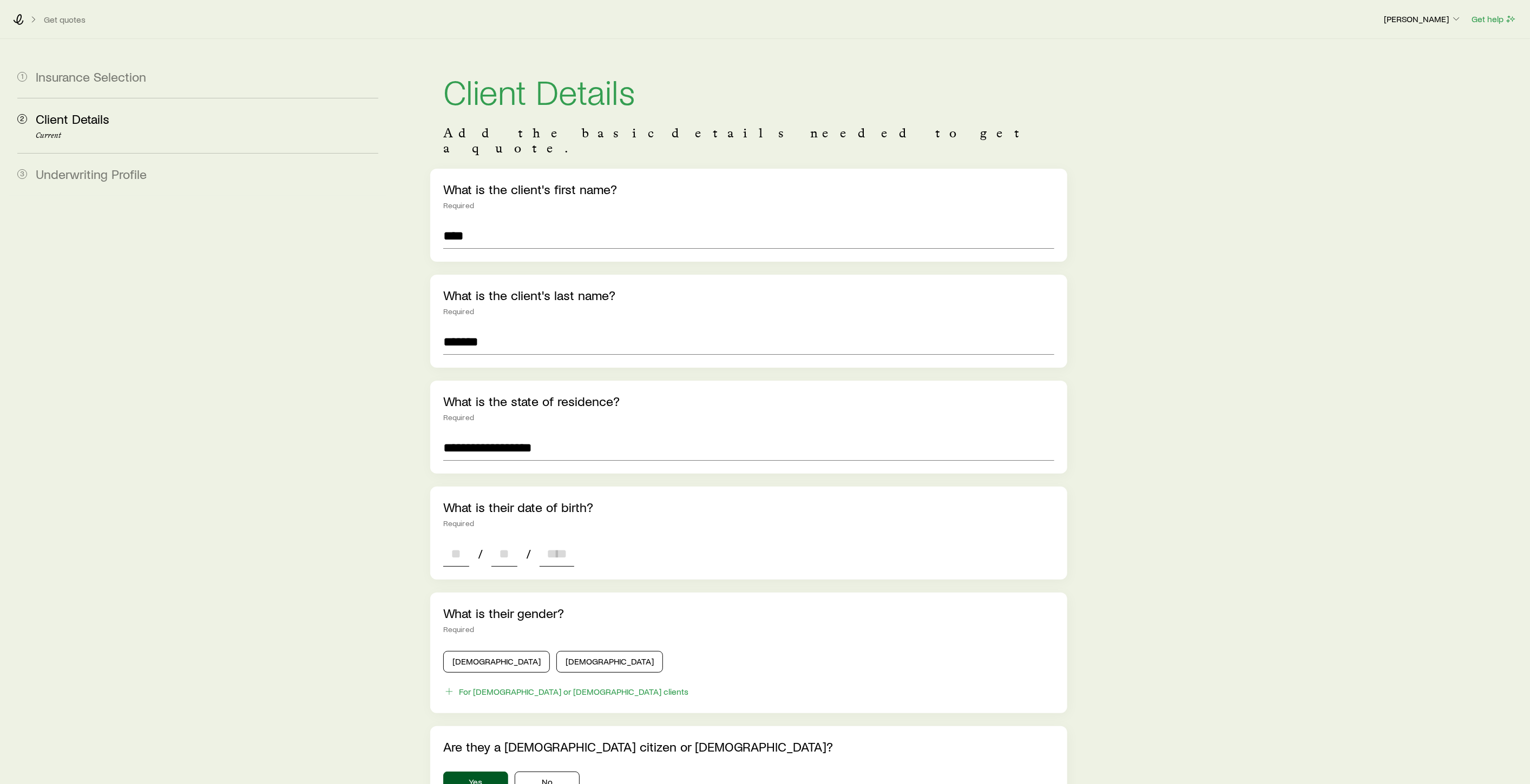
click at [455, 542] on input at bounding box center [456, 554] width 26 height 26
type input "**"
click at [566, 541] on input at bounding box center [557, 554] width 35 height 26
type input "****"
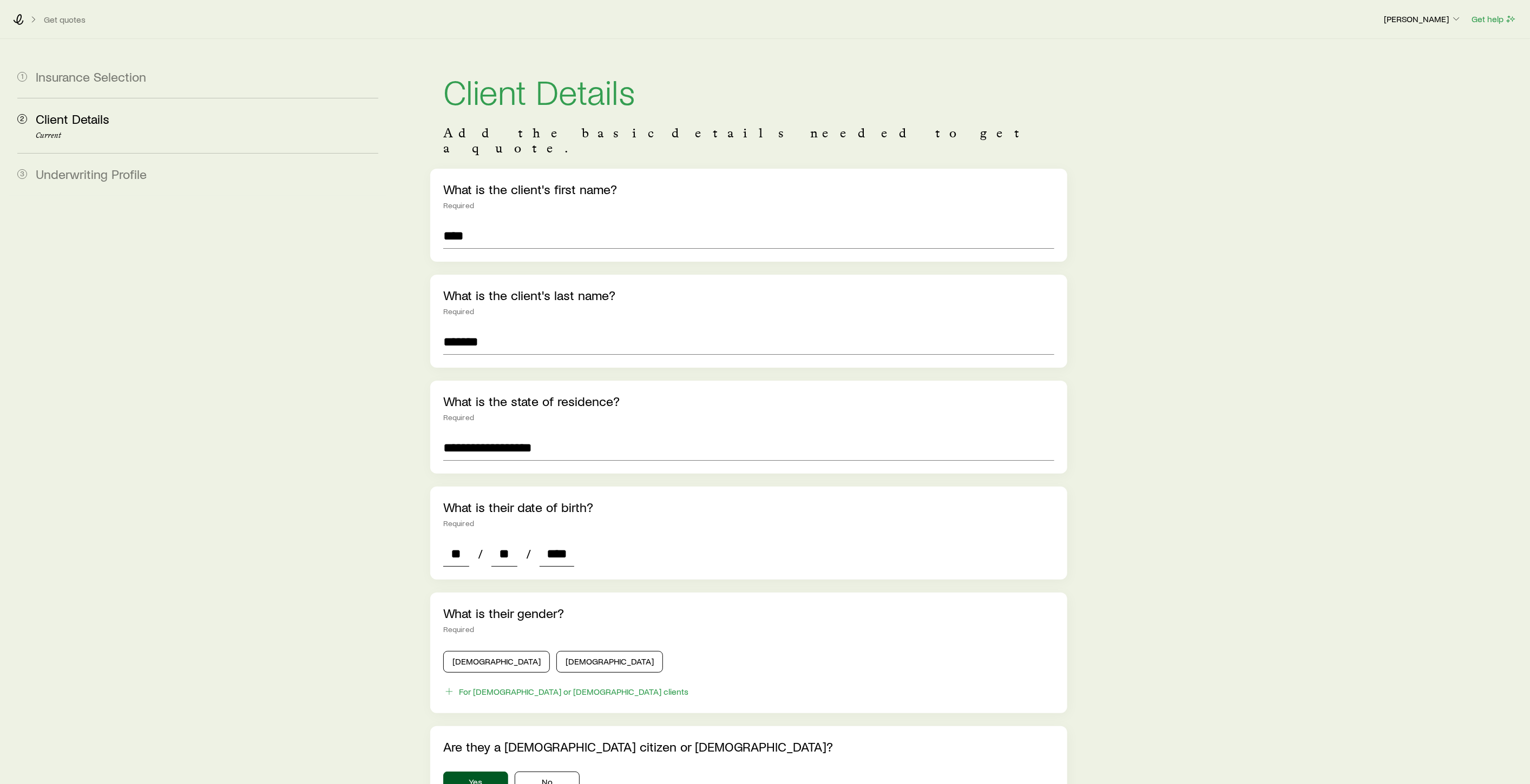
type input "*"
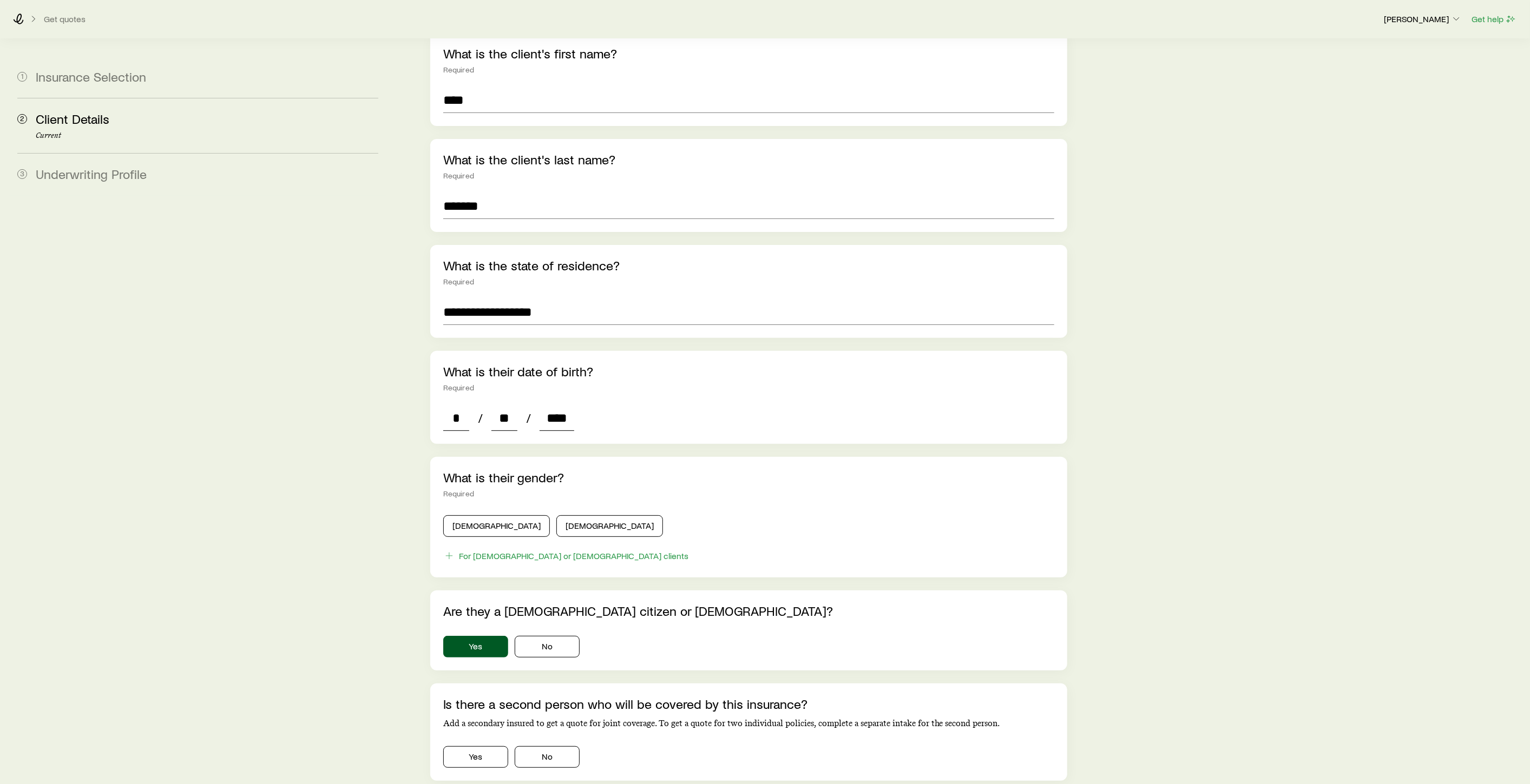
scroll to position [180, 0]
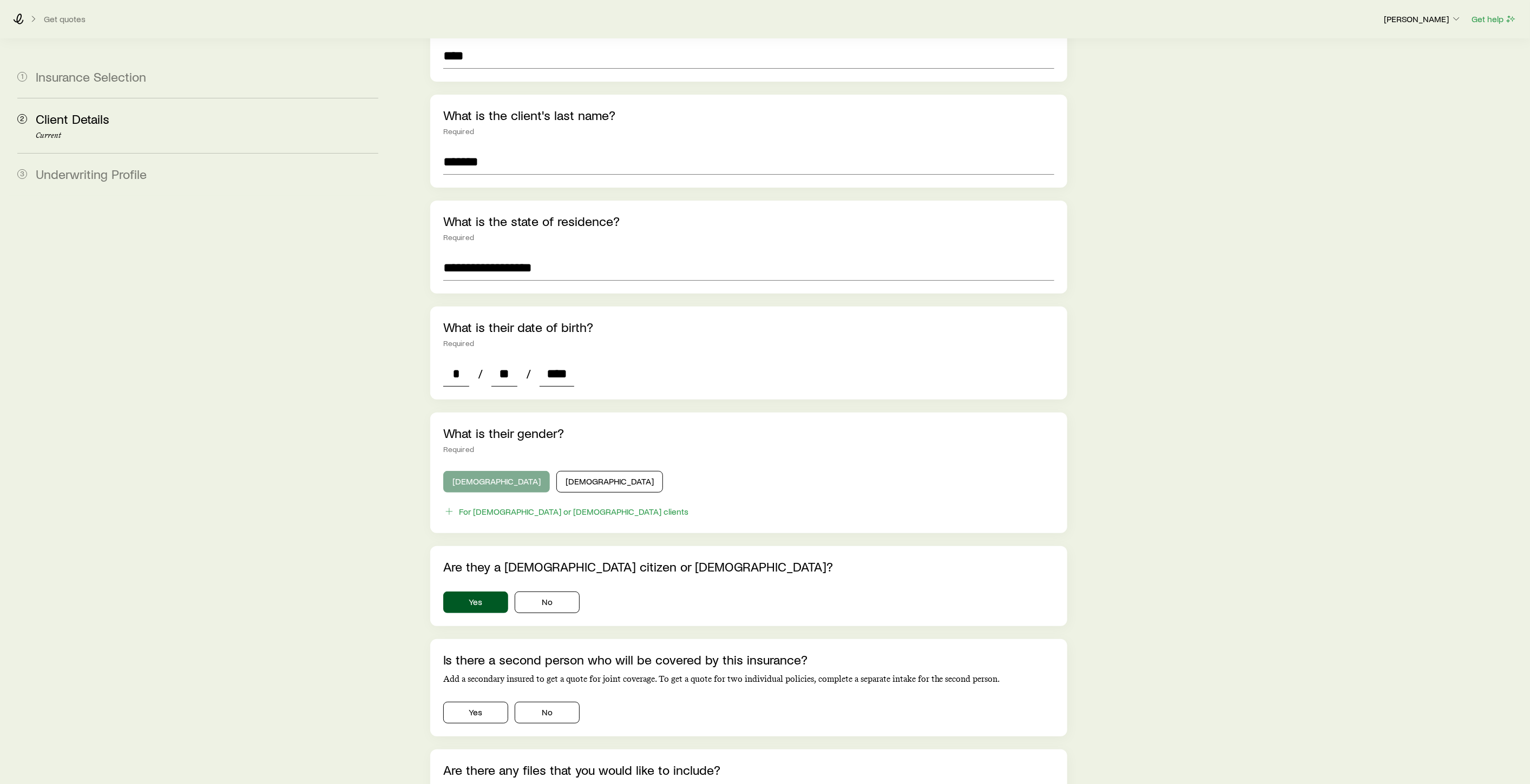
type input "****"
click at [467, 471] on button "Male" at bounding box center [496, 482] width 106 height 21
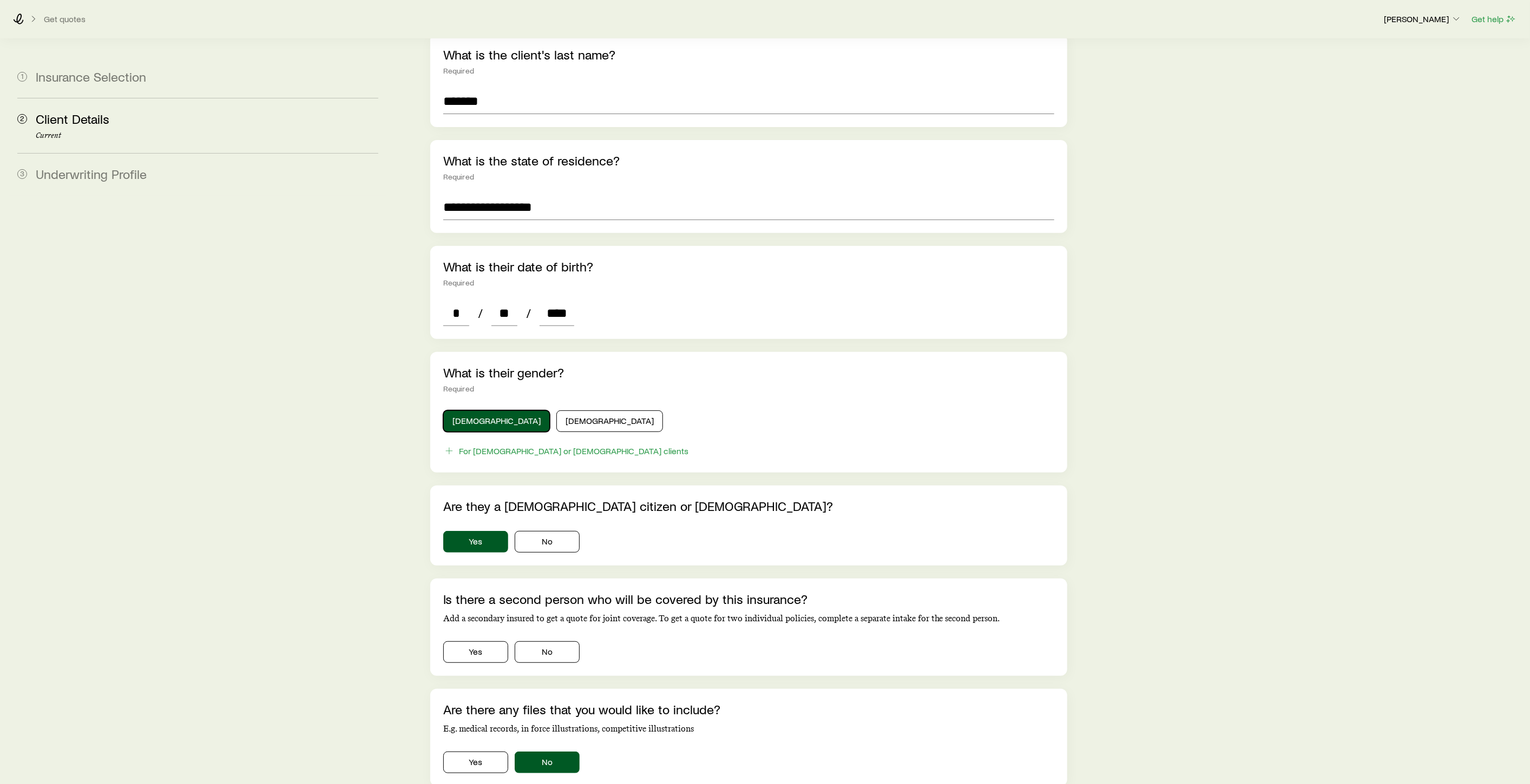
scroll to position [300, 0]
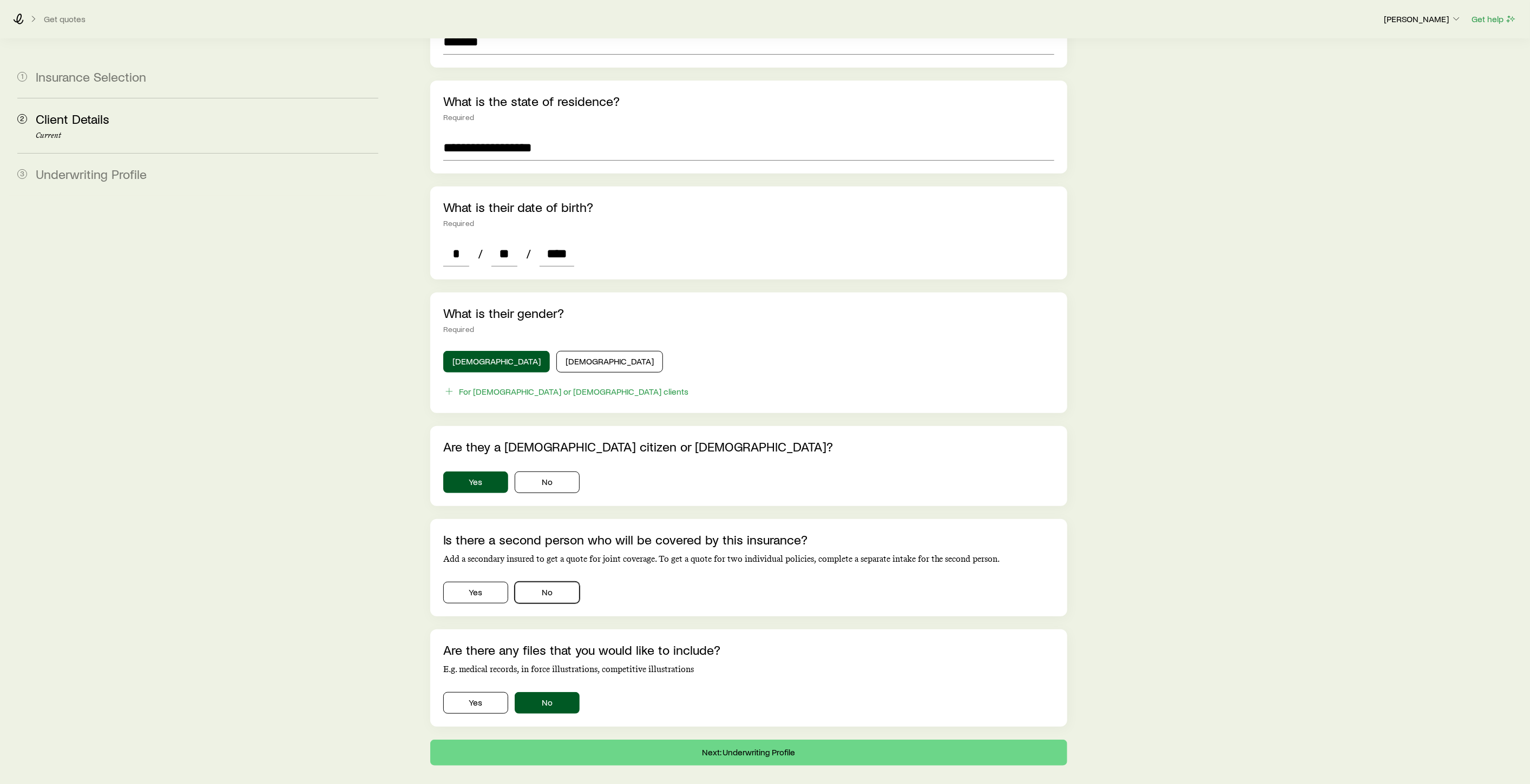
drag, startPoint x: 553, startPoint y: 580, endPoint x: 621, endPoint y: 588, distance: 68.5
click at [554, 582] on button "No" at bounding box center [547, 593] width 65 height 21
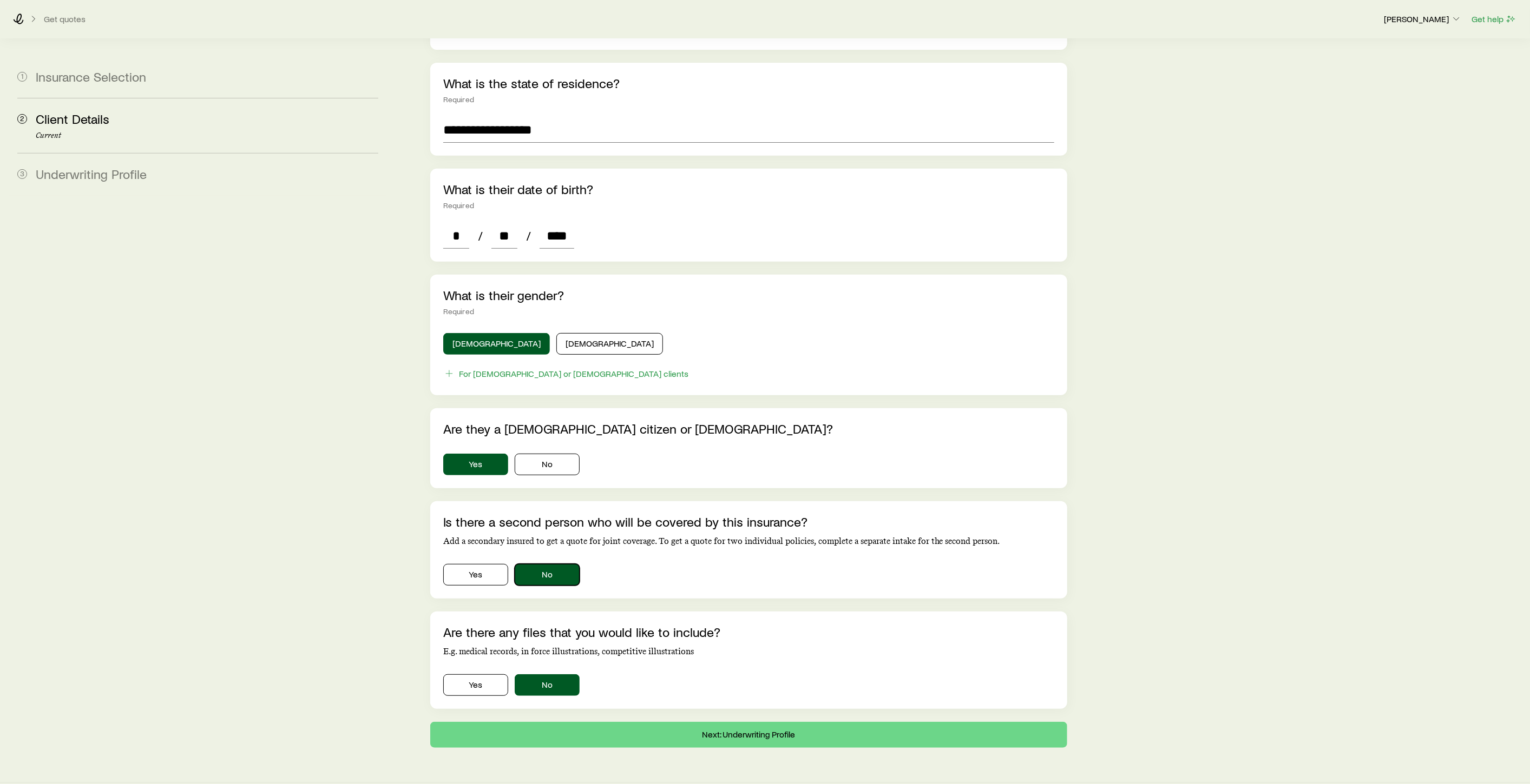
scroll to position [327, 0]
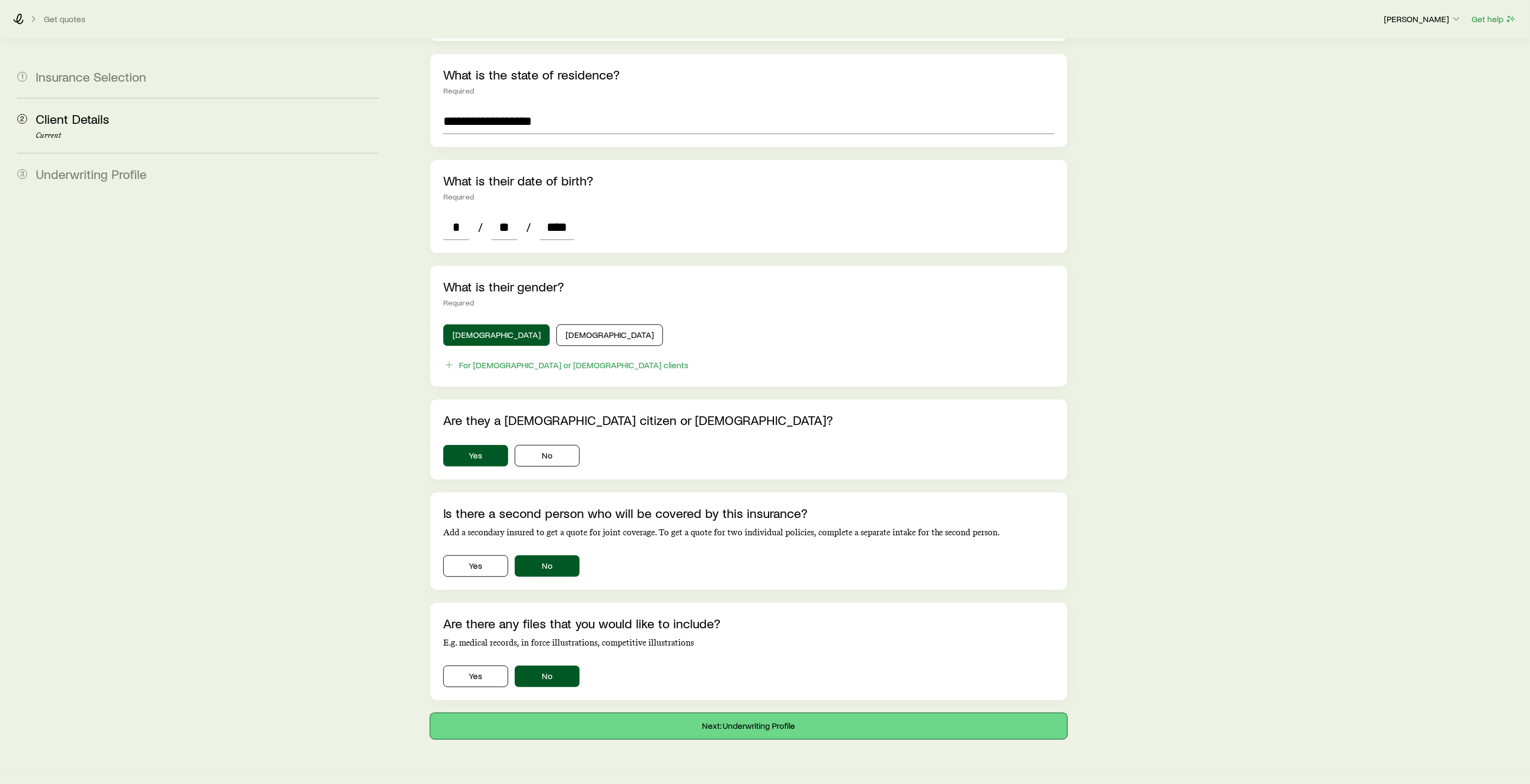
click at [749, 714] on button "Next: Underwriting Profile" at bounding box center [749, 726] width 637 height 26
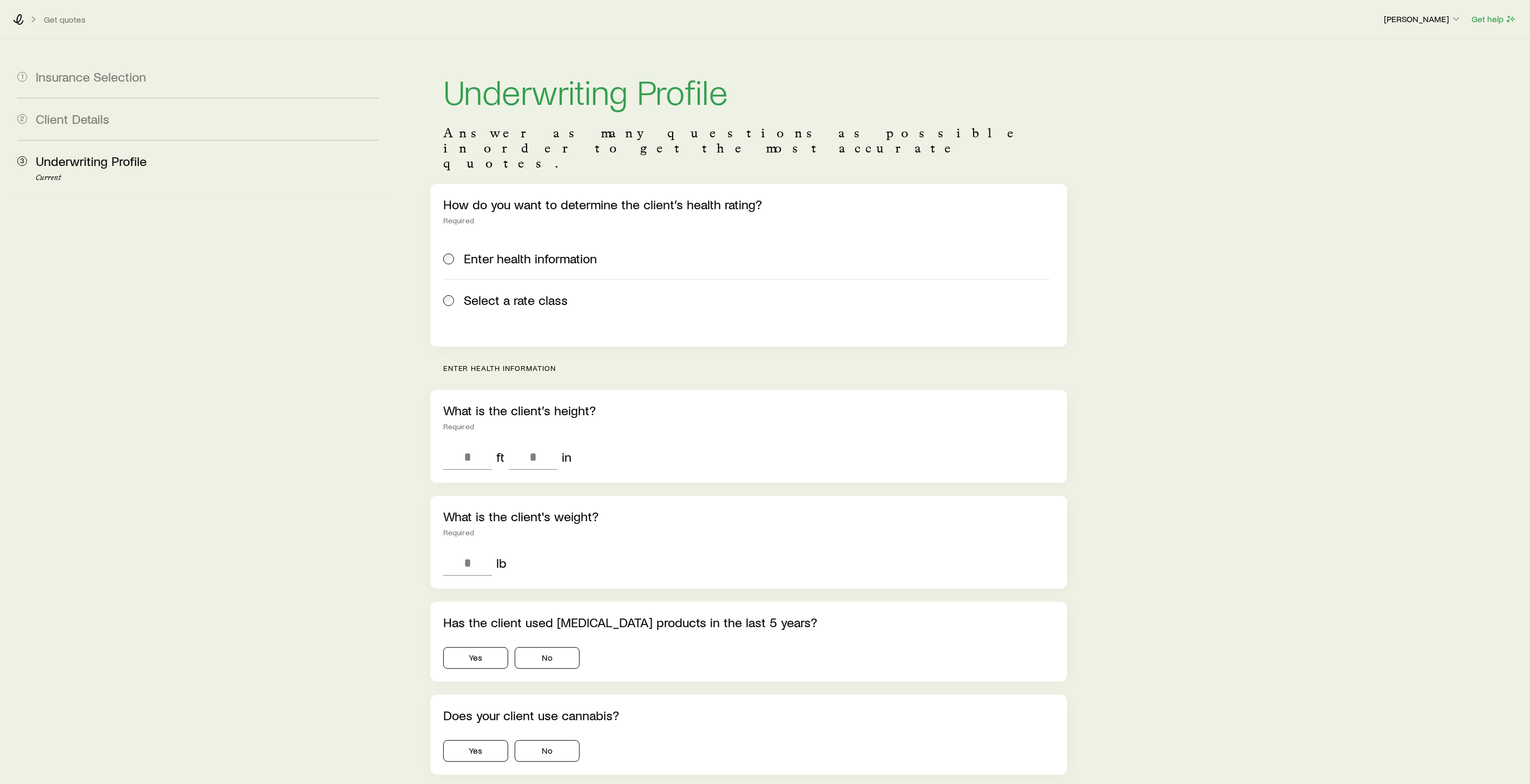
click at [454, 293] on span at bounding box center [449, 300] width 12 height 15
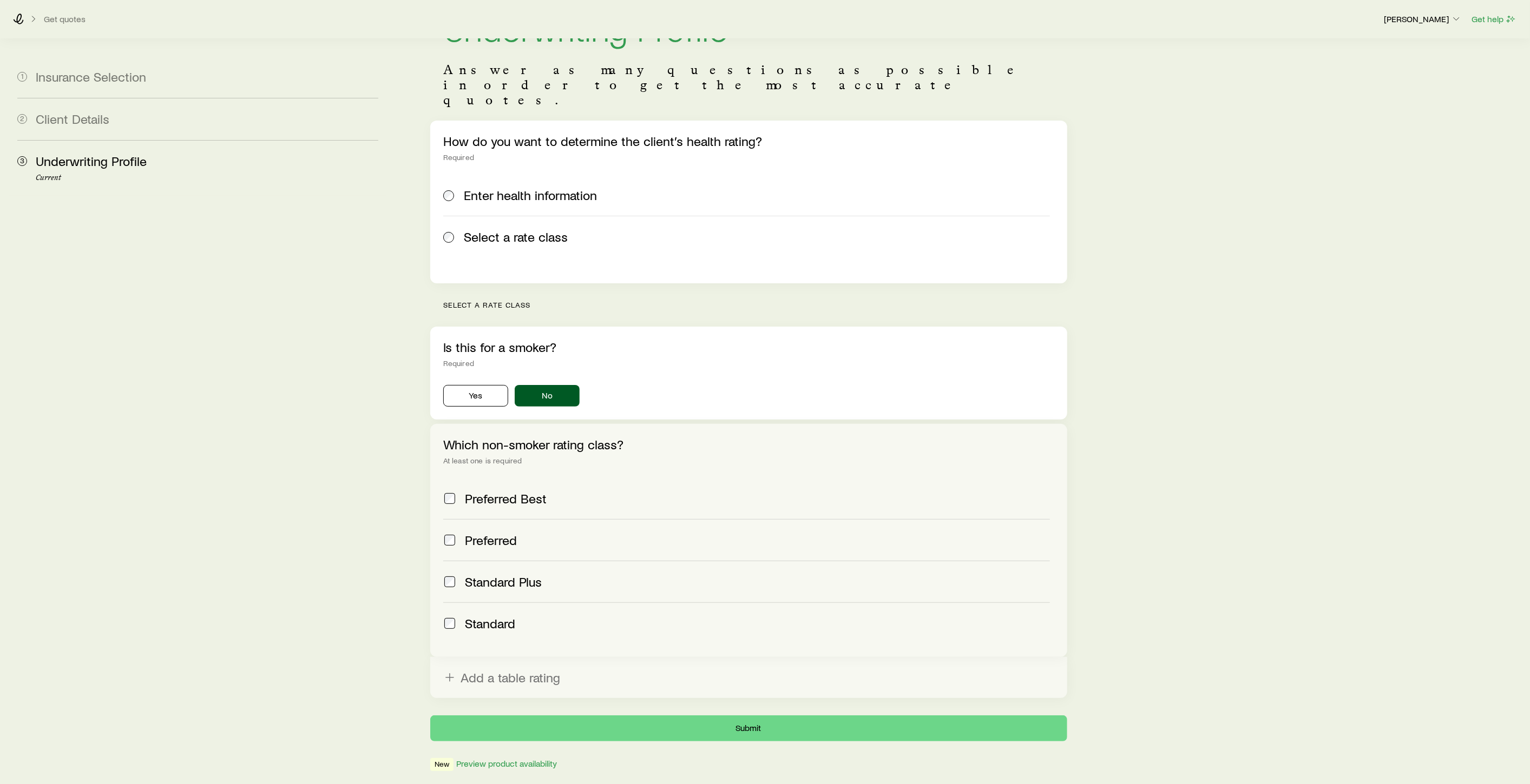
scroll to position [79, 0]
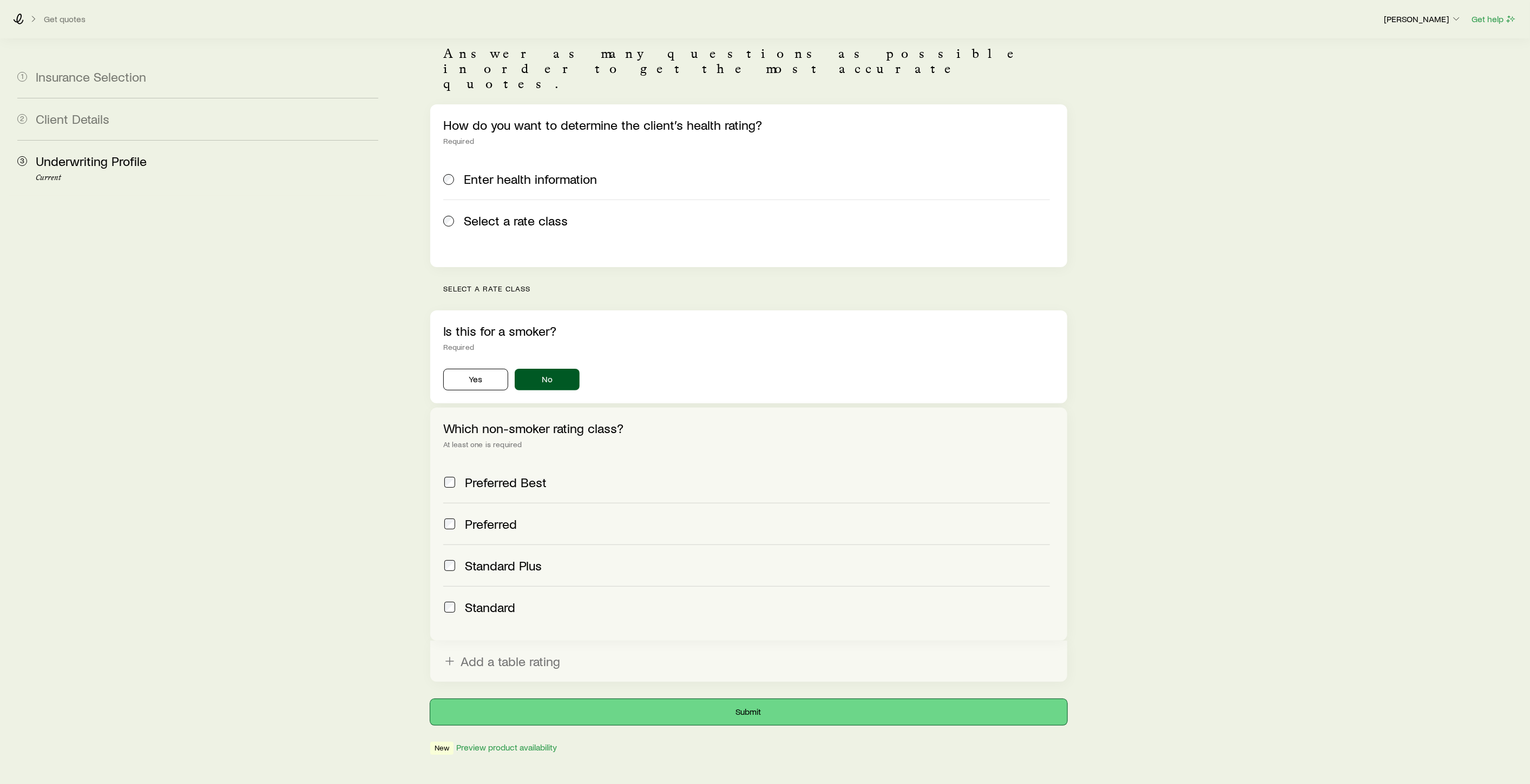
click at [747, 699] on button "Submit" at bounding box center [749, 712] width 637 height 26
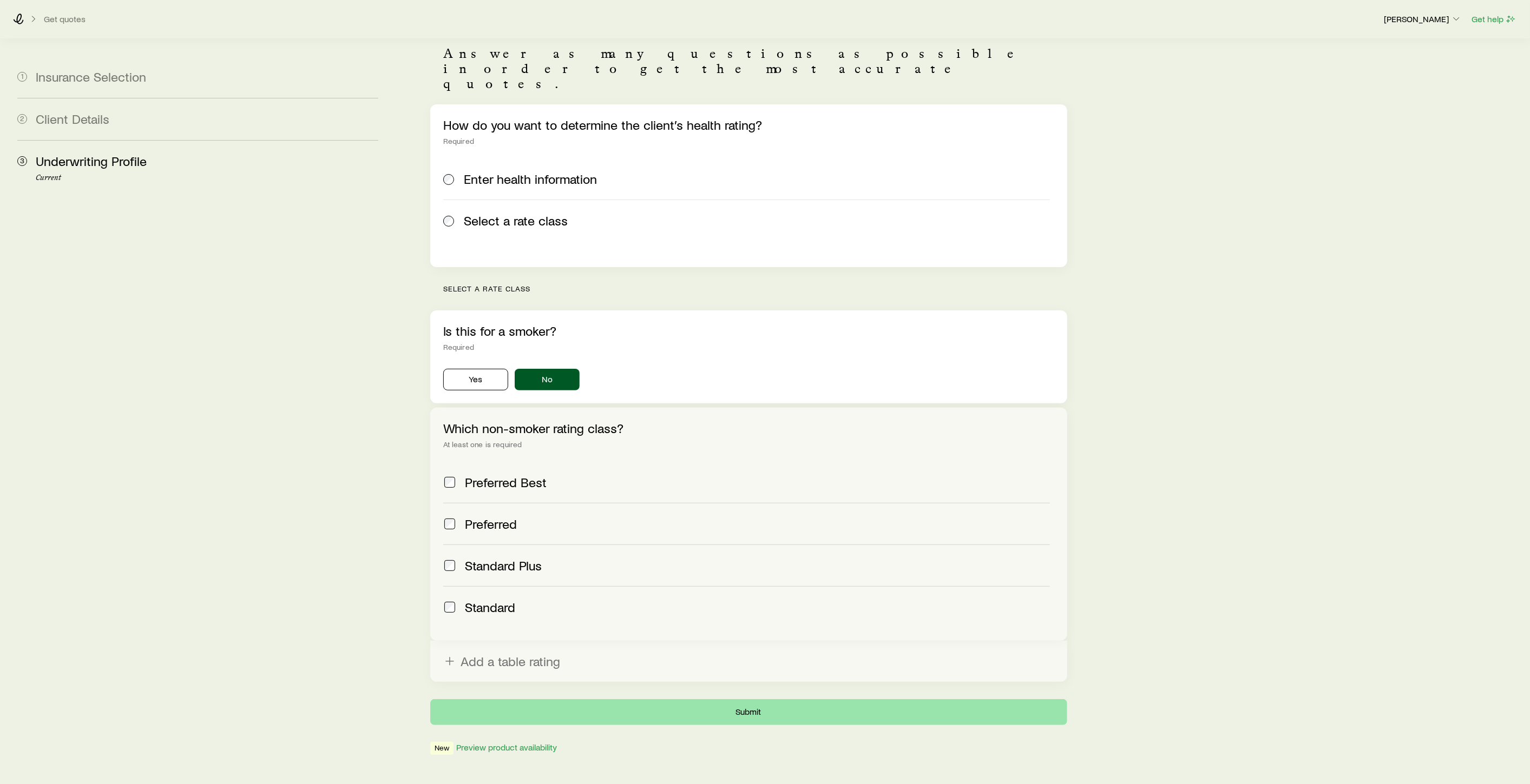
scroll to position [0, 0]
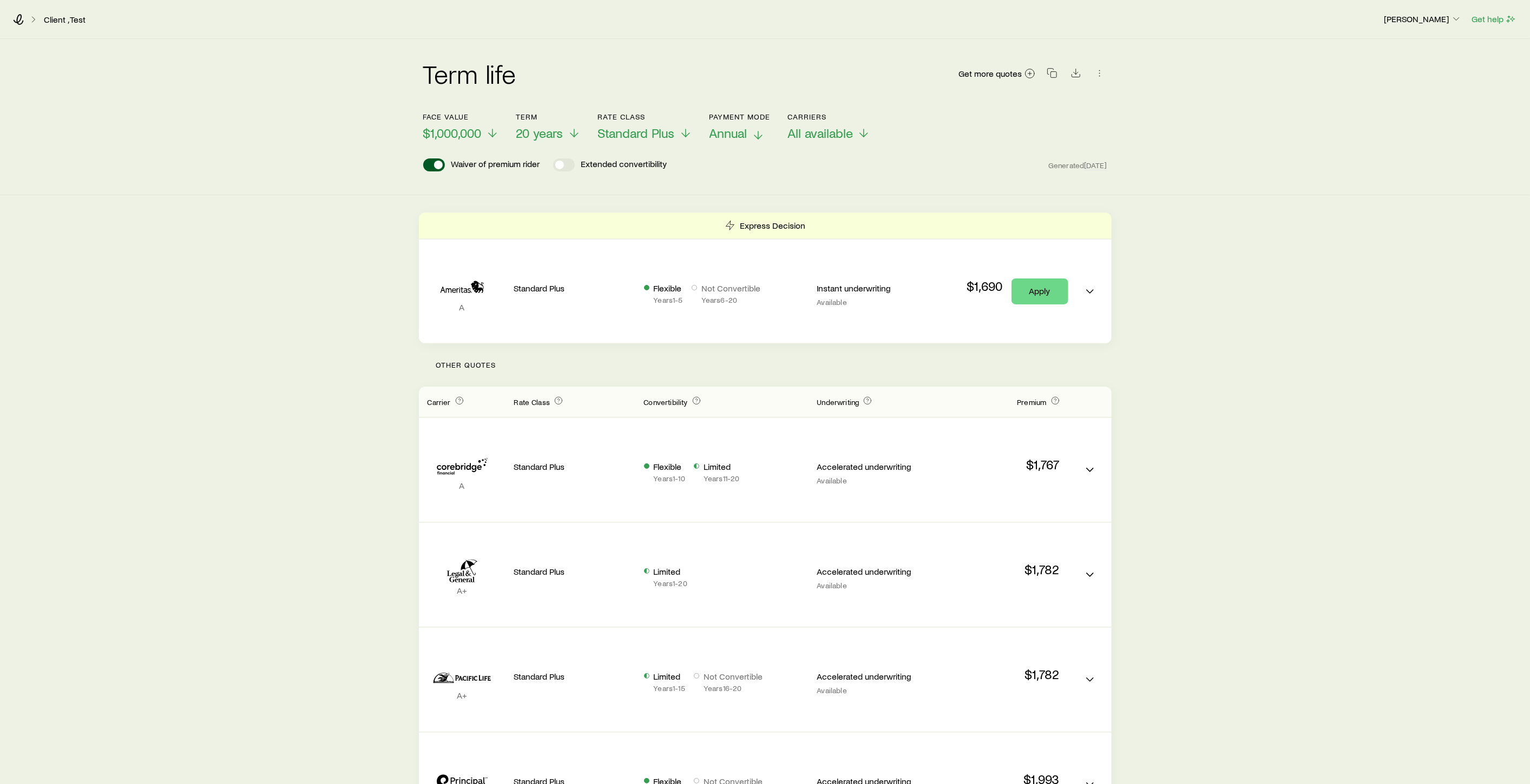
click at [759, 136] on icon at bounding box center [758, 136] width 13 height 13
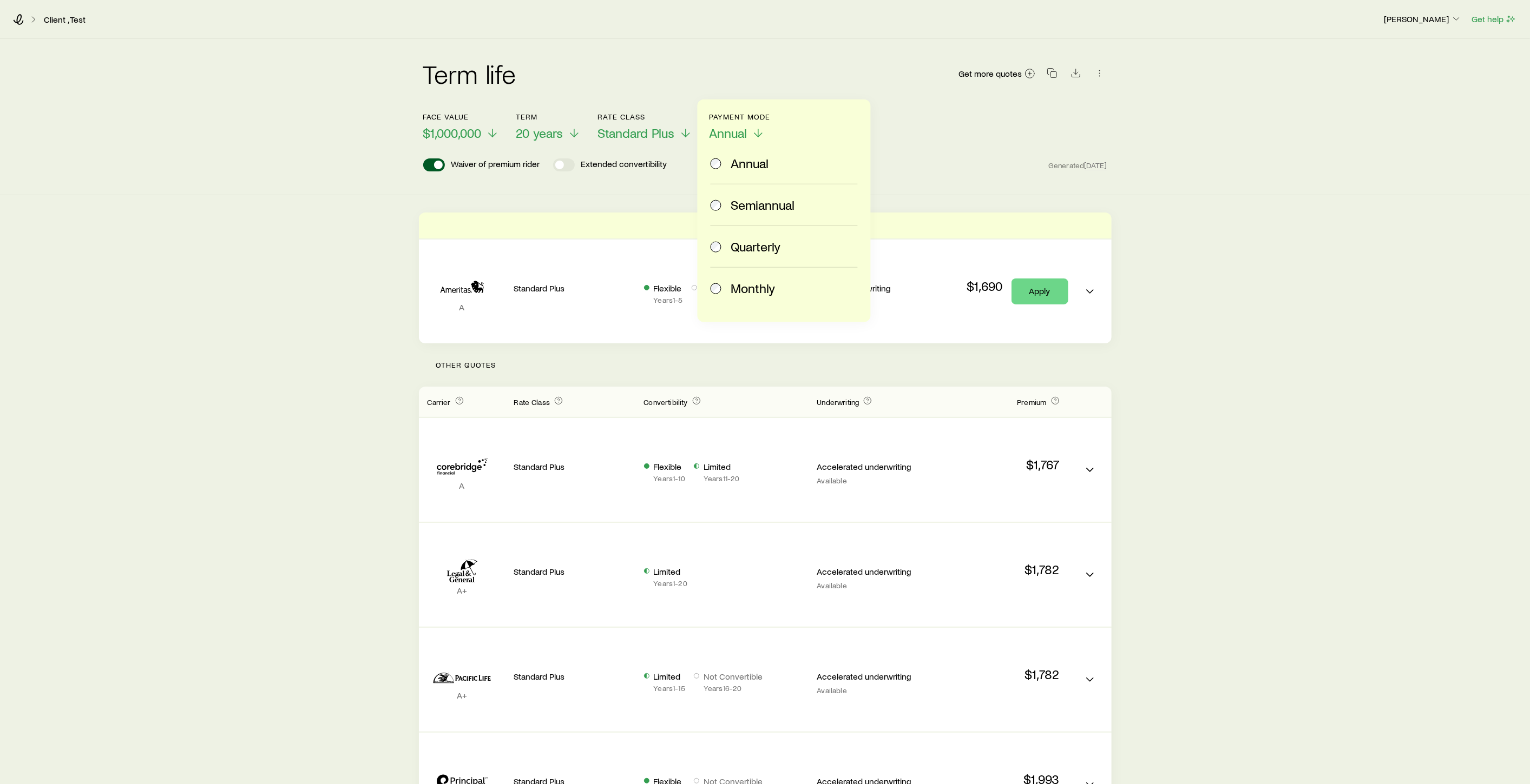
click at [722, 287] on span at bounding box center [716, 288] width 12 height 15
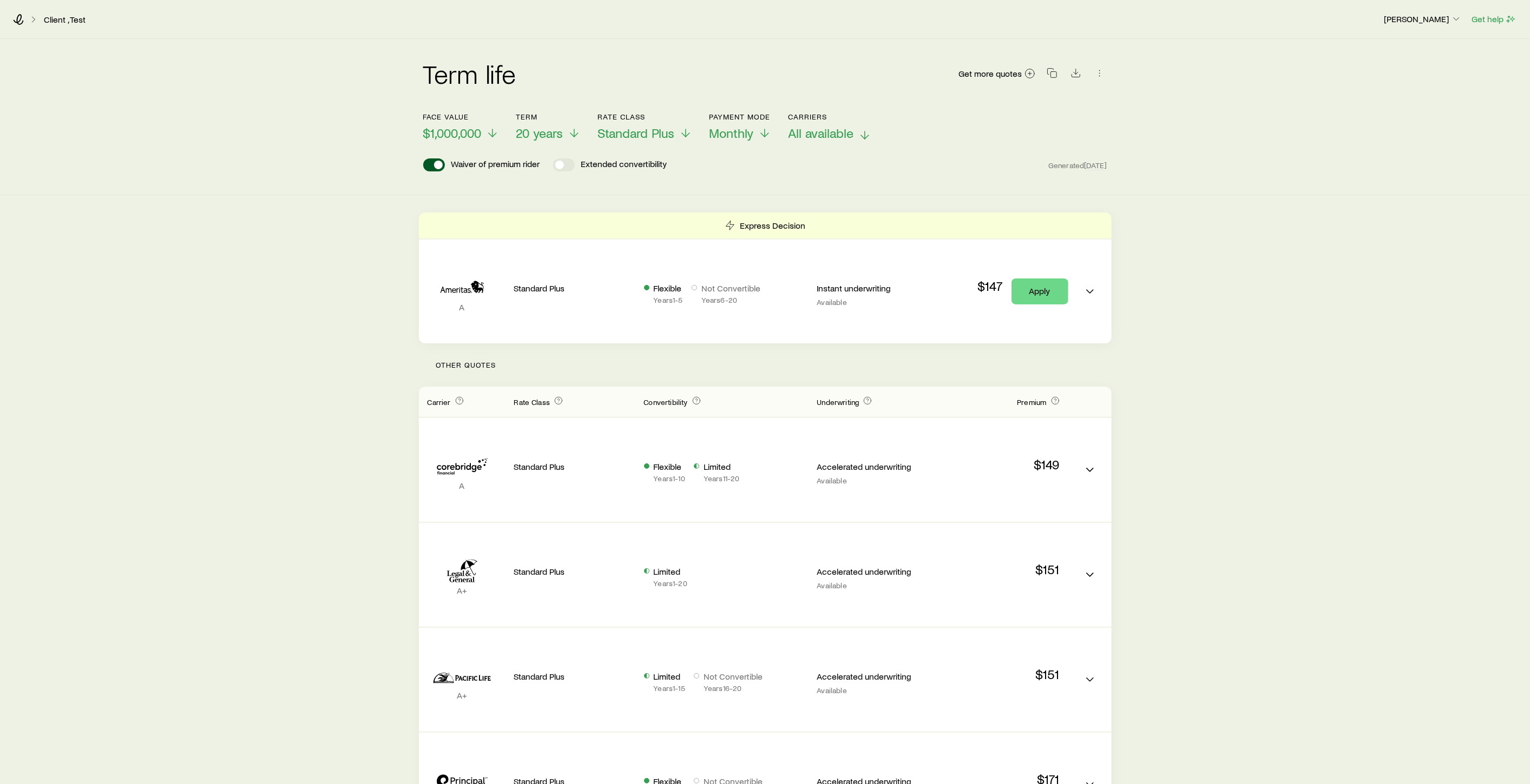
click at [869, 137] on icon at bounding box center [865, 136] width 13 height 13
click at [985, 118] on div "Face value $1,000,000 Term 20 years Rate Class Standard Plus Payment Mode Month…" at bounding box center [765, 121] width 684 height 42
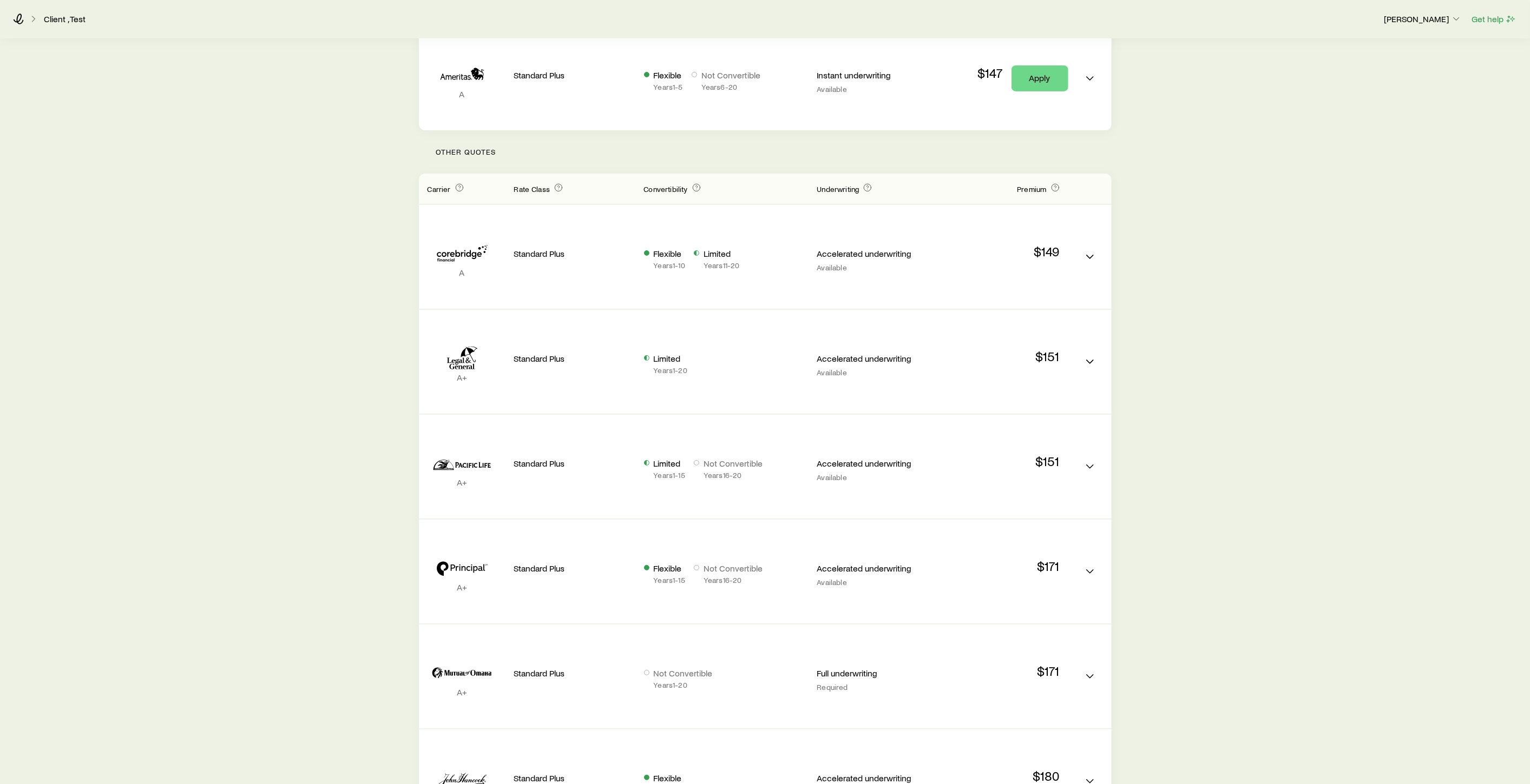
scroll to position [240, 0]
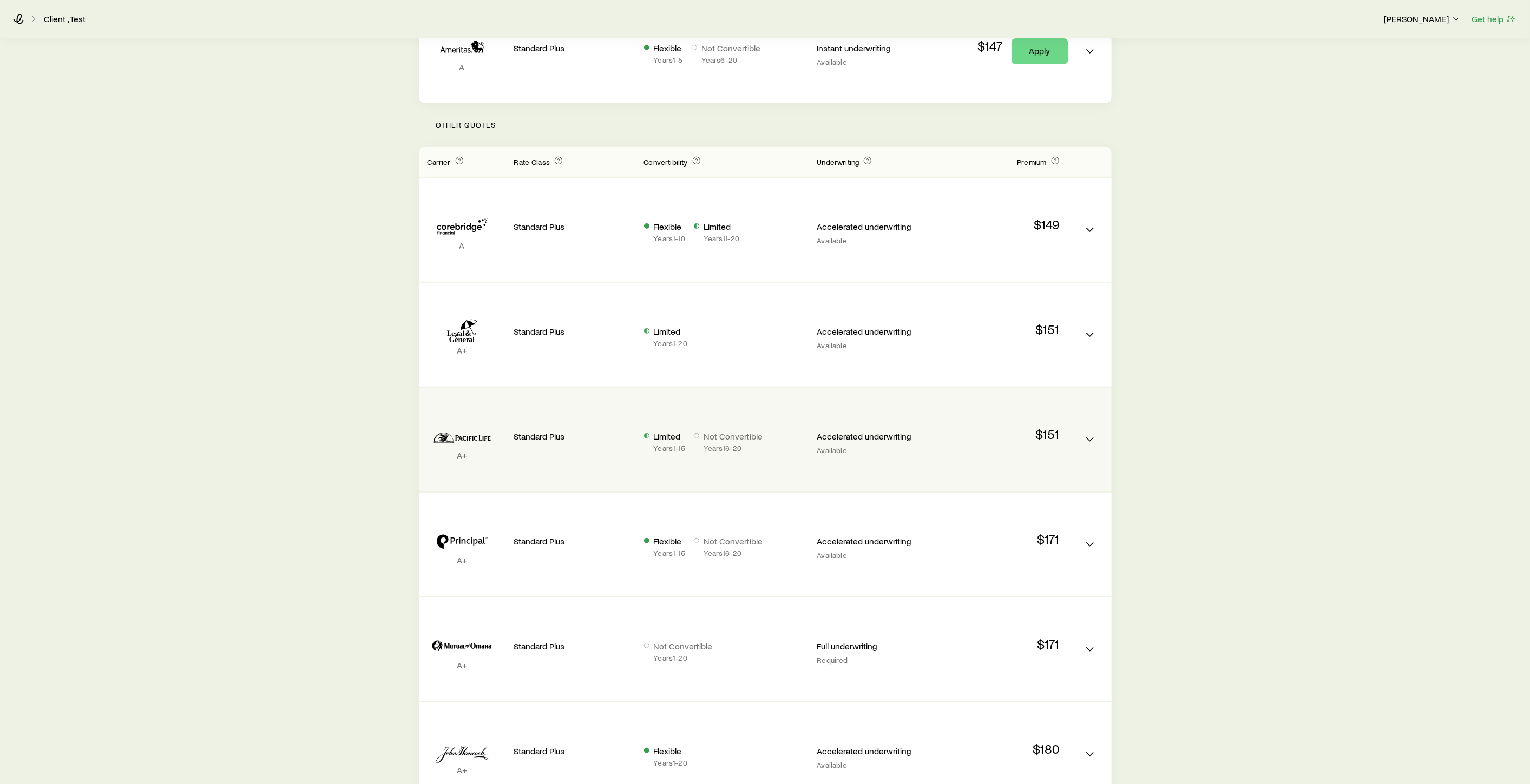
click at [479, 453] on p "A+" at bounding box center [462, 456] width 69 height 11
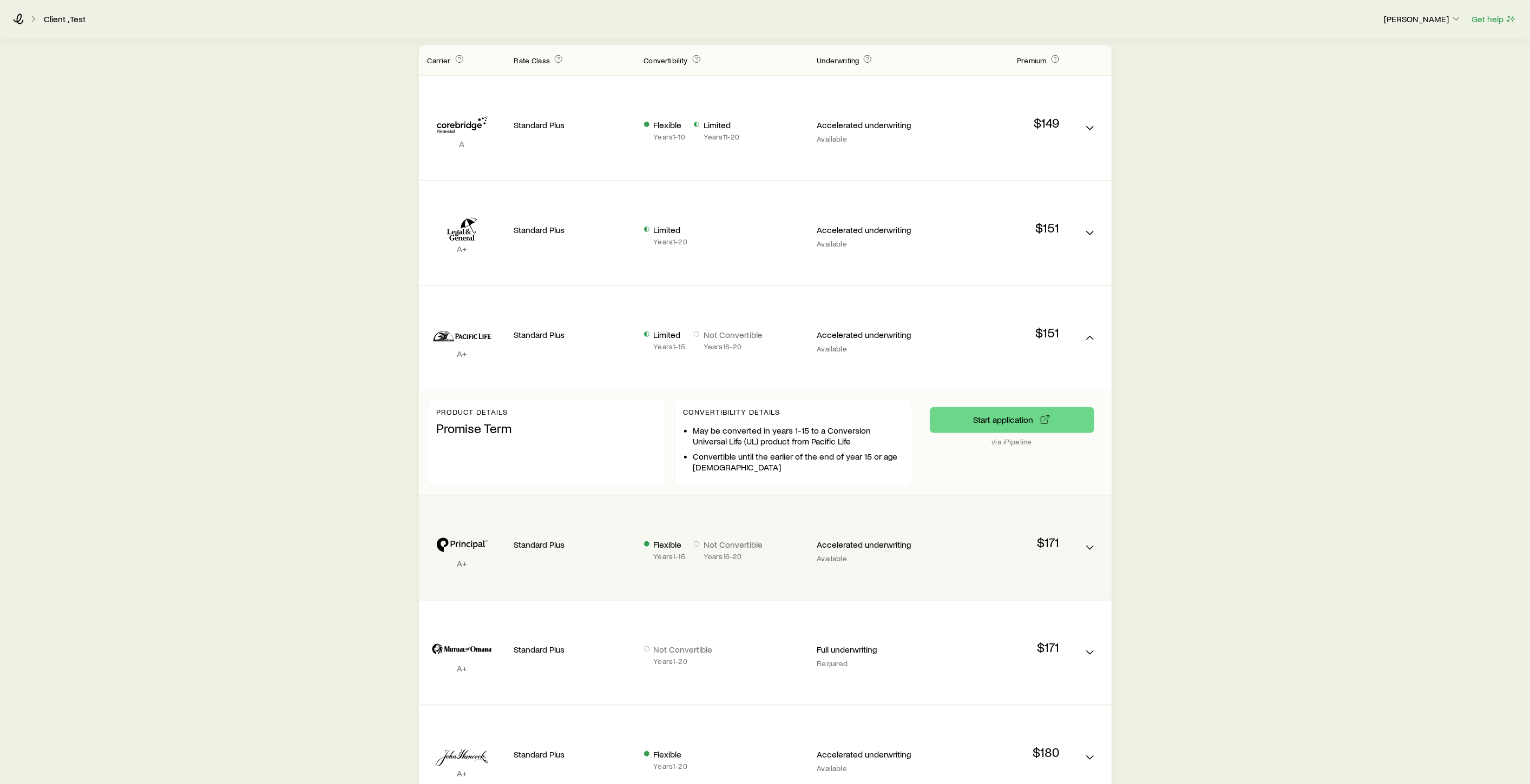
scroll to position [360, 0]
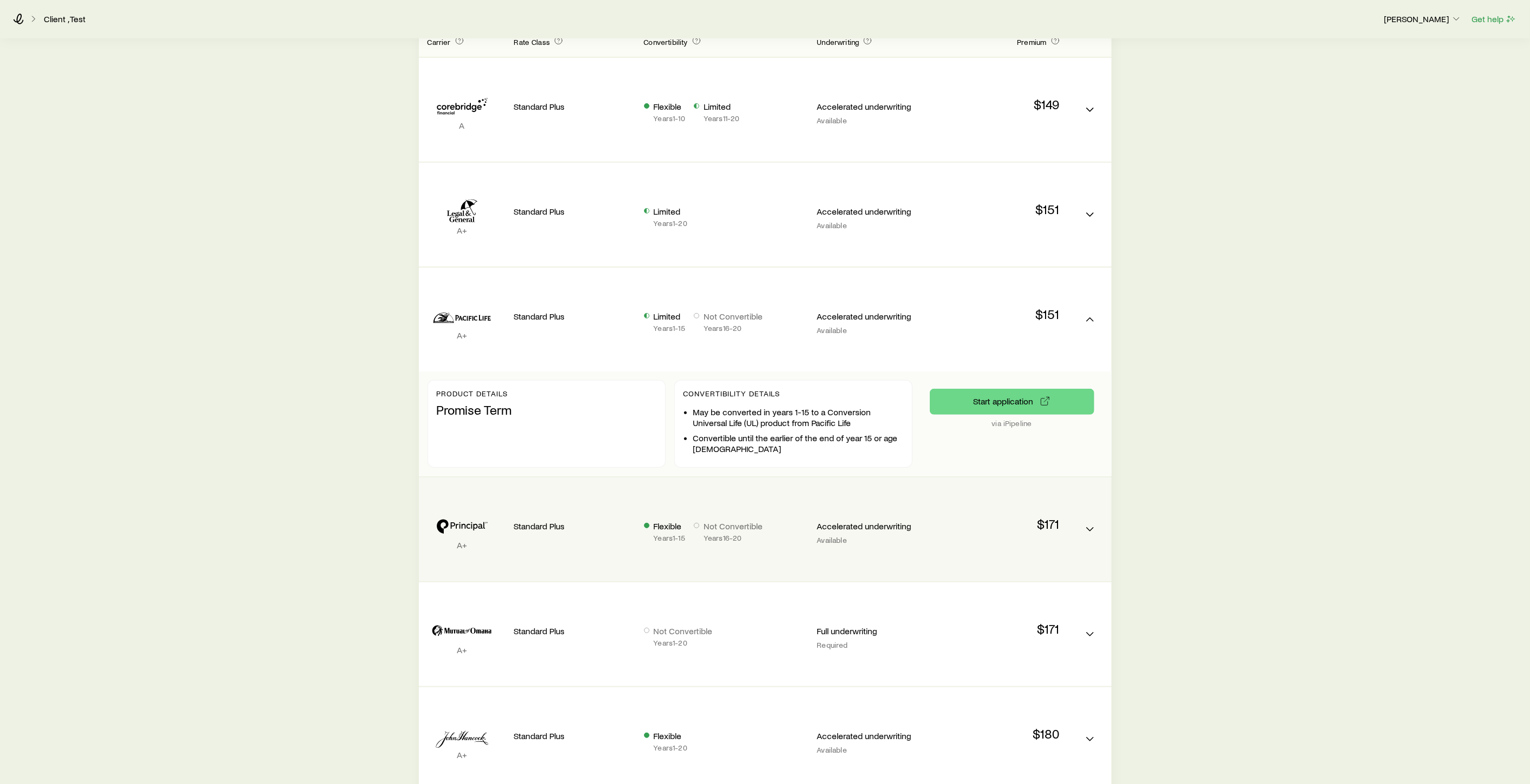
click at [511, 542] on div "Standard Plus" at bounding box center [570, 529] width 130 height 52
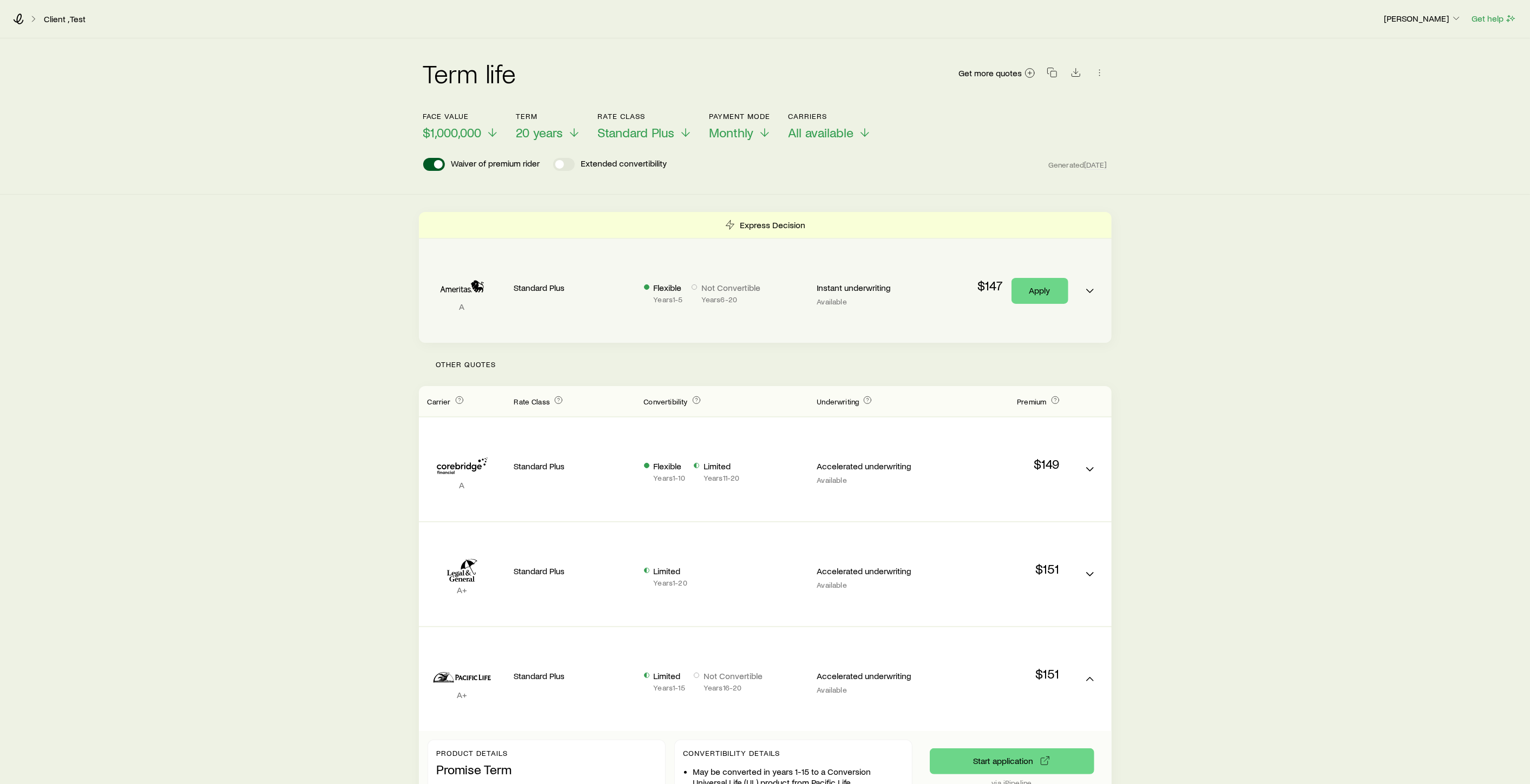
scroll to position [0, 0]
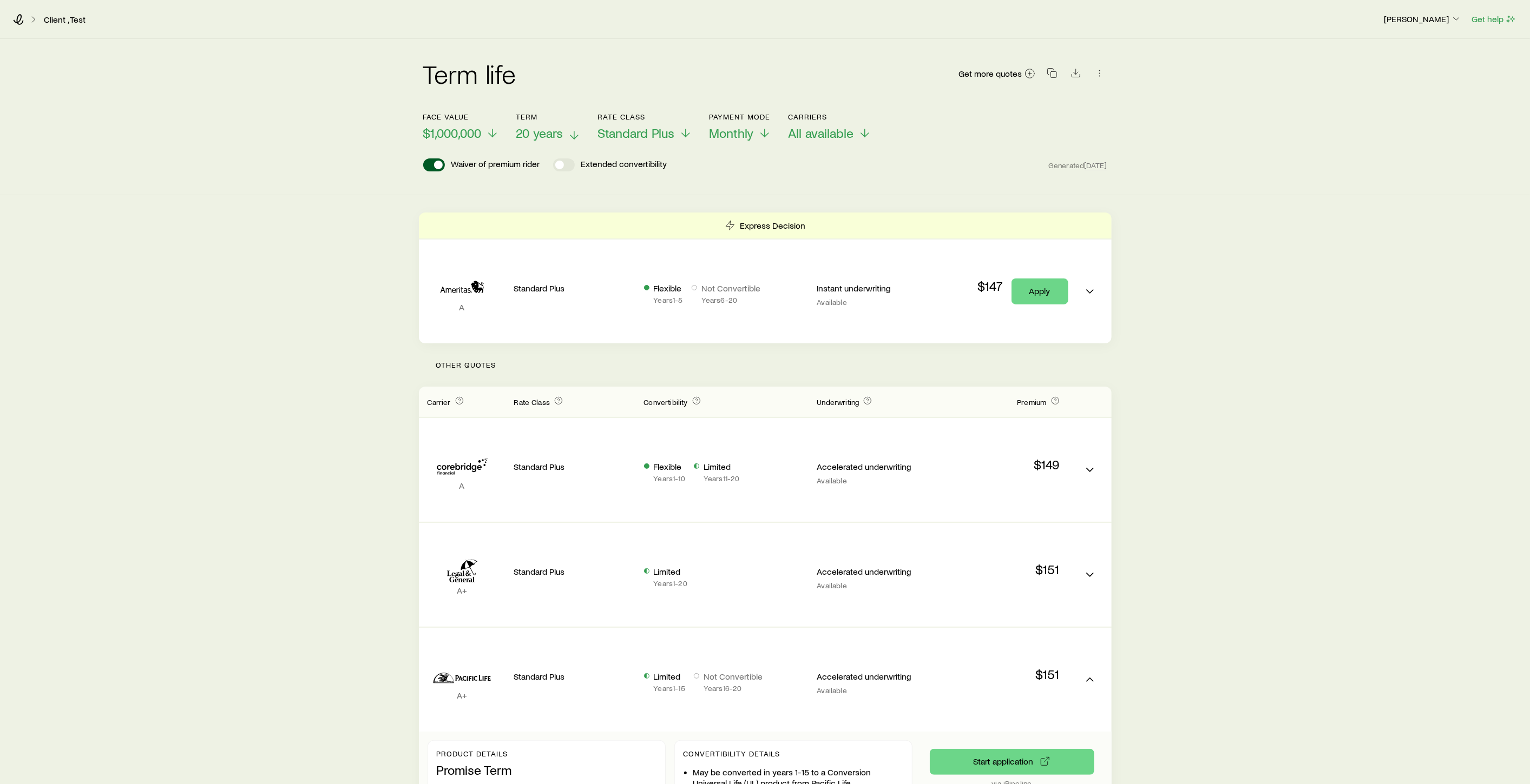
click at [574, 134] on line at bounding box center [574, 135] width 0 height 8
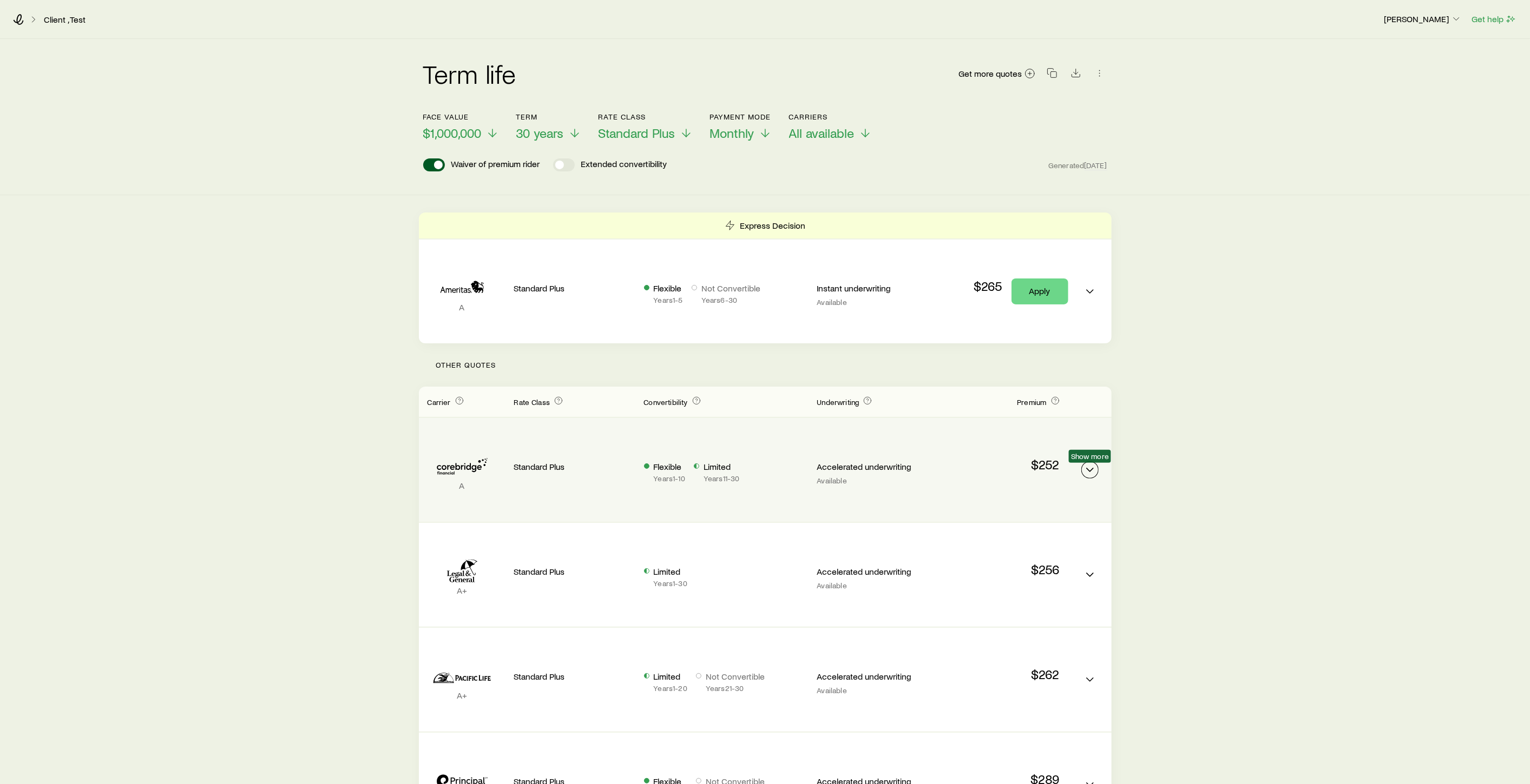
click at [1095, 468] on icon "Term quotes" at bounding box center [1090, 470] width 13 height 13
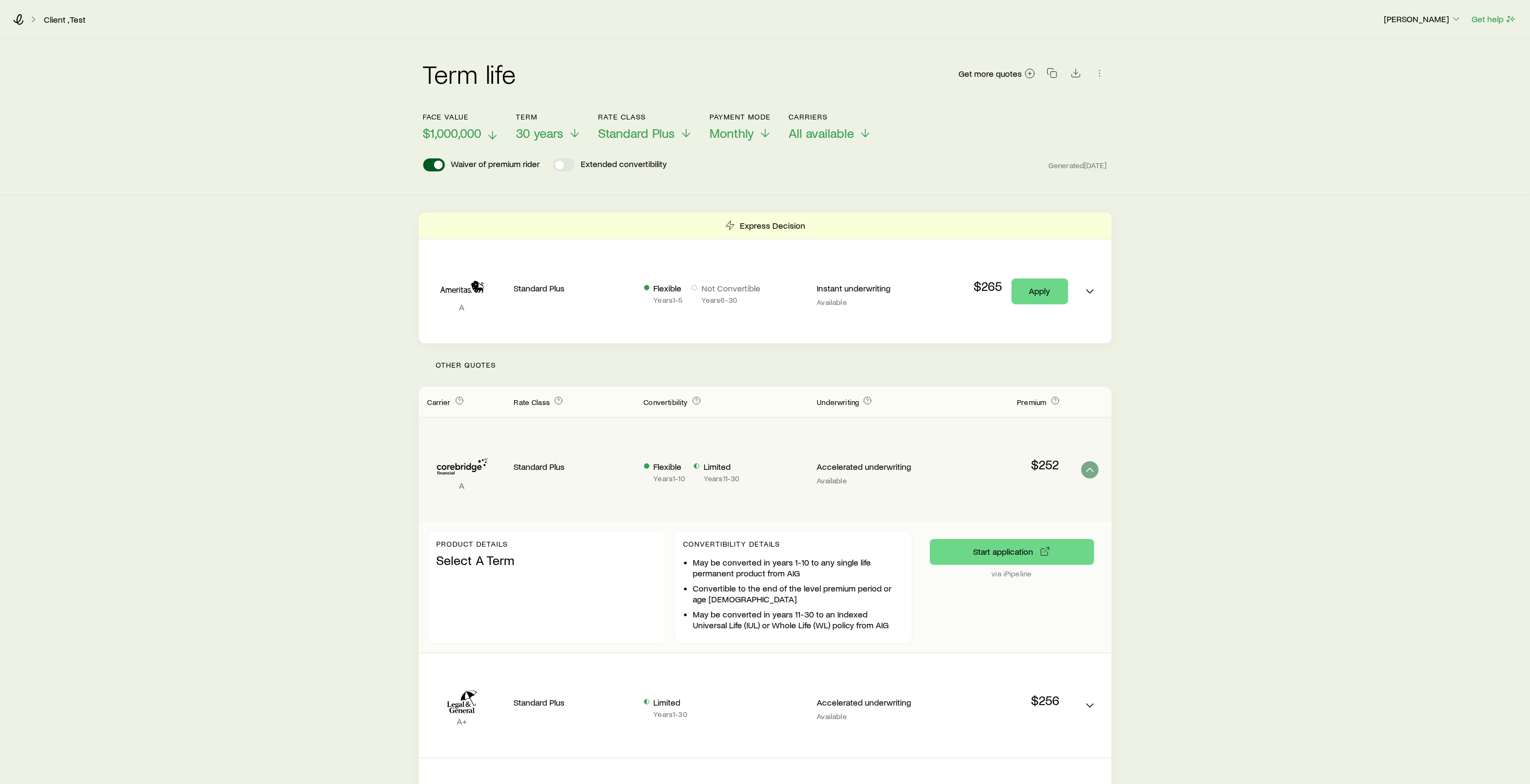
click at [493, 134] on icon at bounding box center [492, 136] width 13 height 13
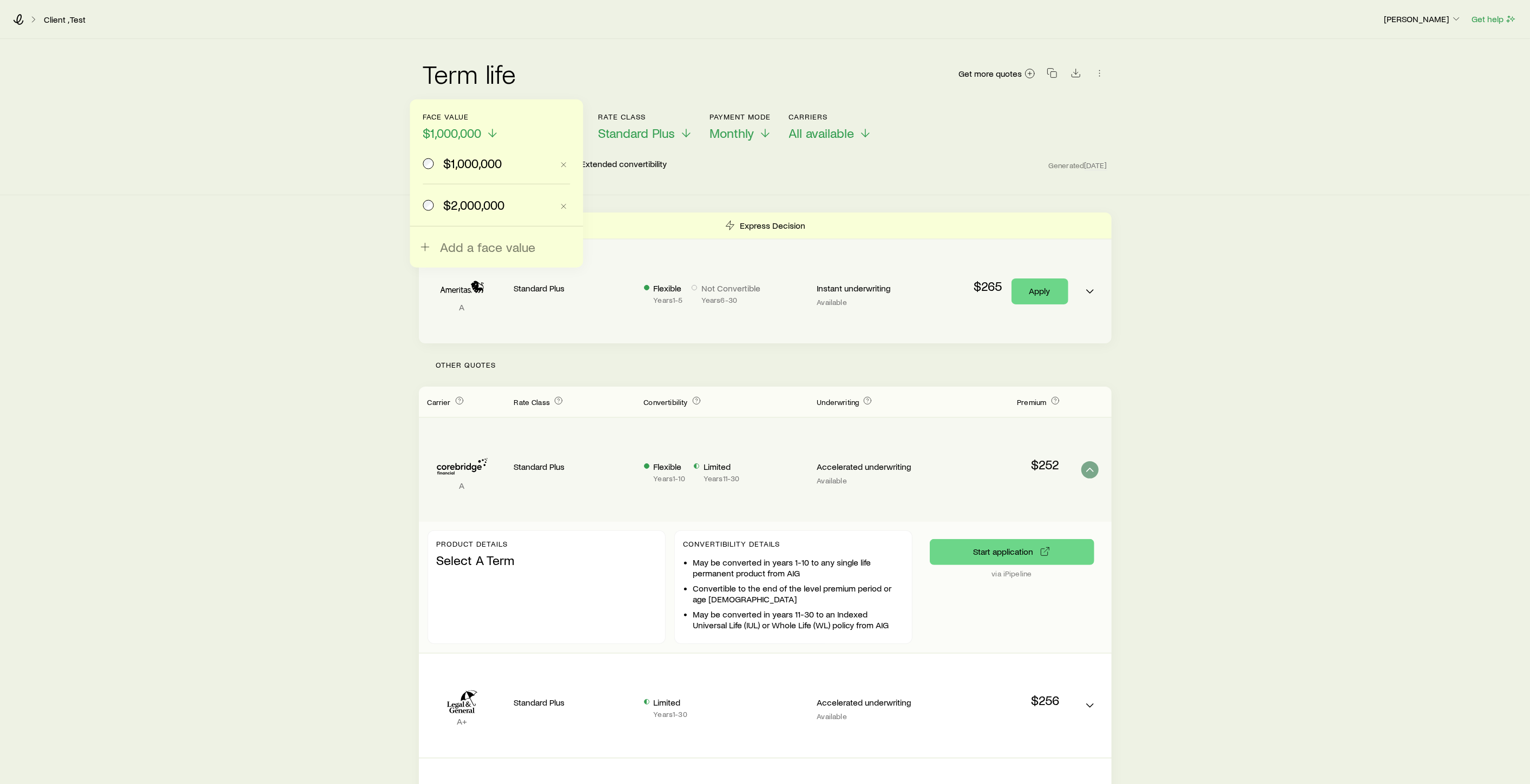
click at [476, 242] on span "Add a face value" at bounding box center [487, 247] width 95 height 15
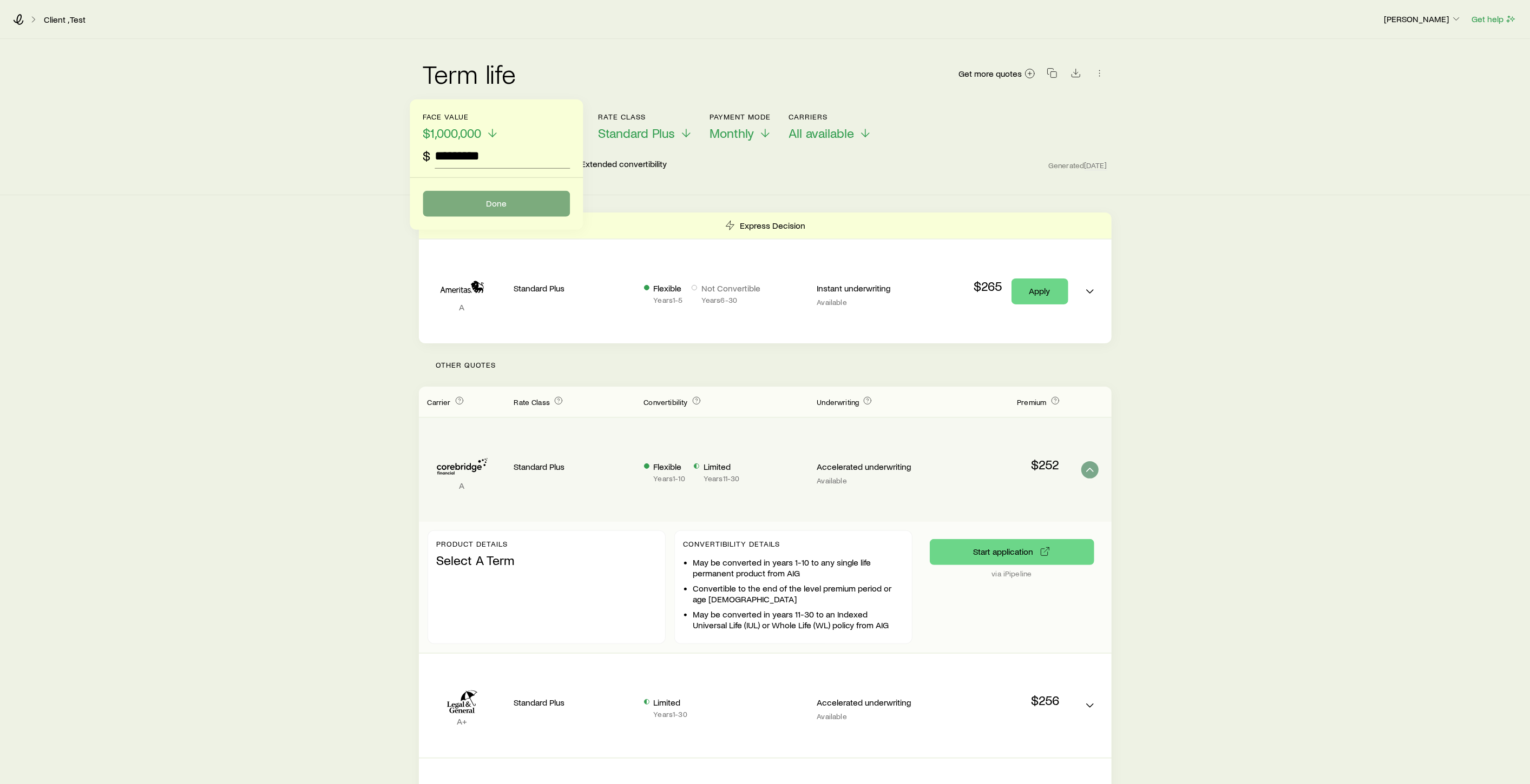
type input "*********"
click at [508, 203] on button "Done" at bounding box center [496, 204] width 147 height 26
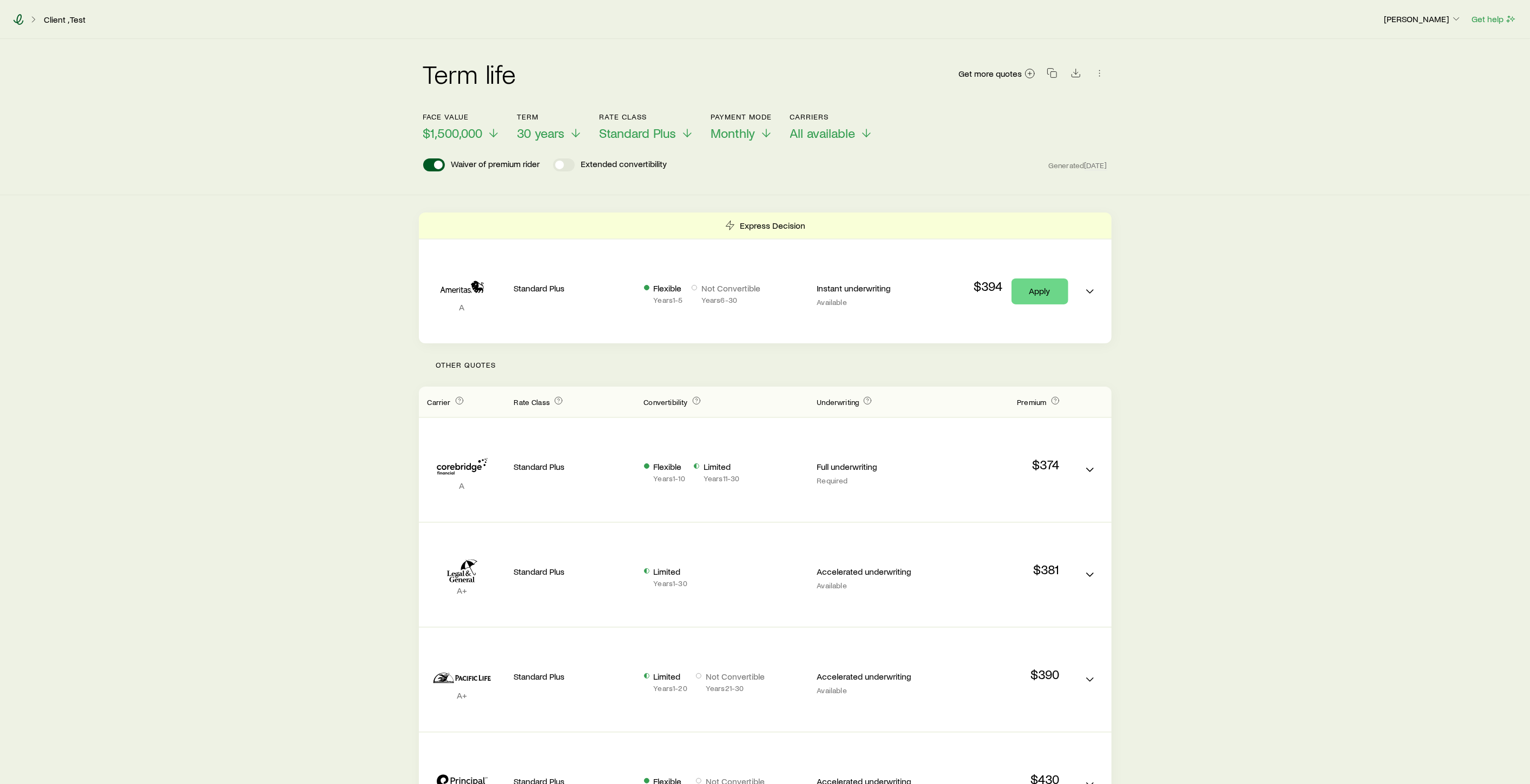
click at [22, 22] on icon at bounding box center [19, 20] width 10 height 11
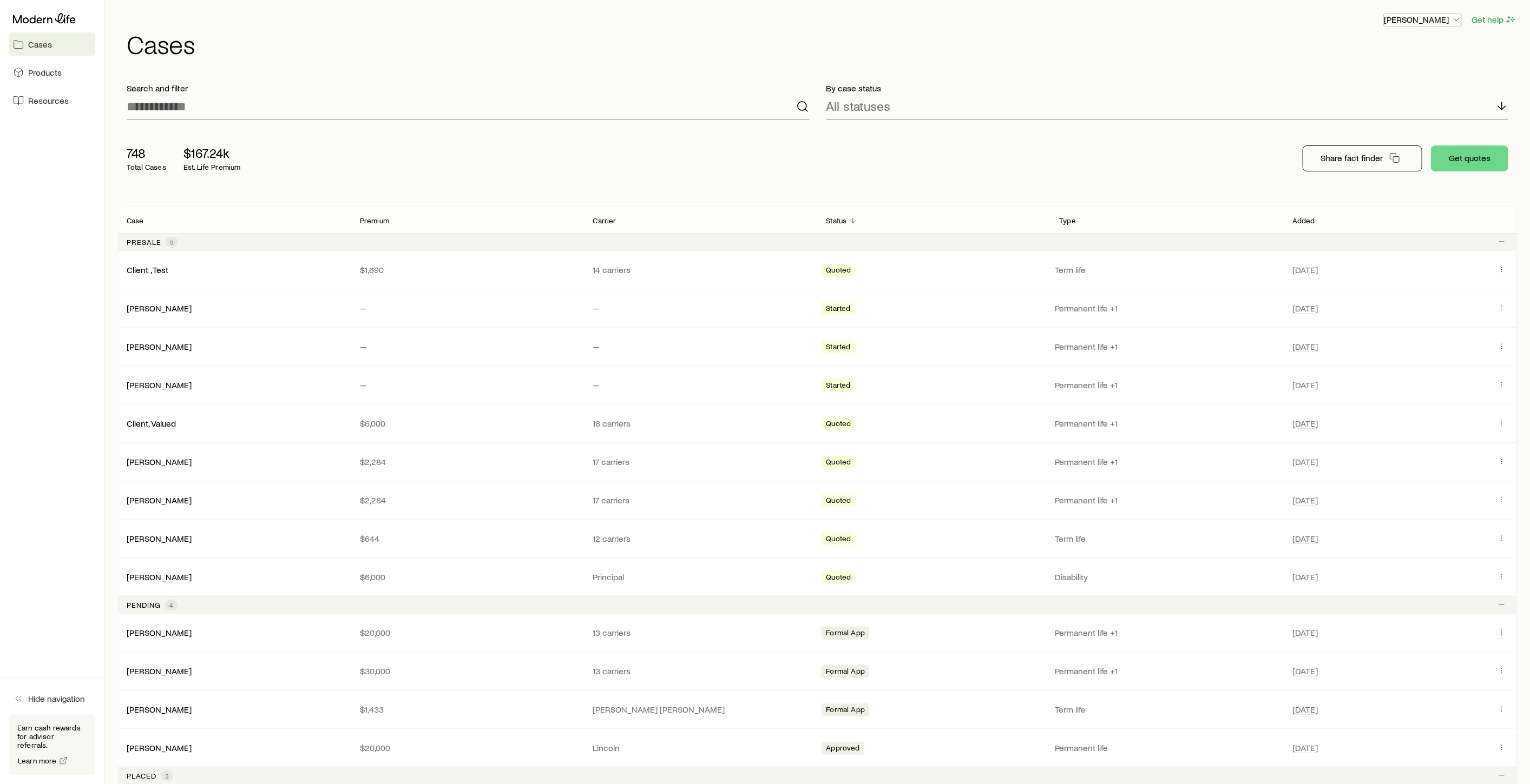
click at [1448, 19] on p "[PERSON_NAME]" at bounding box center [1422, 20] width 78 height 11
click at [1381, 104] on span "Sign out" at bounding box center [1372, 102] width 30 height 11
